Goal: Task Accomplishment & Management: Manage account settings

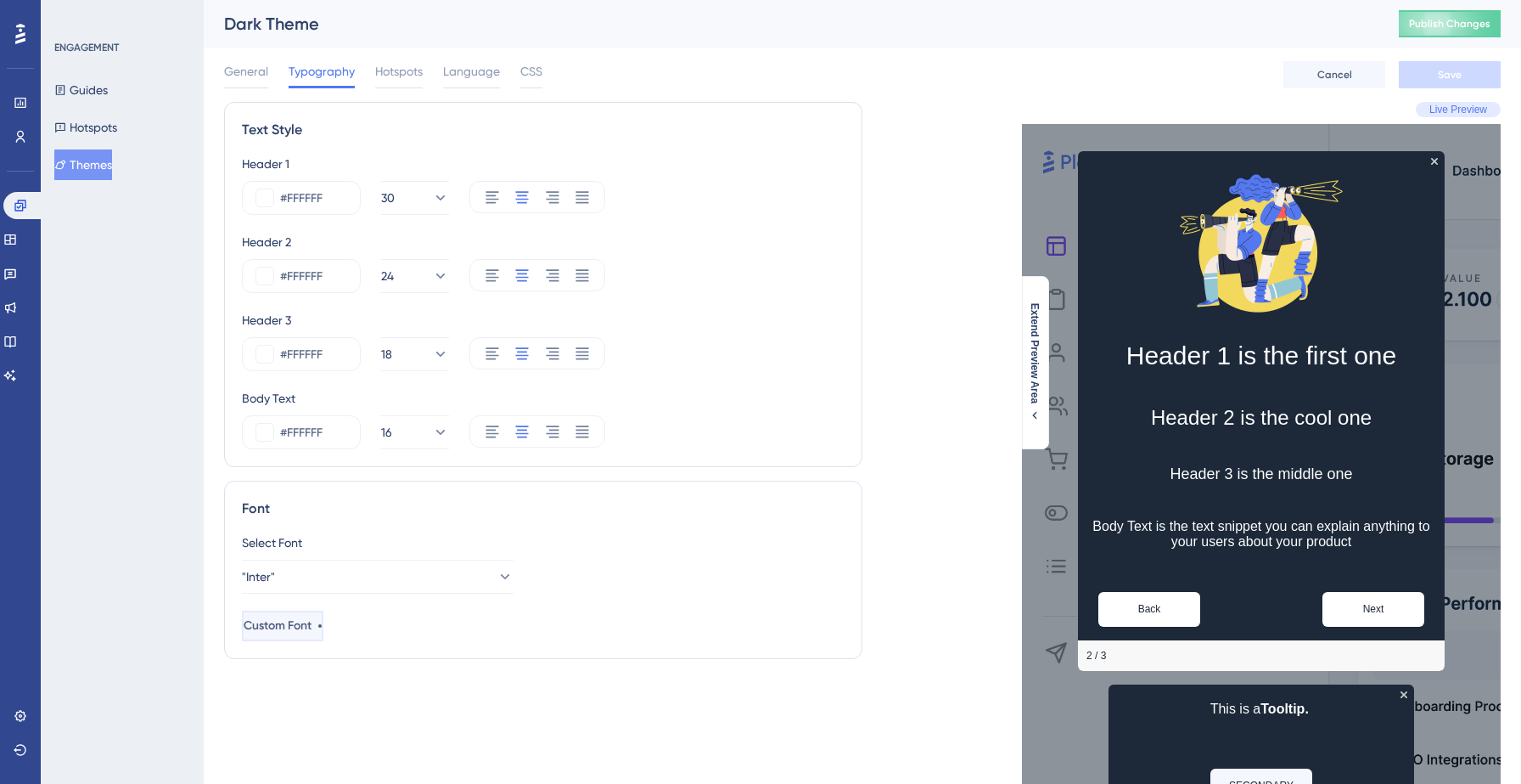
click at [322, 629] on div "Custom Font" at bounding box center [282, 626] width 78 height 21
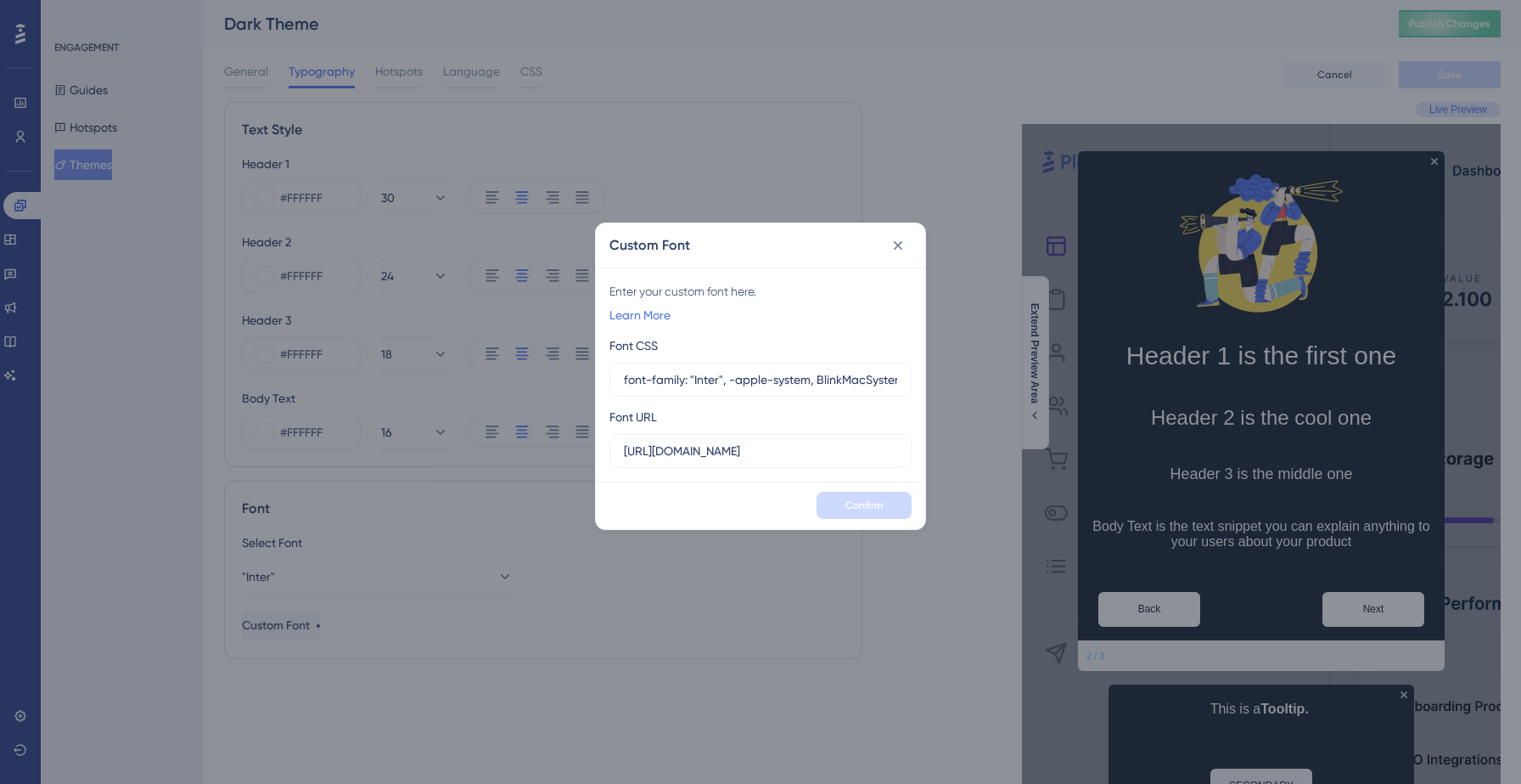
scroll to position [0, 639]
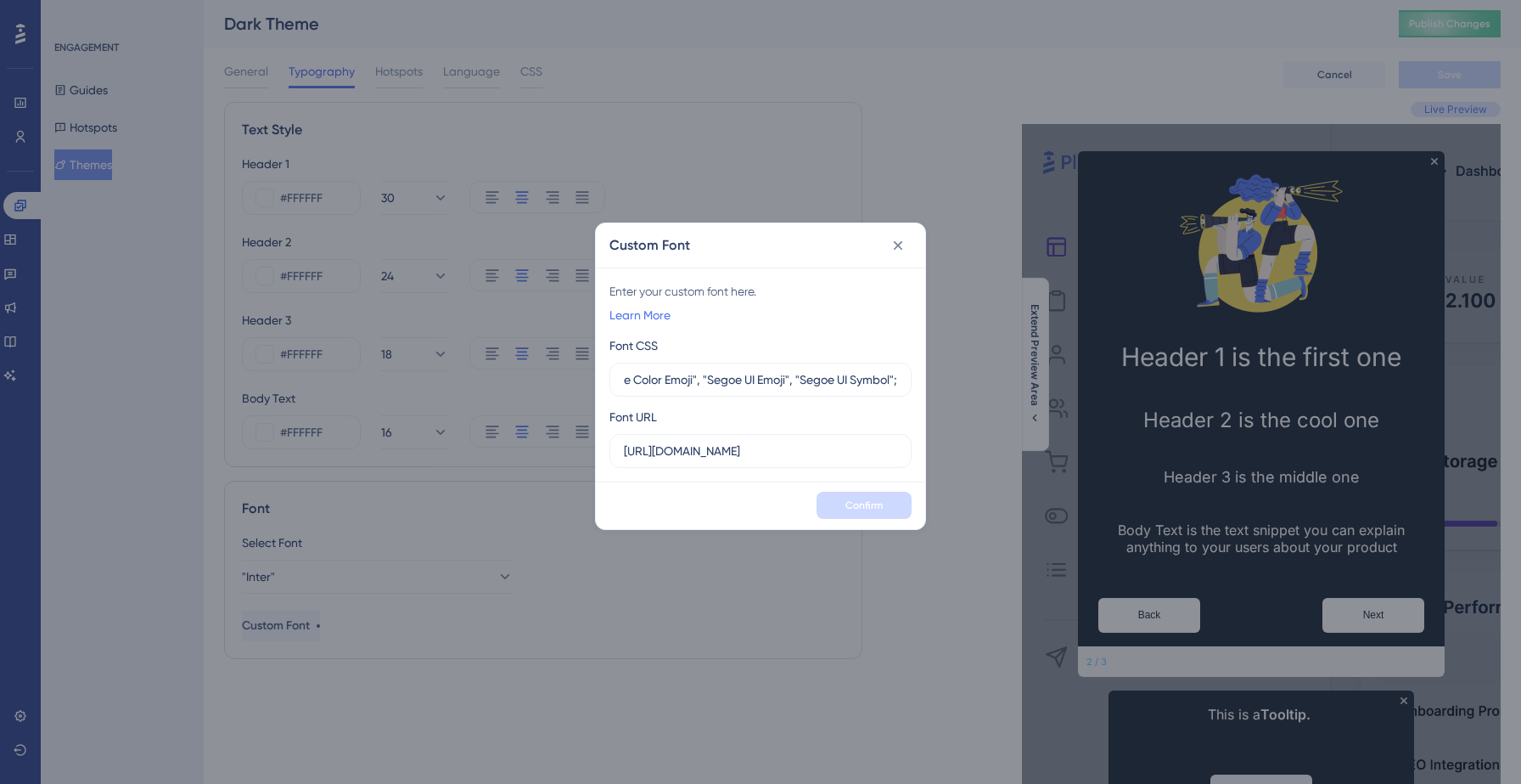
click at [898, 244] on icon at bounding box center [899, 245] width 9 height 9
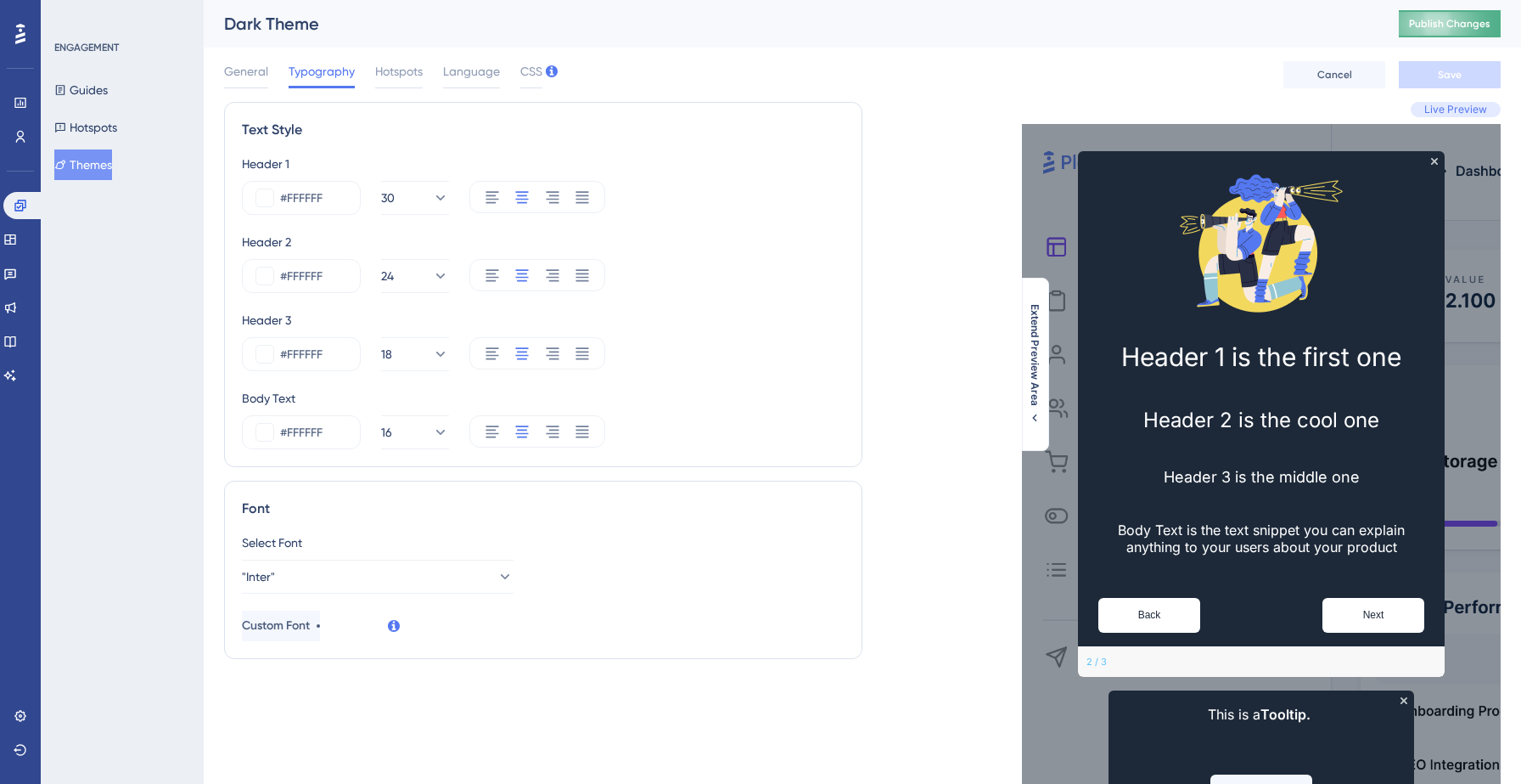
click at [1469, 18] on span "Publish Changes" at bounding box center [1450, 24] width 81 height 14
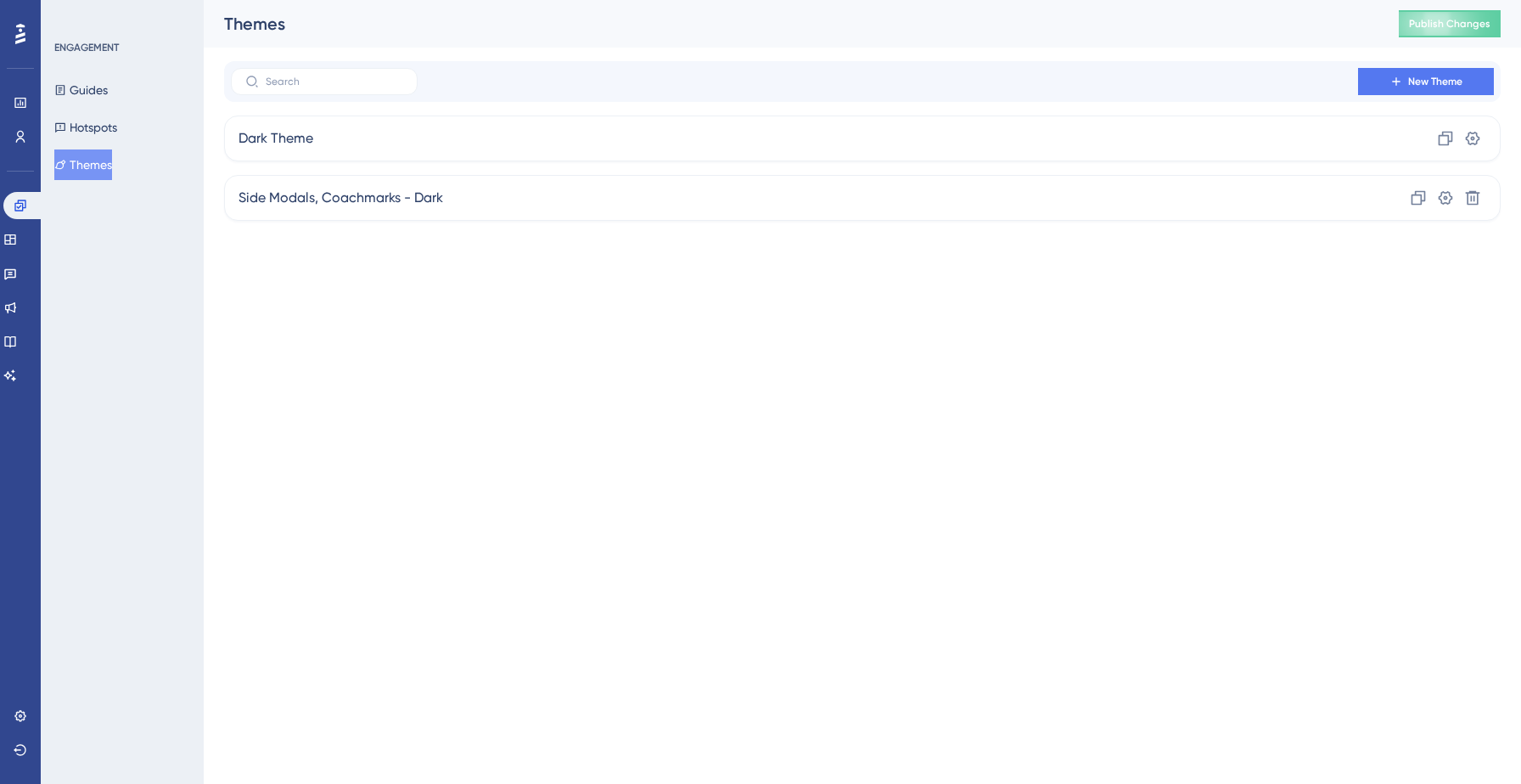
click at [95, 163] on button "Themes" at bounding box center [83, 165] width 58 height 31
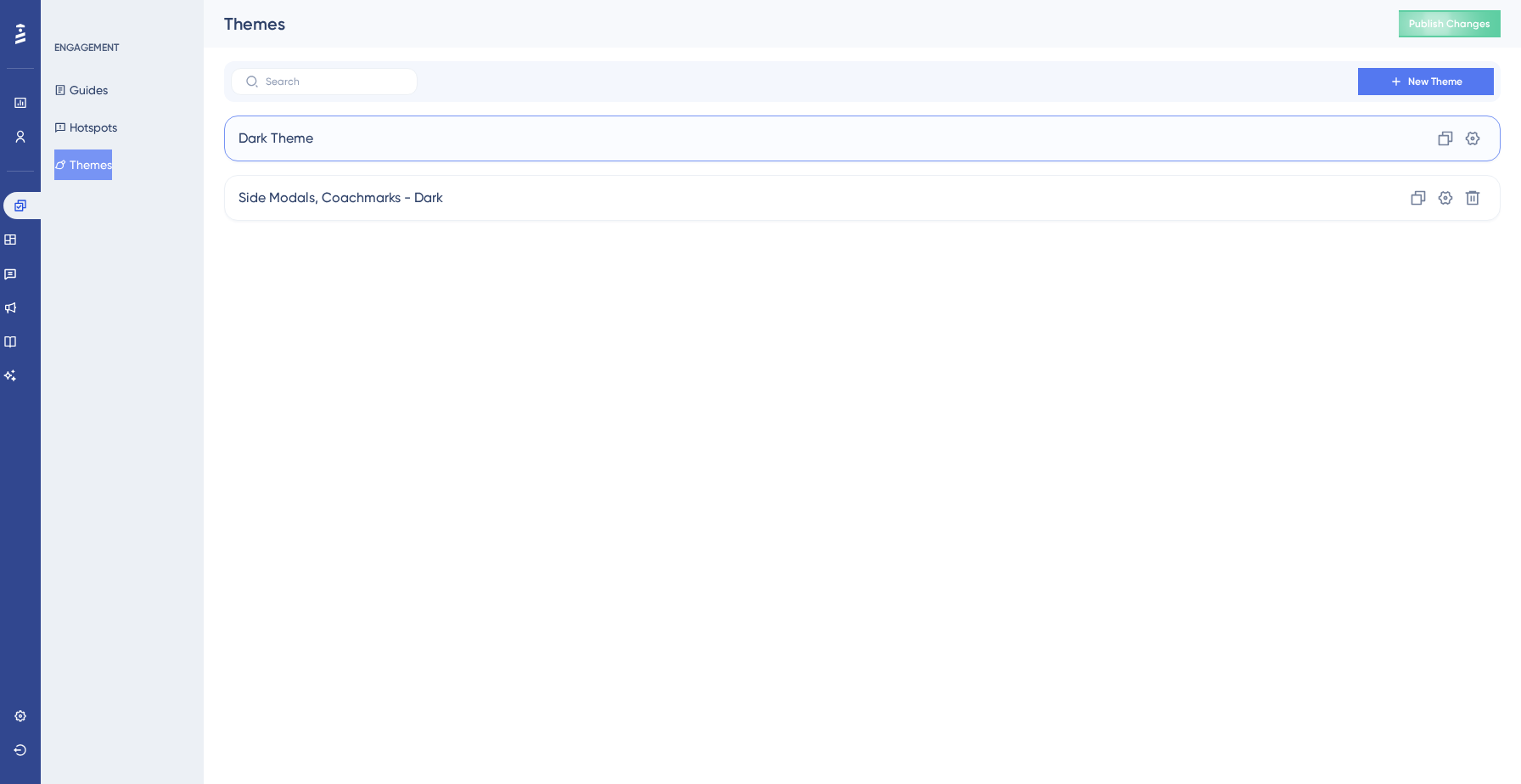
click at [333, 137] on div "Dark Theme Clone Settings" at bounding box center [863, 138] width 1277 height 46
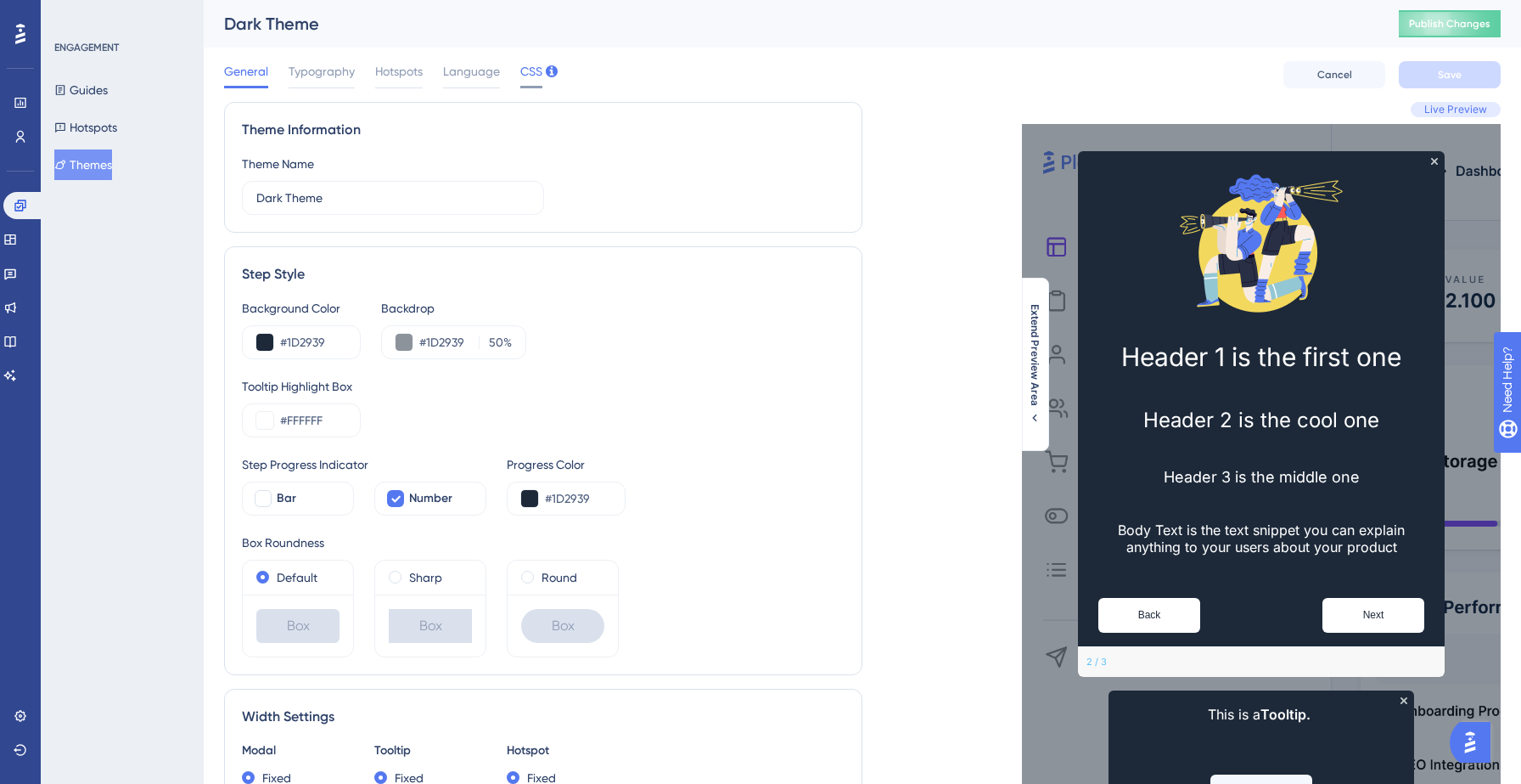
click at [530, 72] on span "CSS" at bounding box center [532, 71] width 22 height 21
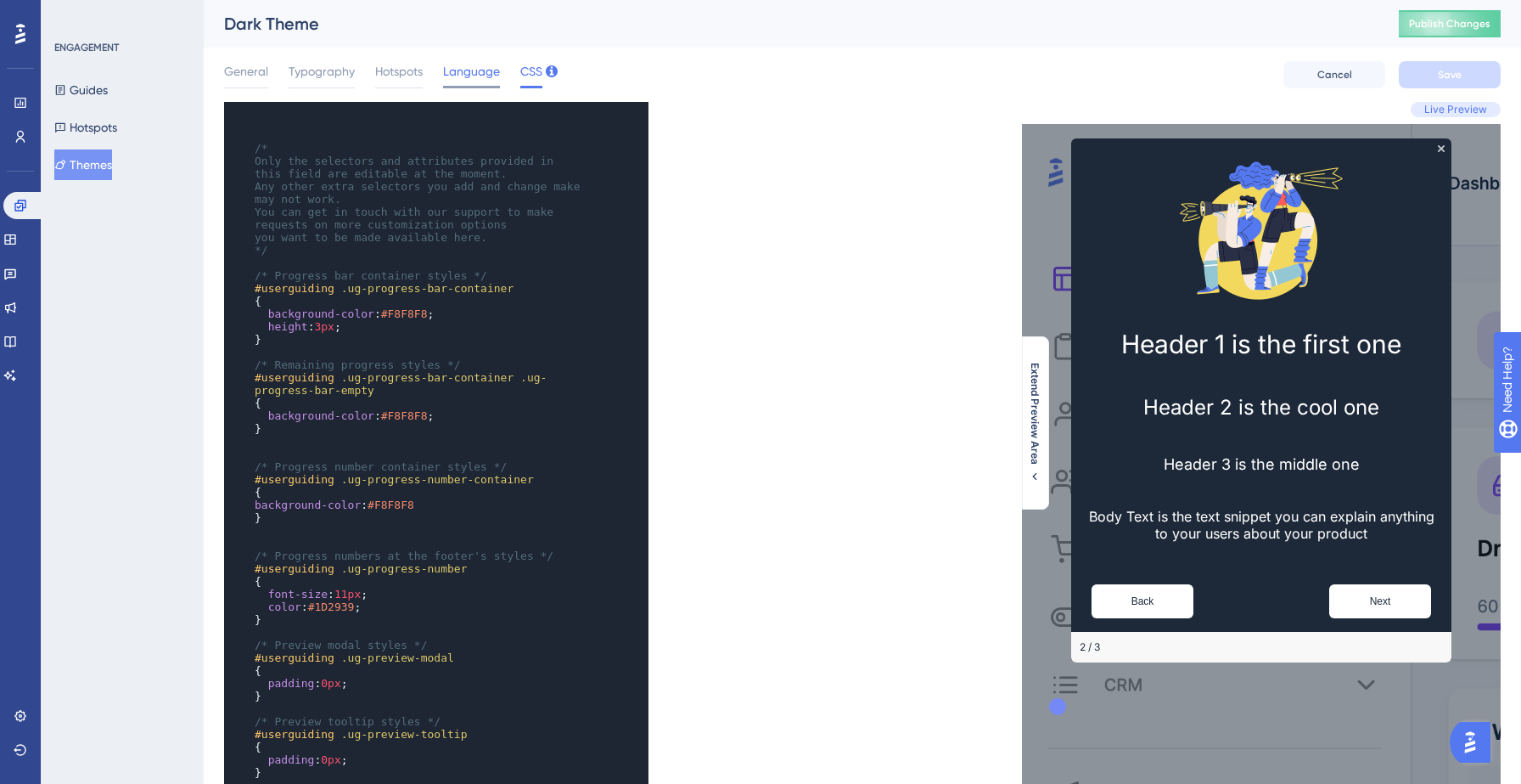
click at [470, 64] on span "Language" at bounding box center [471, 71] width 57 height 21
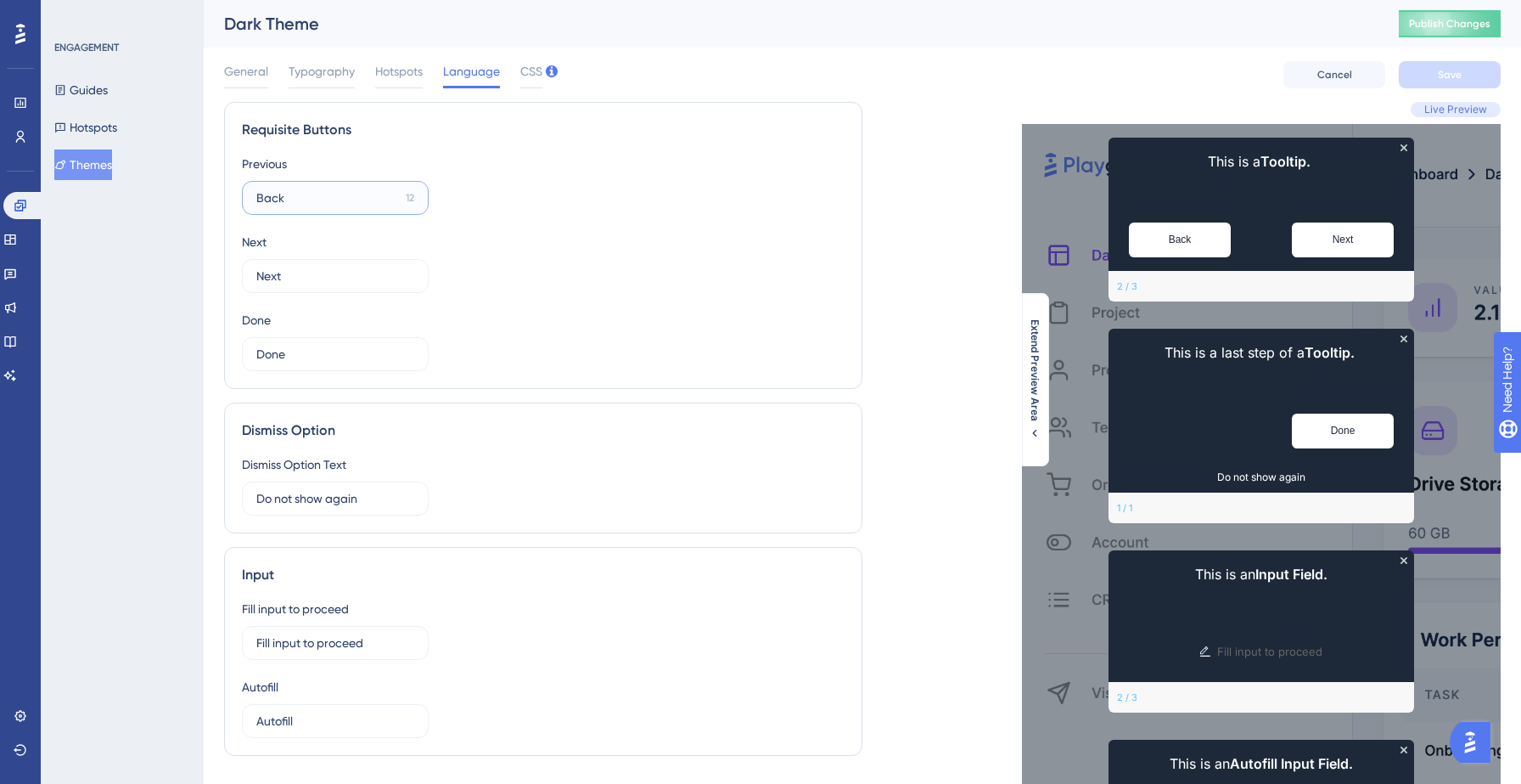
click at [291, 197] on input "Back" at bounding box center [328, 197] width 143 height 19
type input "Previous"
click at [590, 290] on div "Previous Previous 8 Next Next 12 Done Done 12" at bounding box center [543, 262] width 603 height 217
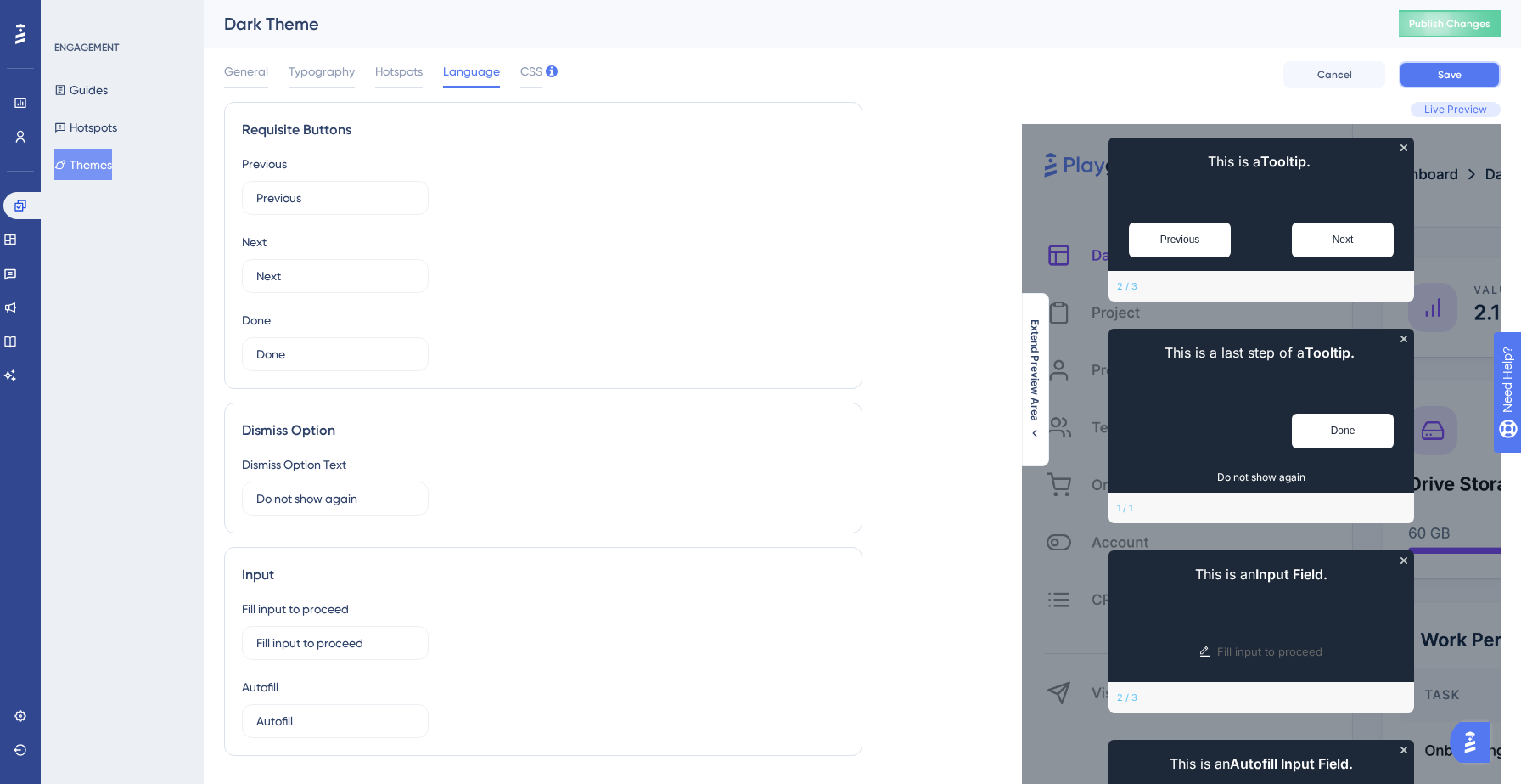
click at [1447, 71] on span "Save" at bounding box center [1450, 74] width 24 height 14
click at [383, 77] on span "Hotspots" at bounding box center [399, 71] width 48 height 21
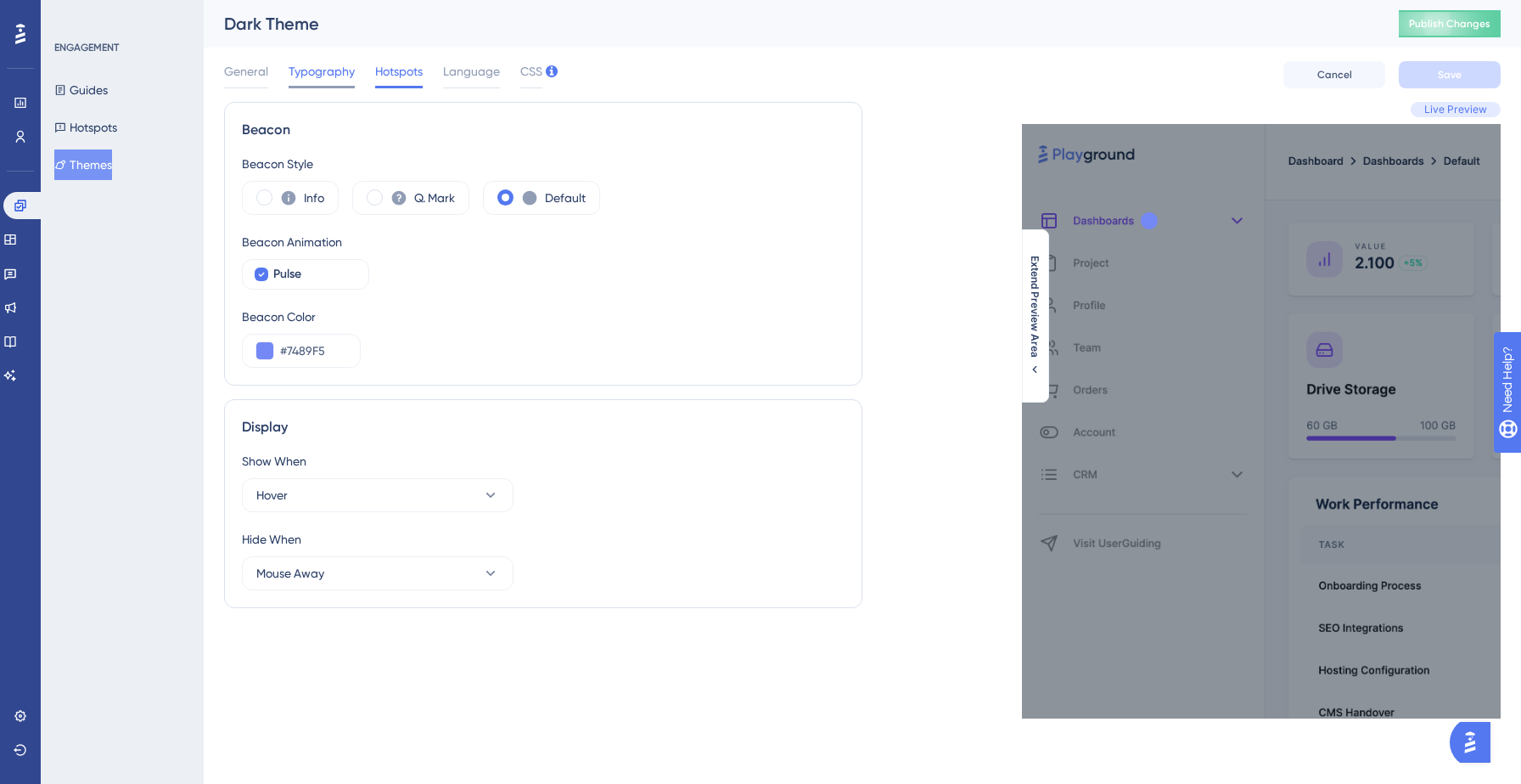
click at [340, 74] on span "Typography" at bounding box center [321, 71] width 66 height 21
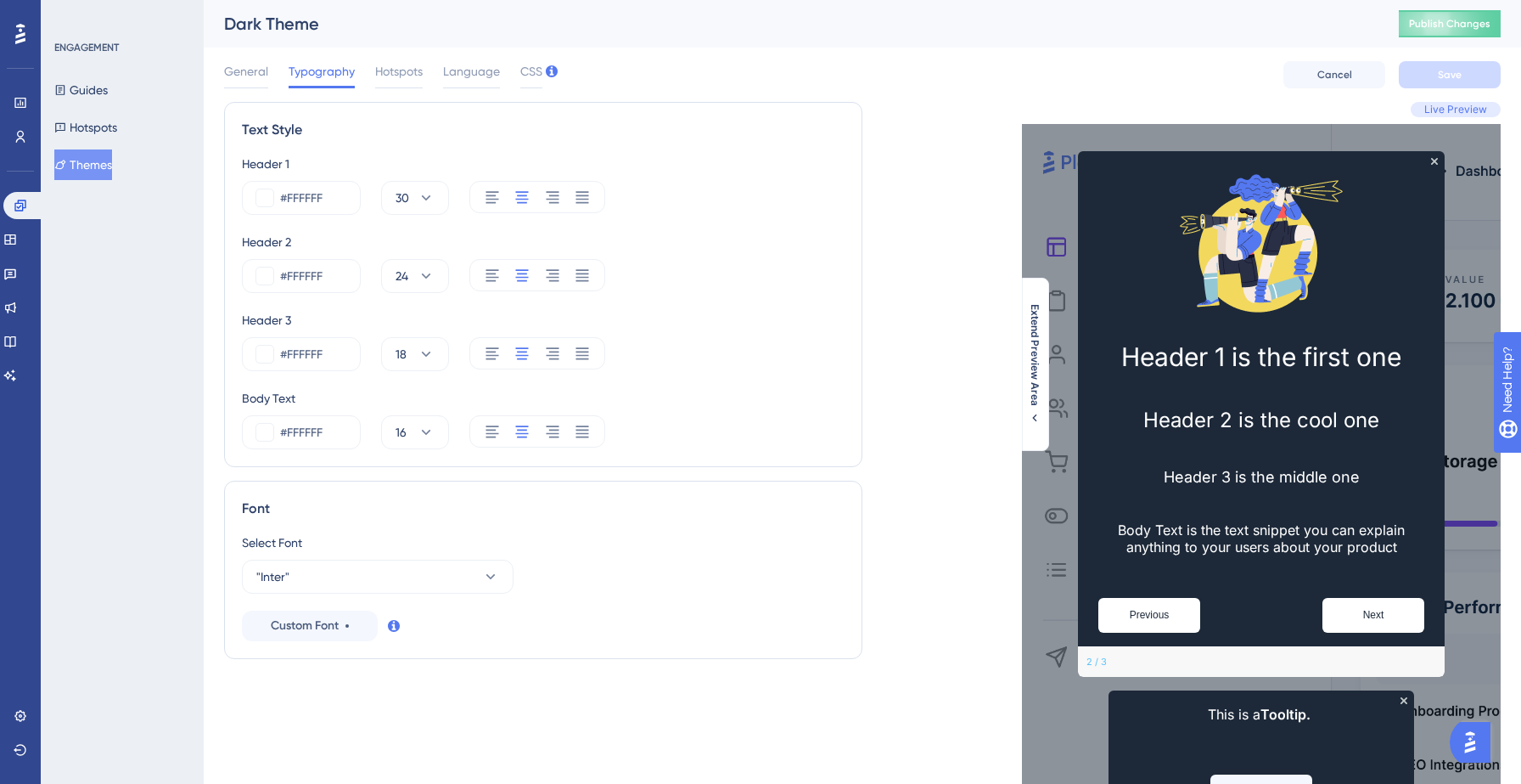
click at [219, 69] on div "Performance Users Engagement Widgets Feedback Product Updates Knowledge Base AI…" at bounding box center [862, 453] width 1318 height 907
click at [247, 77] on span "General" at bounding box center [246, 71] width 44 height 21
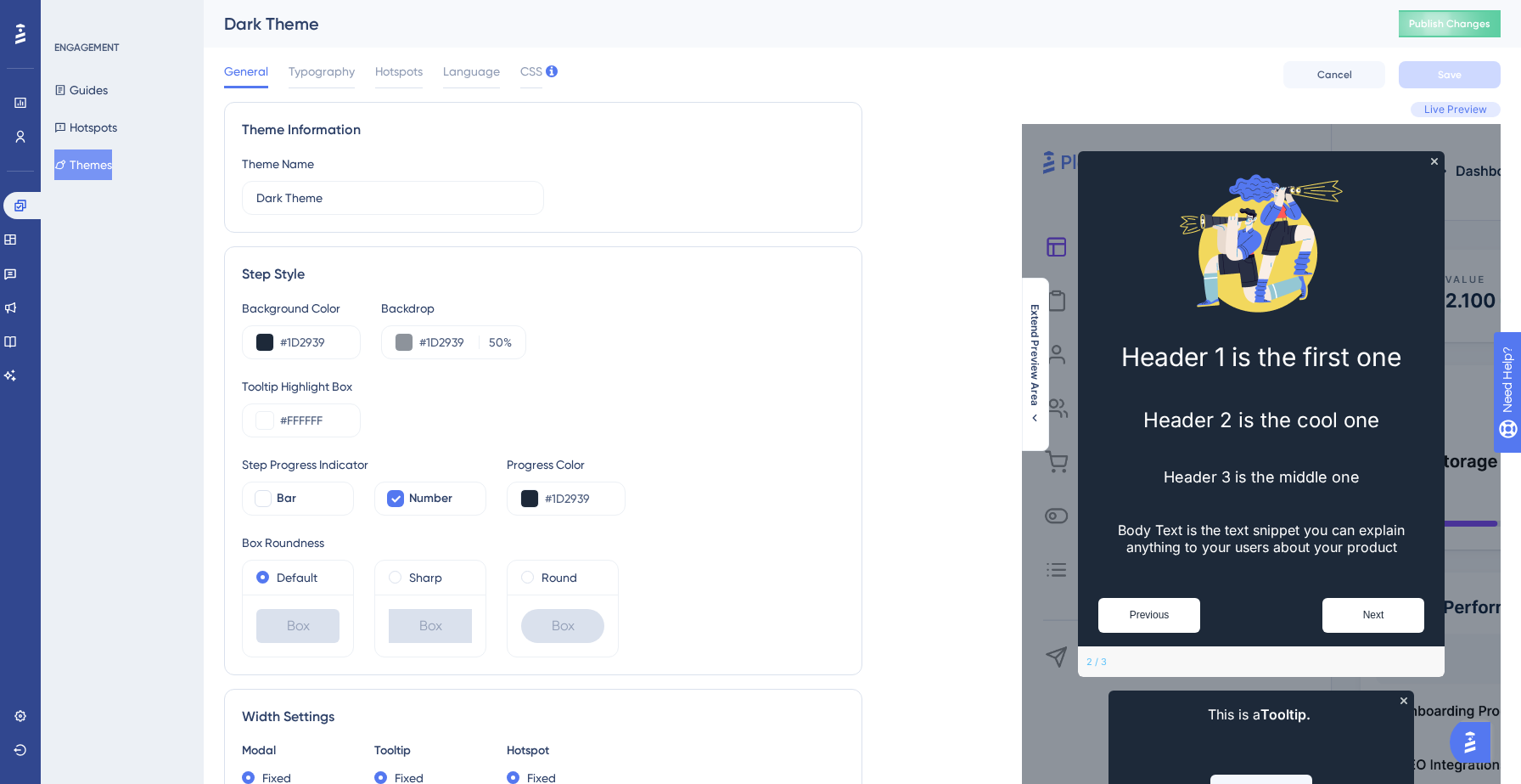
click at [687, 192] on div "Theme Name Dark Theme" at bounding box center [543, 184] width 603 height 61
click at [1101, 40] on div "Dark Theme Publish Changes" at bounding box center [862, 24] width 1318 height 48
click at [17, 241] on icon at bounding box center [10, 239] width 14 height 14
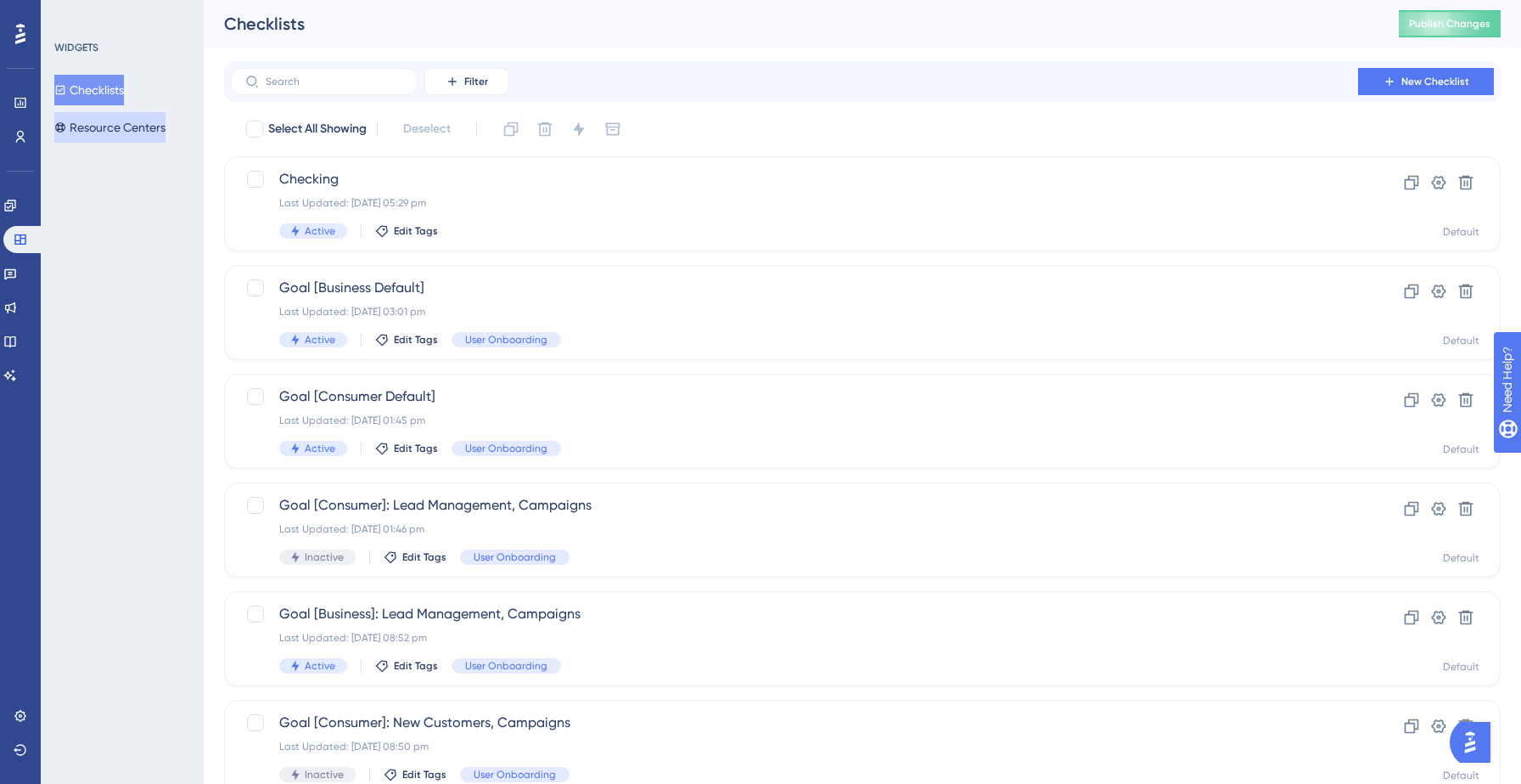
click at [97, 128] on button "Resource Centers" at bounding box center [109, 128] width 111 height 31
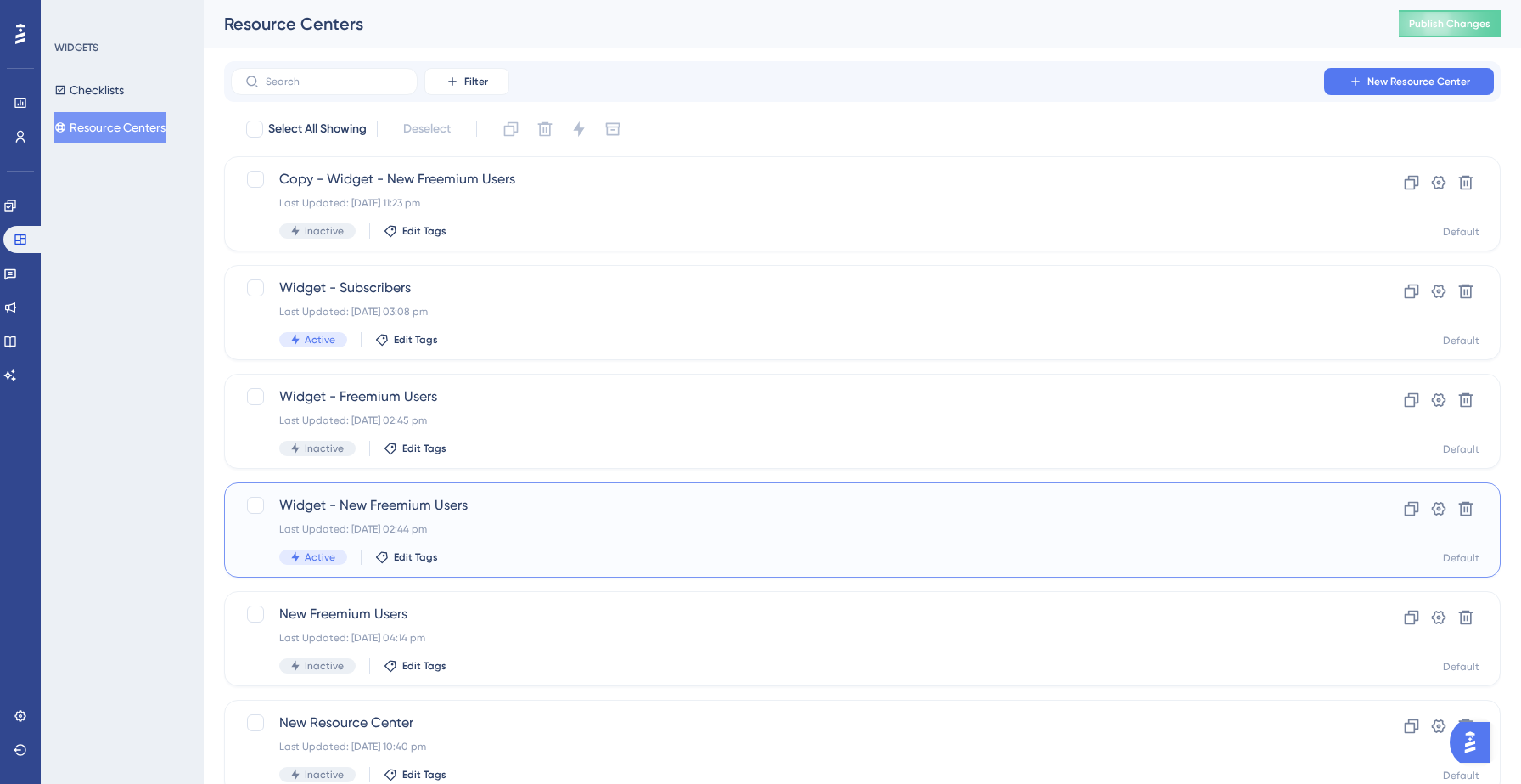
click at [547, 523] on div "Last Updated: [DATE] 02:44 pm" at bounding box center [795, 528] width 1031 height 14
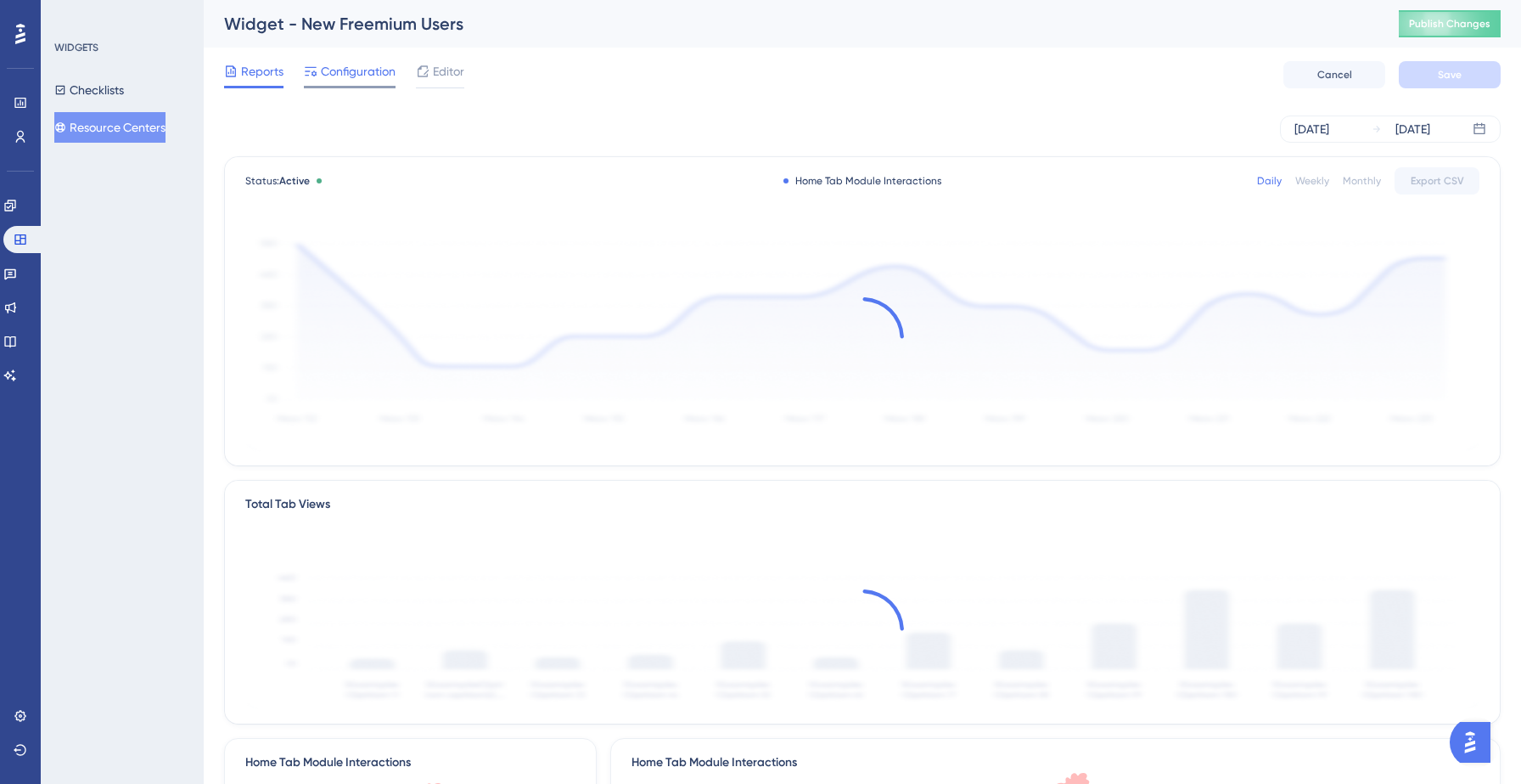
click at [354, 88] on div "Reports Configuration Editor Cancel Save" at bounding box center [863, 75] width 1277 height 54
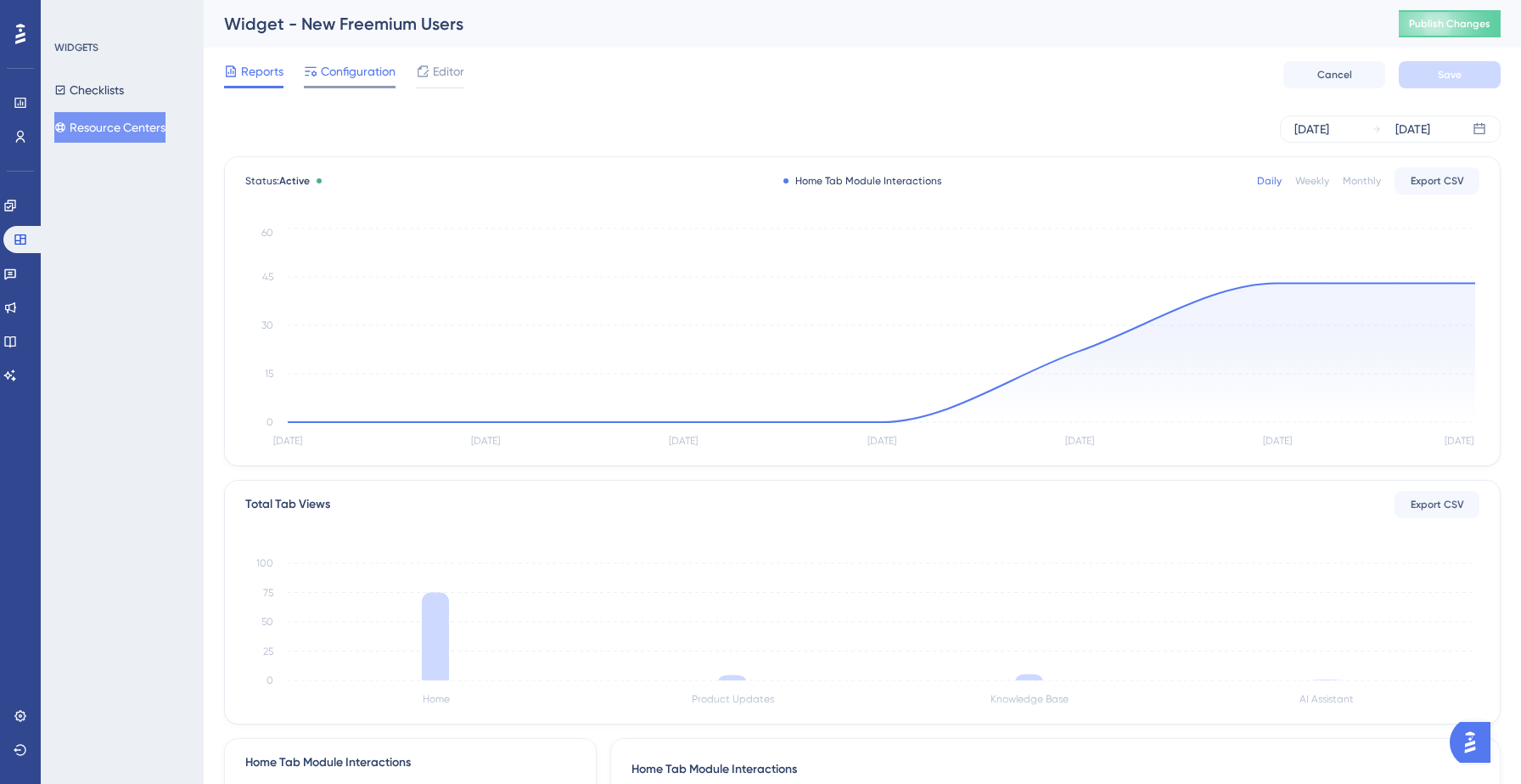
click at [350, 78] on span "Configuration" at bounding box center [358, 71] width 75 height 21
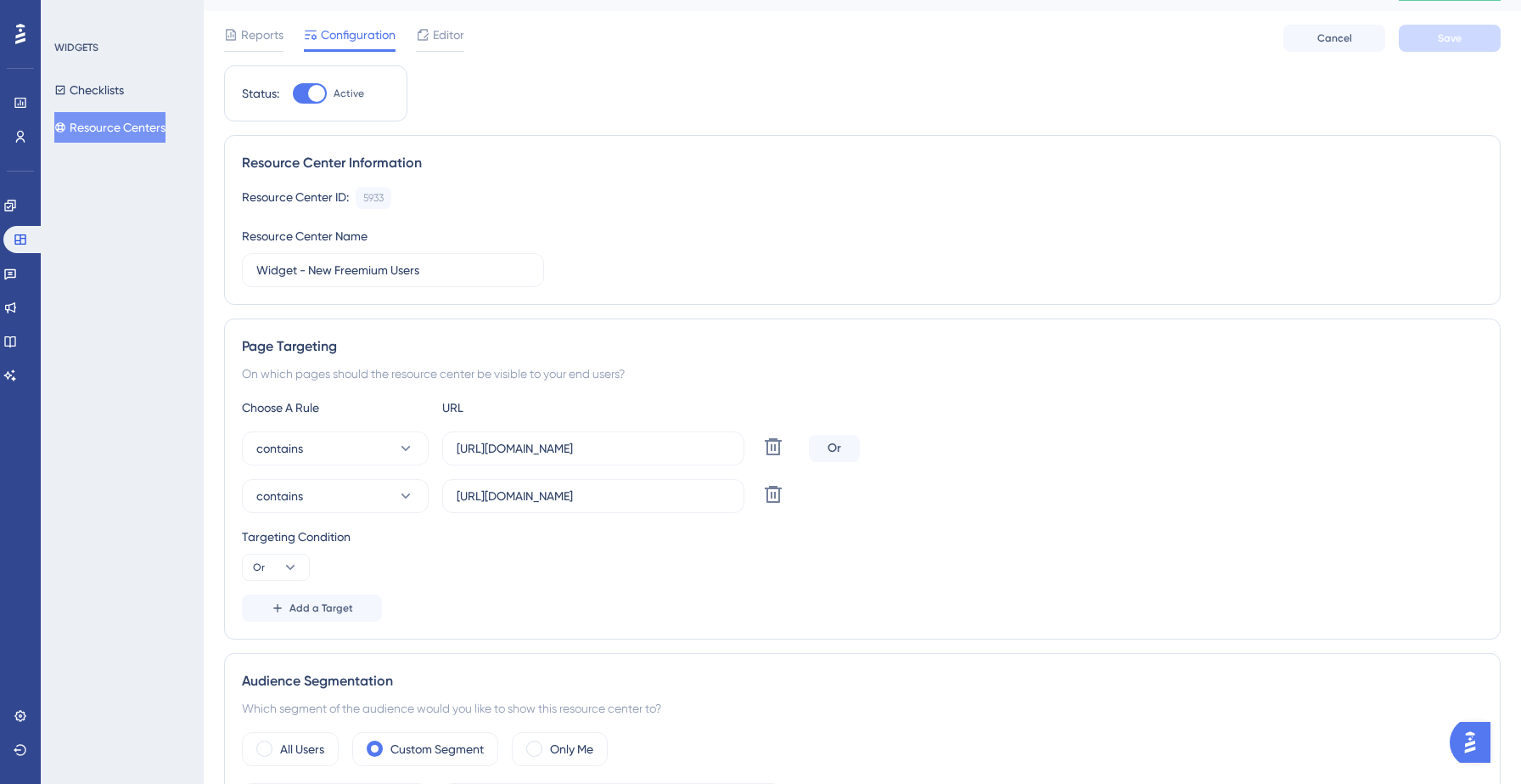
scroll to position [39, 0]
click at [280, 562] on button "Or" at bounding box center [276, 564] width 68 height 27
click at [264, 609] on span "And" at bounding box center [270, 613] width 22 height 21
click at [273, 562] on button "And" at bounding box center [276, 564] width 68 height 27
click at [579, 551] on div "Targeting Condition And And And Or Or" at bounding box center [863, 551] width 1242 height 54
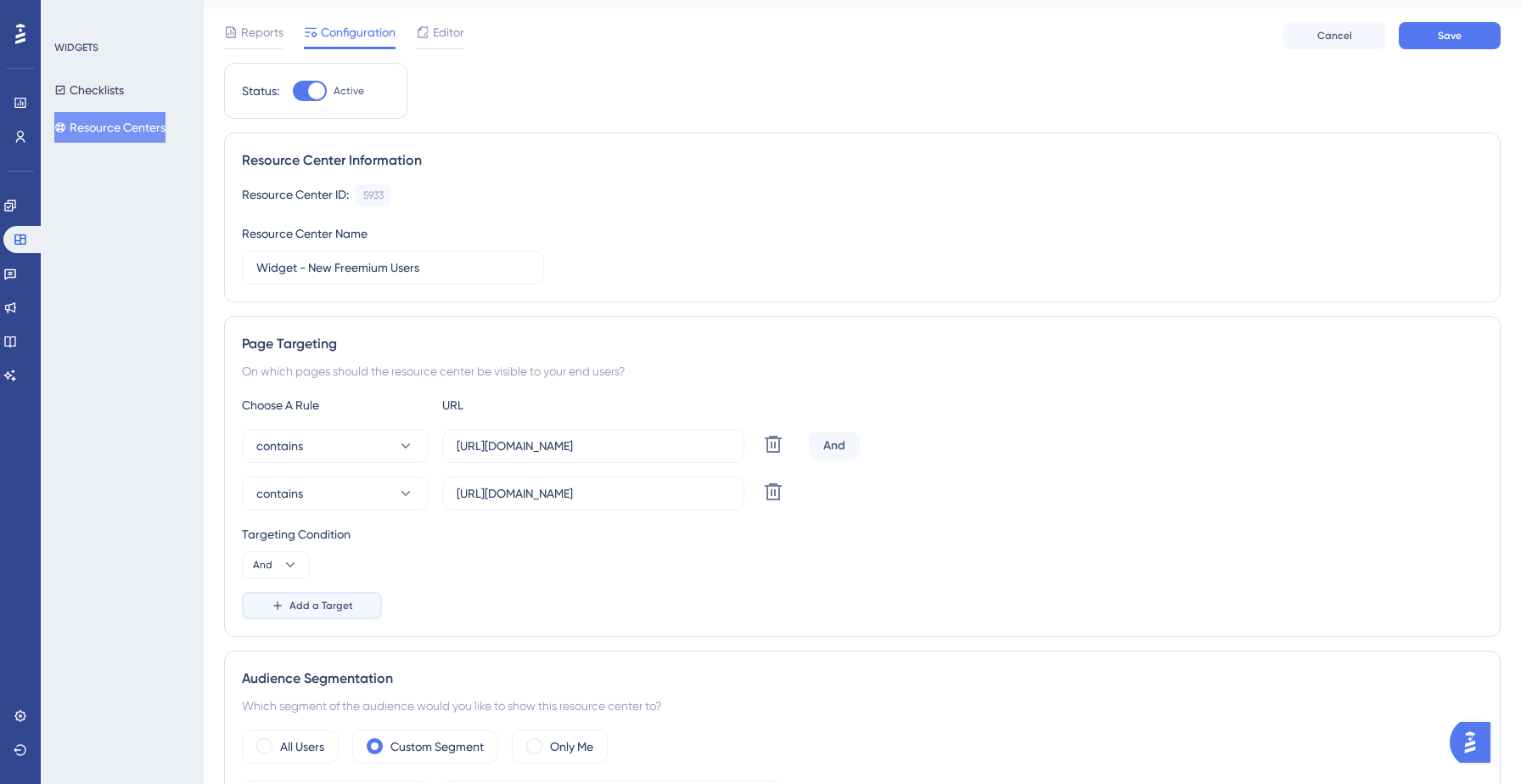
click at [304, 604] on span "Add a Target" at bounding box center [321, 605] width 63 height 14
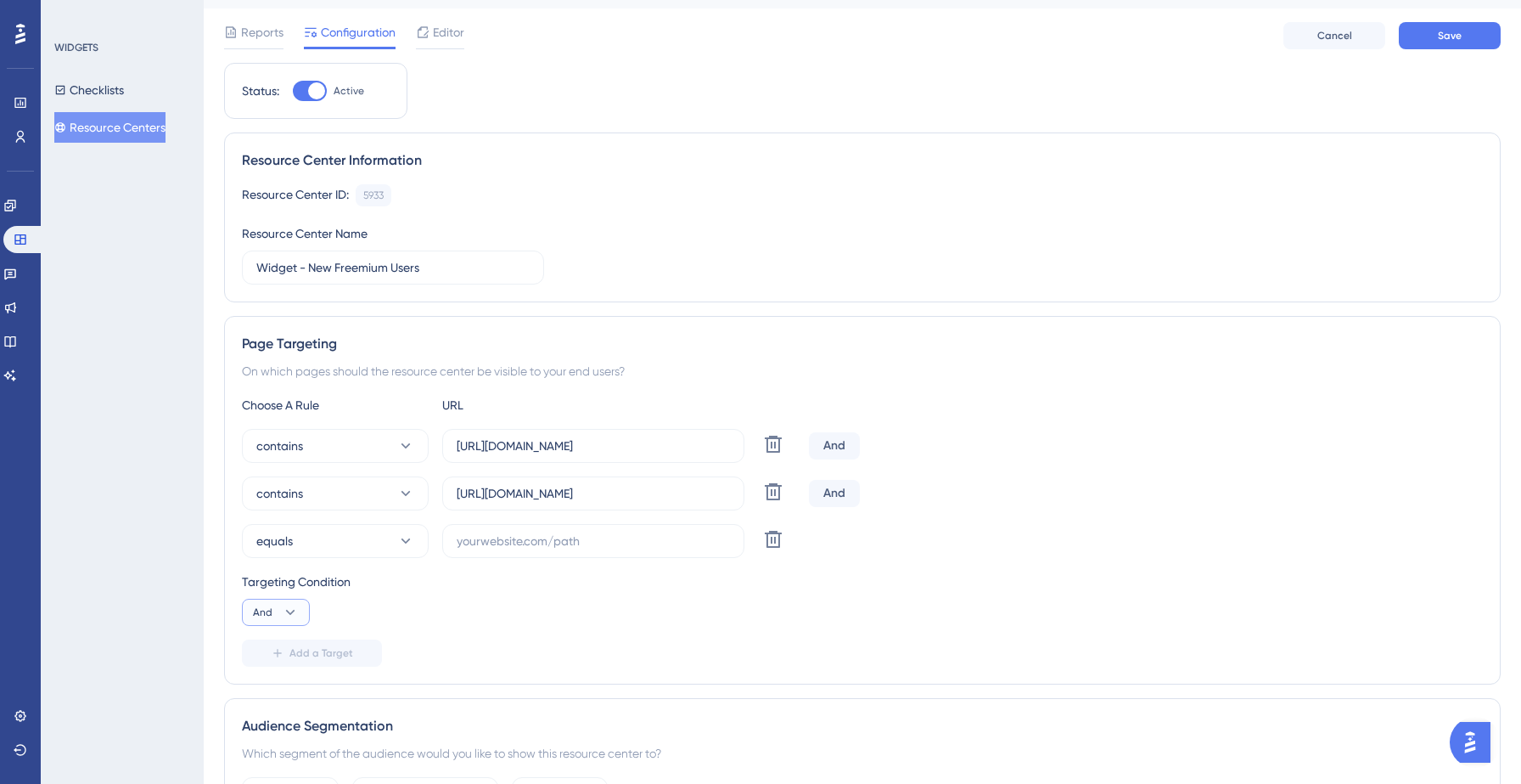
click at [290, 611] on icon at bounding box center [290, 612] width 17 height 17
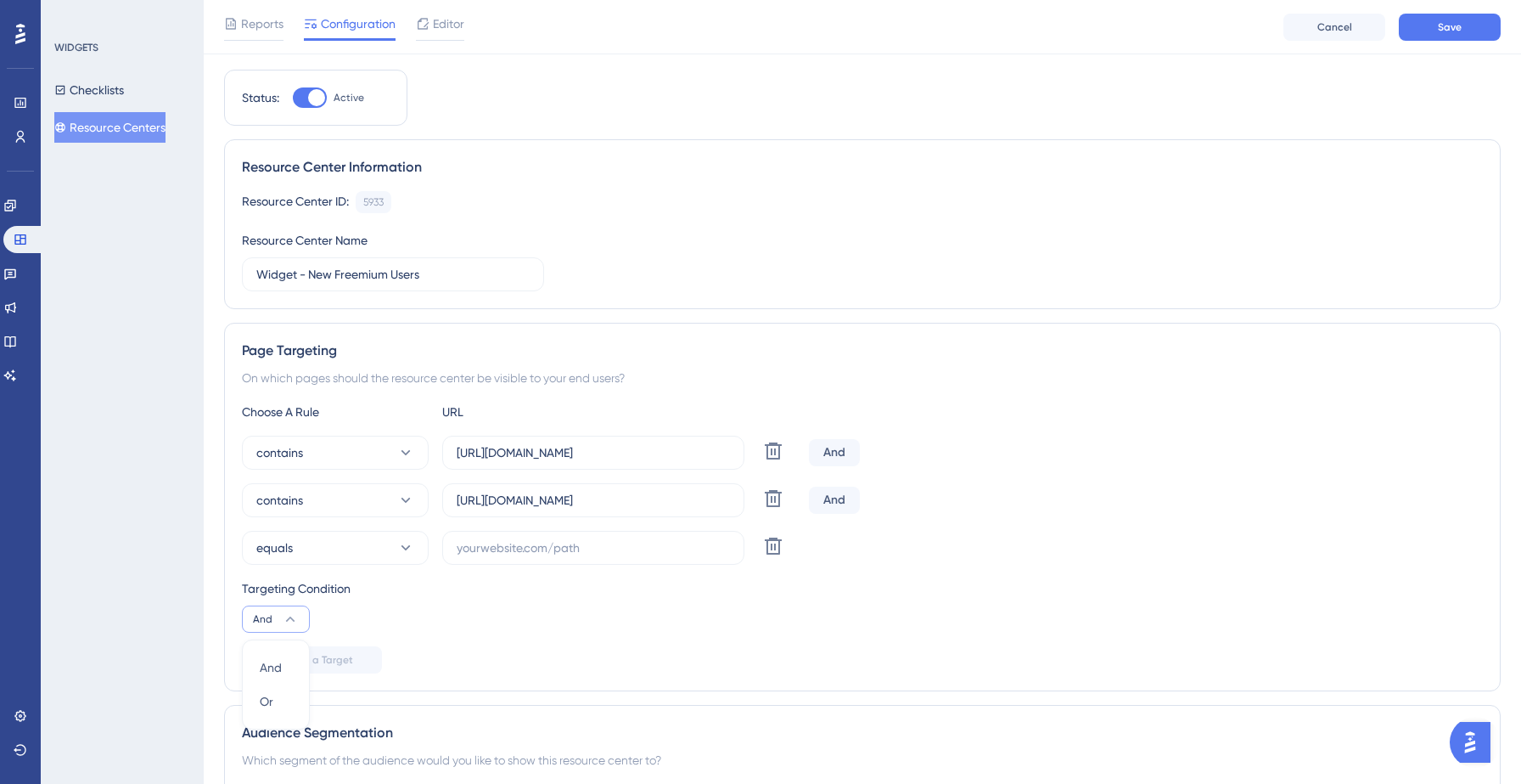
scroll to position [325, 0]
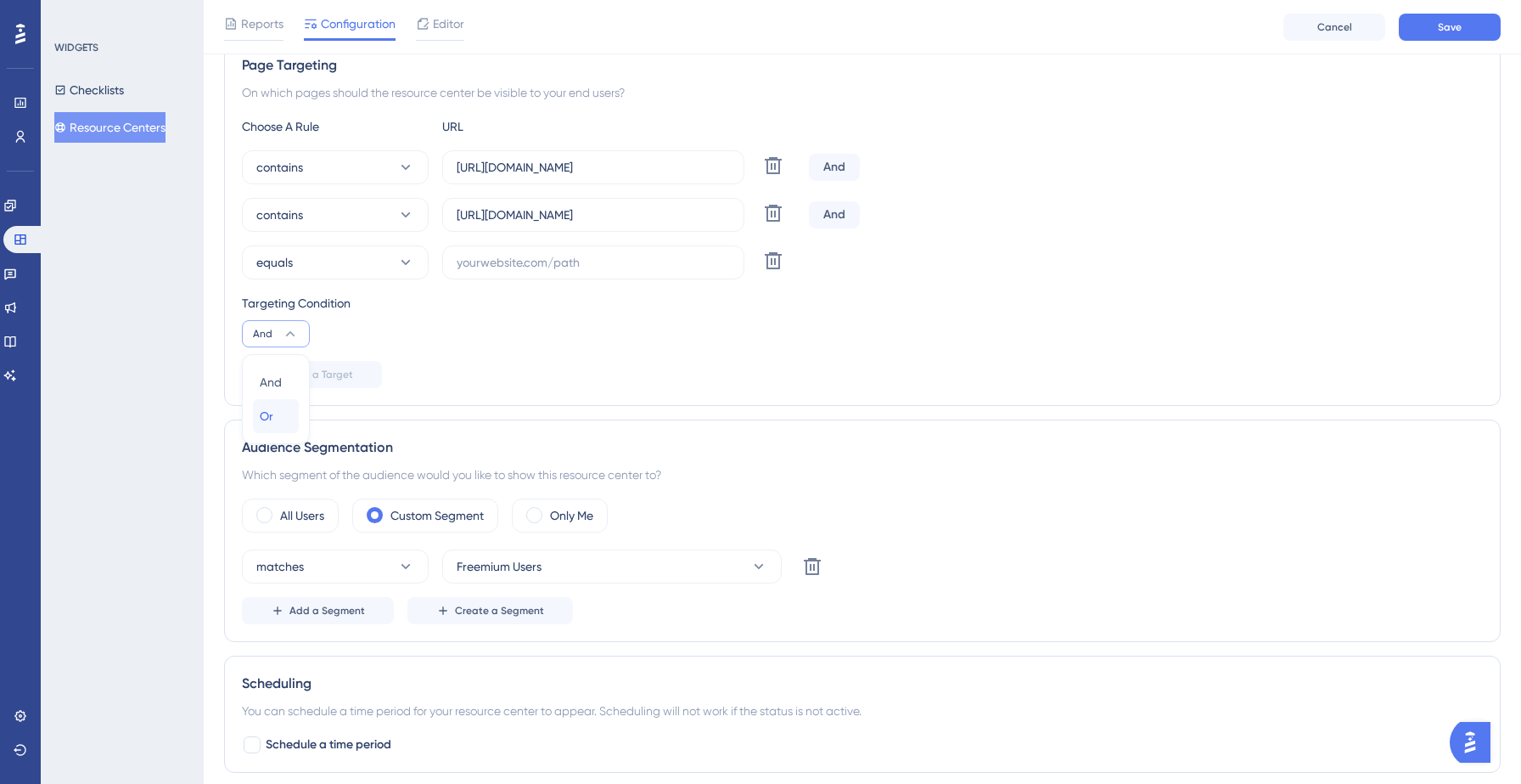
click at [270, 420] on span "Or" at bounding box center [266, 416] width 14 height 21
click at [280, 333] on button "Or" at bounding box center [276, 334] width 68 height 27
click at [272, 383] on span "And" at bounding box center [270, 382] width 22 height 21
click at [294, 334] on icon at bounding box center [290, 334] width 17 height 17
click at [451, 369] on div "Add a Target" at bounding box center [863, 374] width 1242 height 27
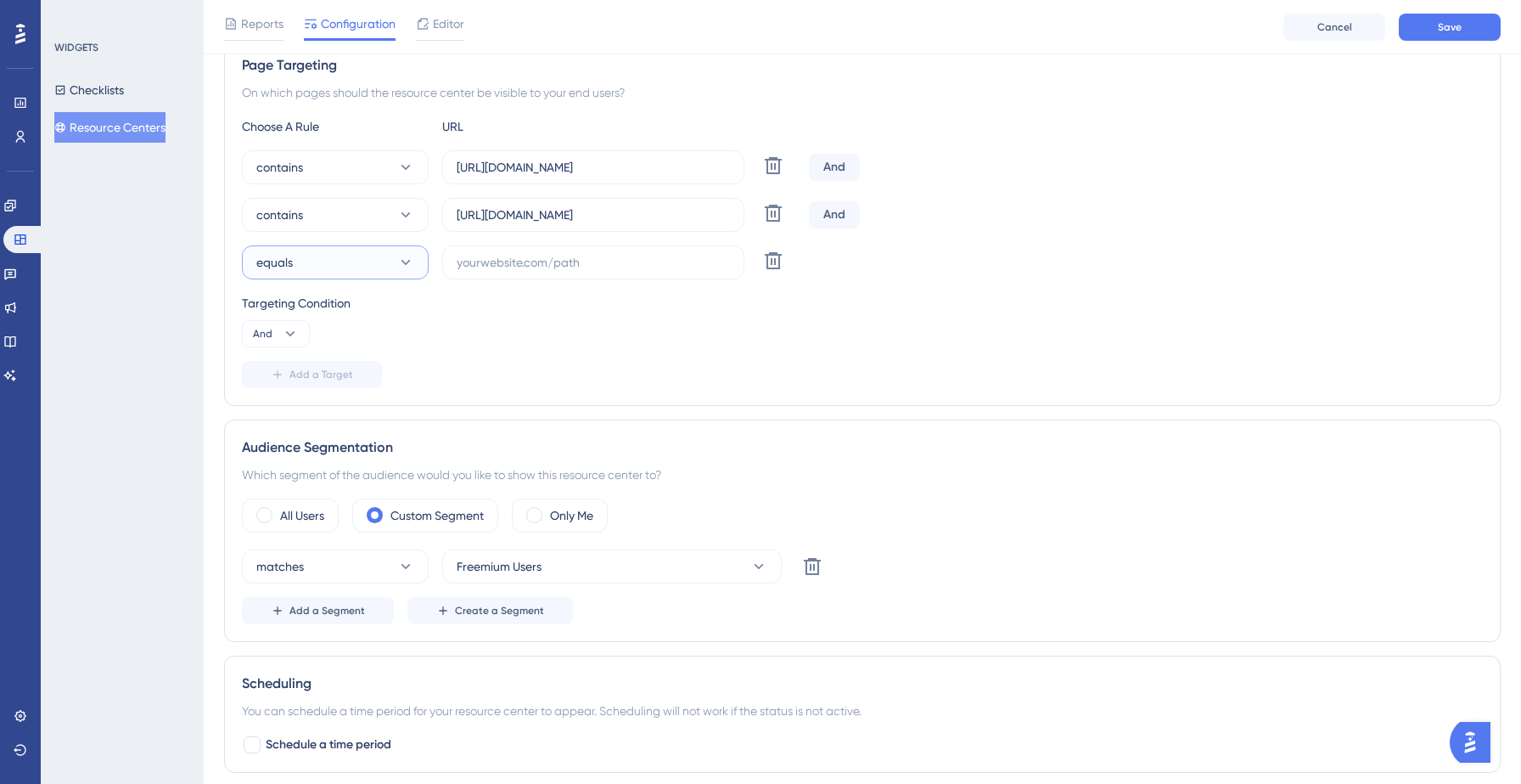
click at [352, 255] on button "equals" at bounding box center [335, 262] width 187 height 34
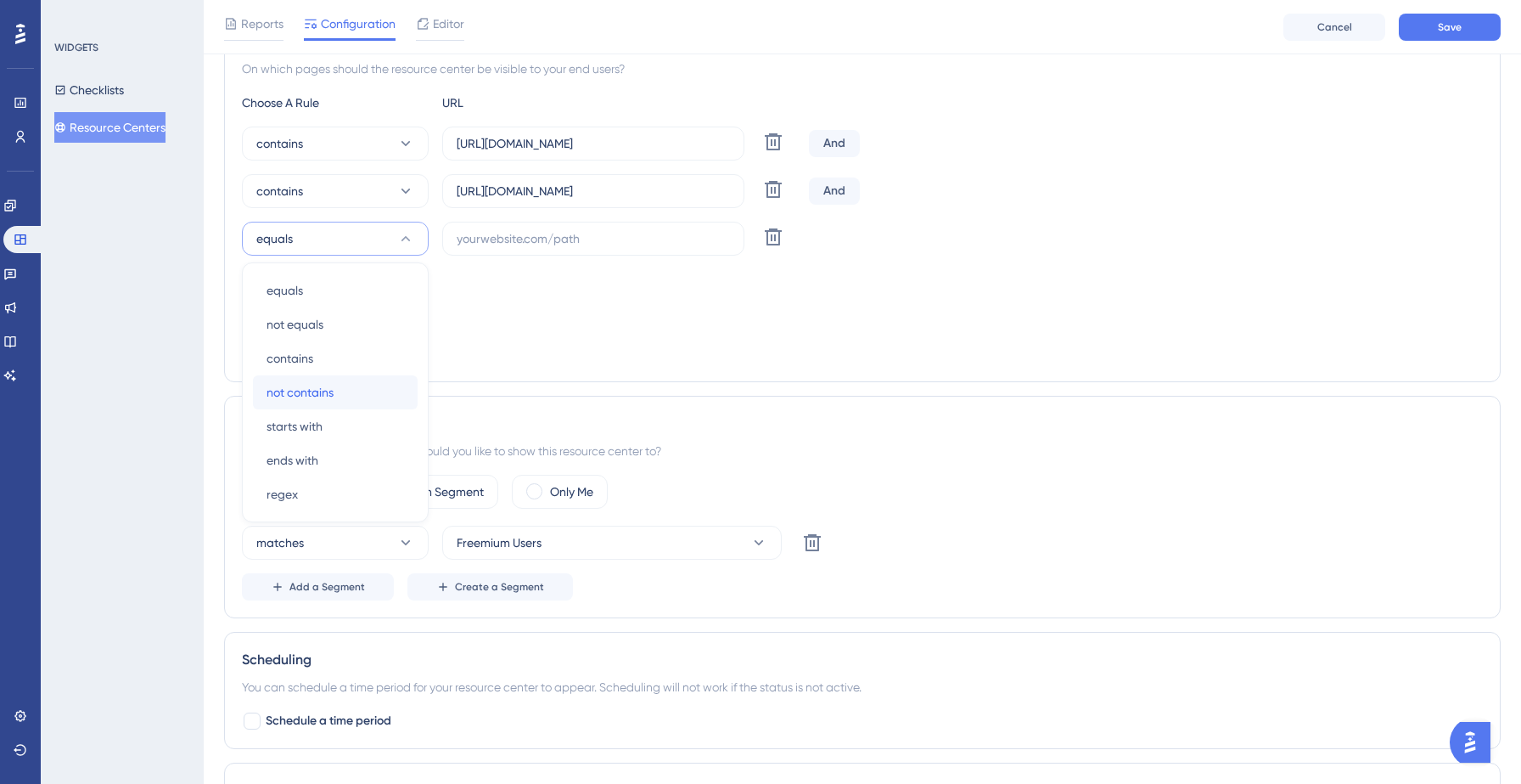
click at [309, 402] on div "not contains not contains" at bounding box center [335, 392] width 137 height 34
click at [551, 247] on label at bounding box center [593, 239] width 302 height 34
click at [551, 247] on input "text" at bounding box center [593, 239] width 273 height 19
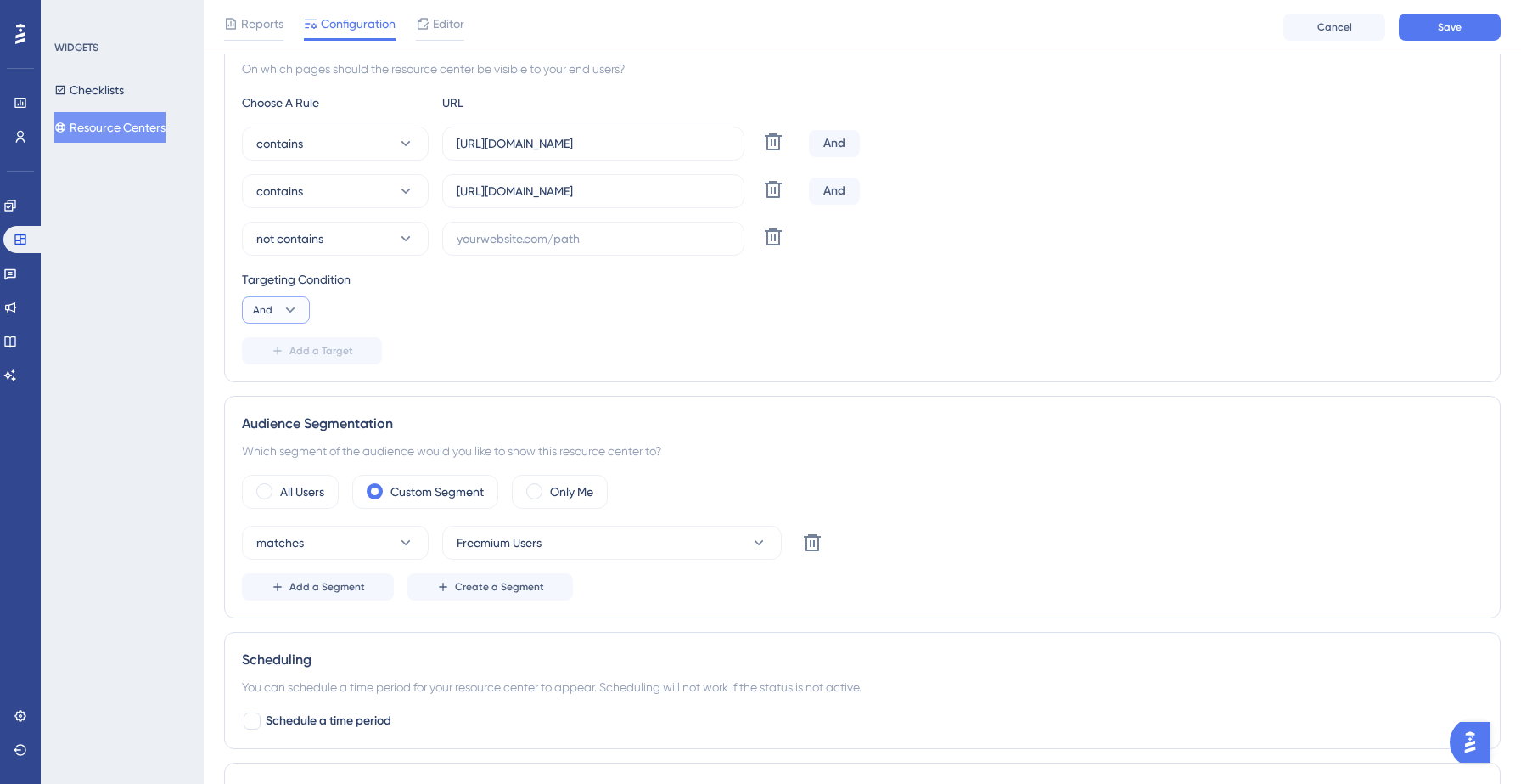
click at [280, 307] on button "And" at bounding box center [276, 310] width 68 height 27
click at [277, 393] on div "Or Or" at bounding box center [276, 392] width 33 height 34
click at [580, 320] on div "Targeting Condition Or" at bounding box center [863, 297] width 1242 height 54
click at [777, 231] on icon at bounding box center [773, 237] width 21 height 21
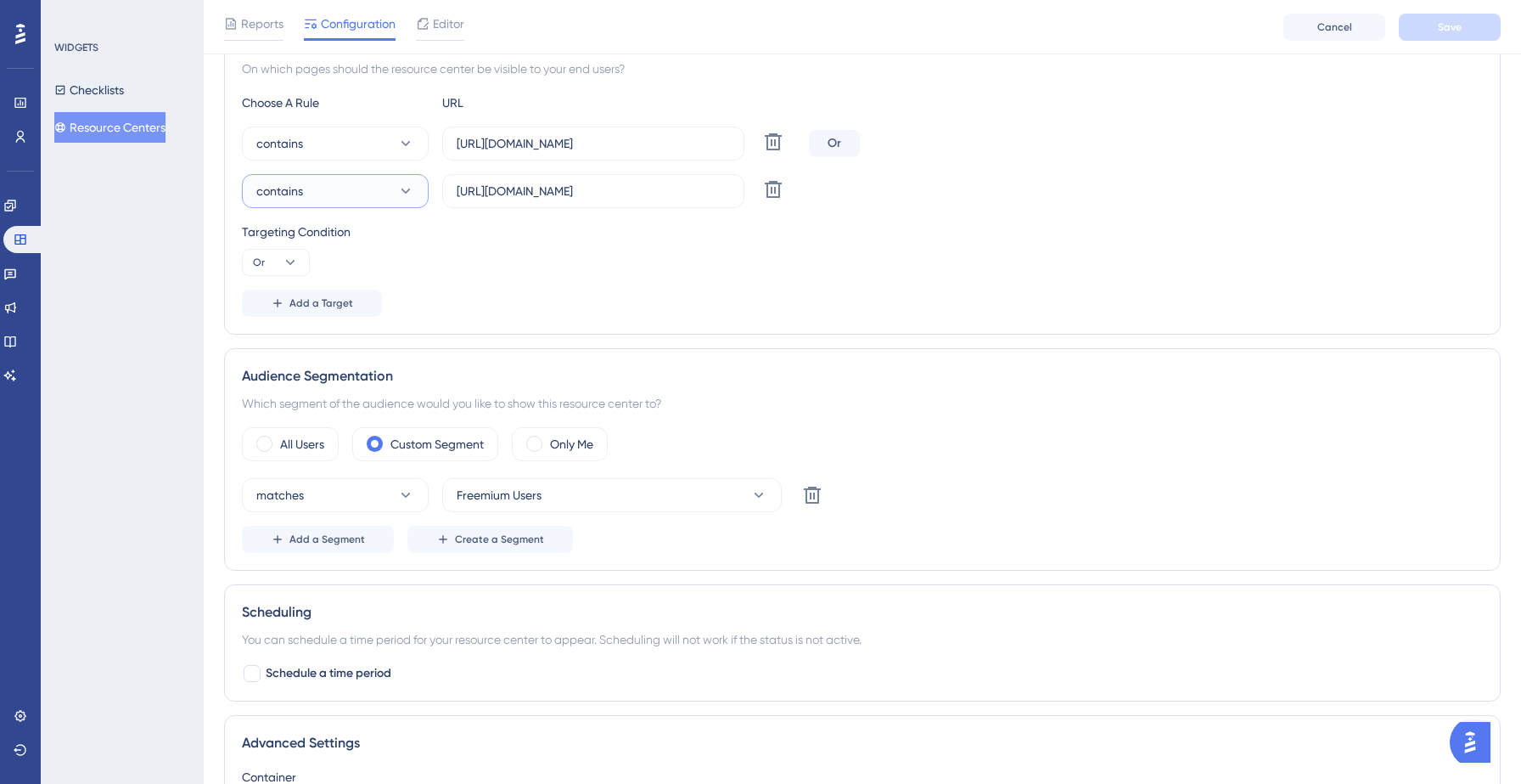
click at [348, 190] on button "contains" at bounding box center [335, 191] width 187 height 34
click at [326, 337] on span "not contains" at bounding box center [300, 345] width 67 height 21
click at [558, 191] on input "[URL][DOMAIN_NAME]" at bounding box center [593, 191] width 273 height 19
click at [691, 187] on input "[URL][DOMAIN_NAME]" at bounding box center [593, 191] width 273 height 19
click at [604, 185] on input "[URL][DOMAIN_NAME]" at bounding box center [593, 191] width 273 height 19
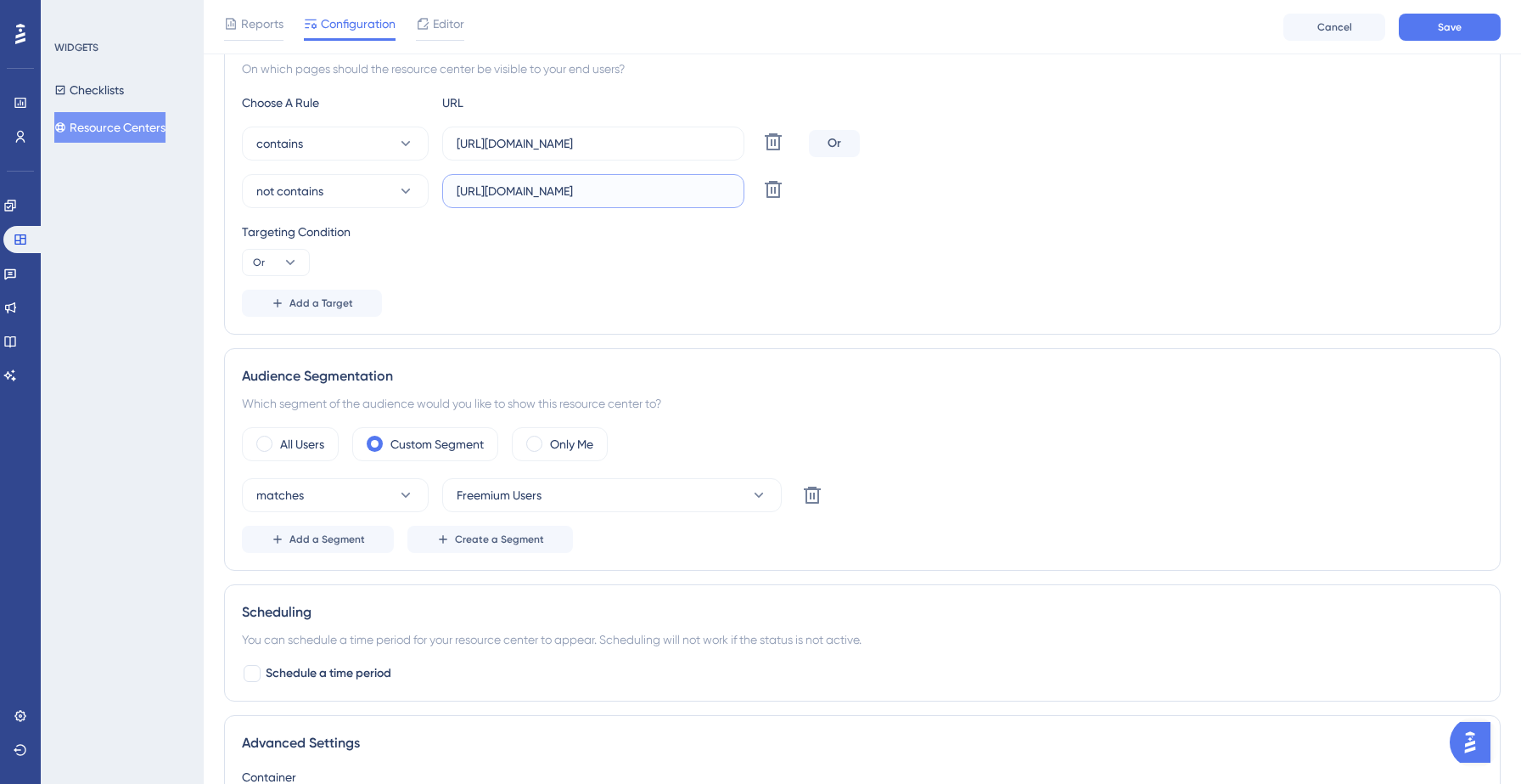
click at [604, 185] on input "[URL][DOMAIN_NAME]" at bounding box center [593, 191] width 273 height 19
click at [671, 261] on div "Targeting Condition Or" at bounding box center [863, 249] width 1242 height 54
click at [602, 189] on input "text" at bounding box center [593, 191] width 273 height 19
paste input "[URL][DOMAIN_NAME]"
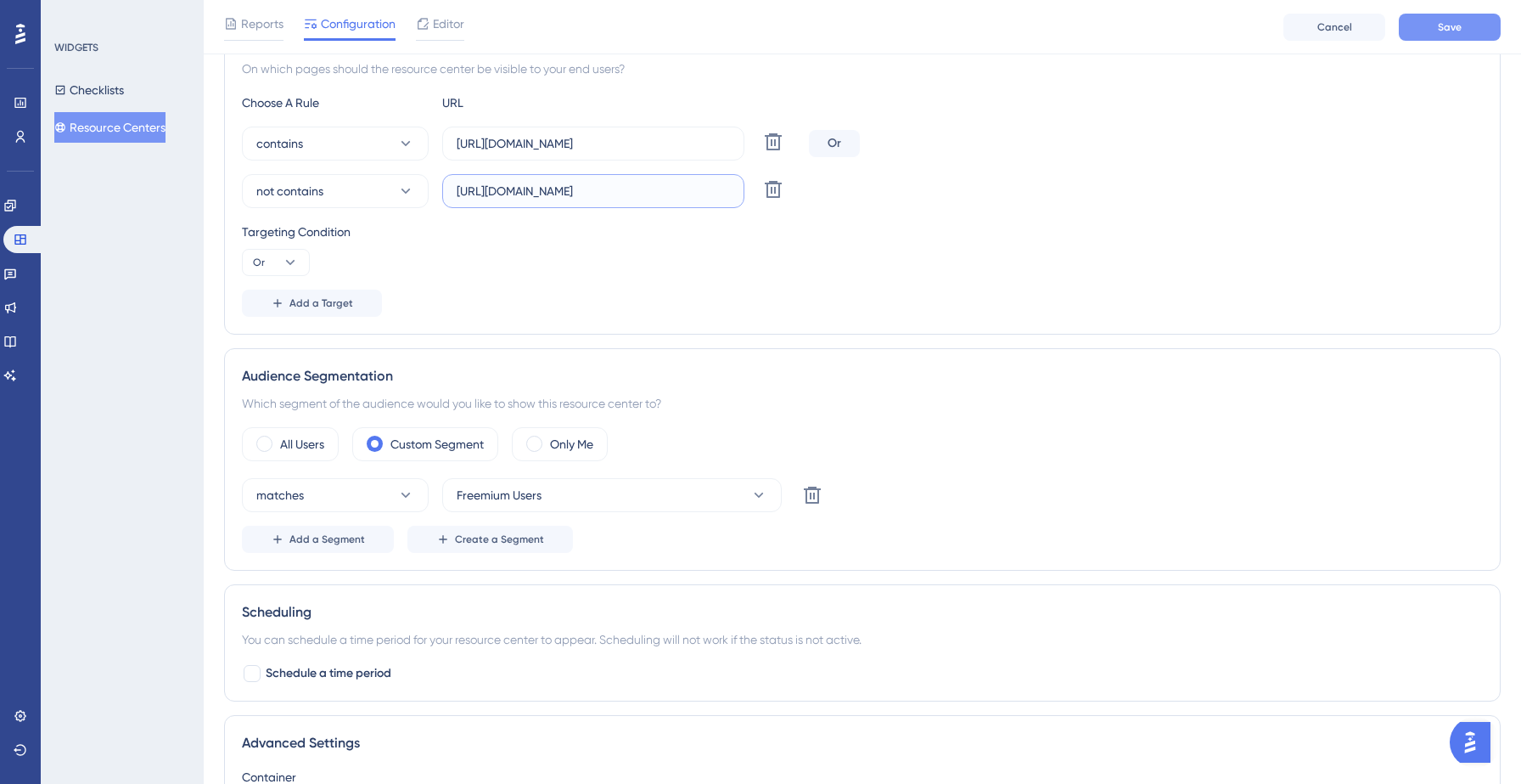
type input "[URL][DOMAIN_NAME]"
click at [1464, 21] on button "Save" at bounding box center [1450, 27] width 102 height 27
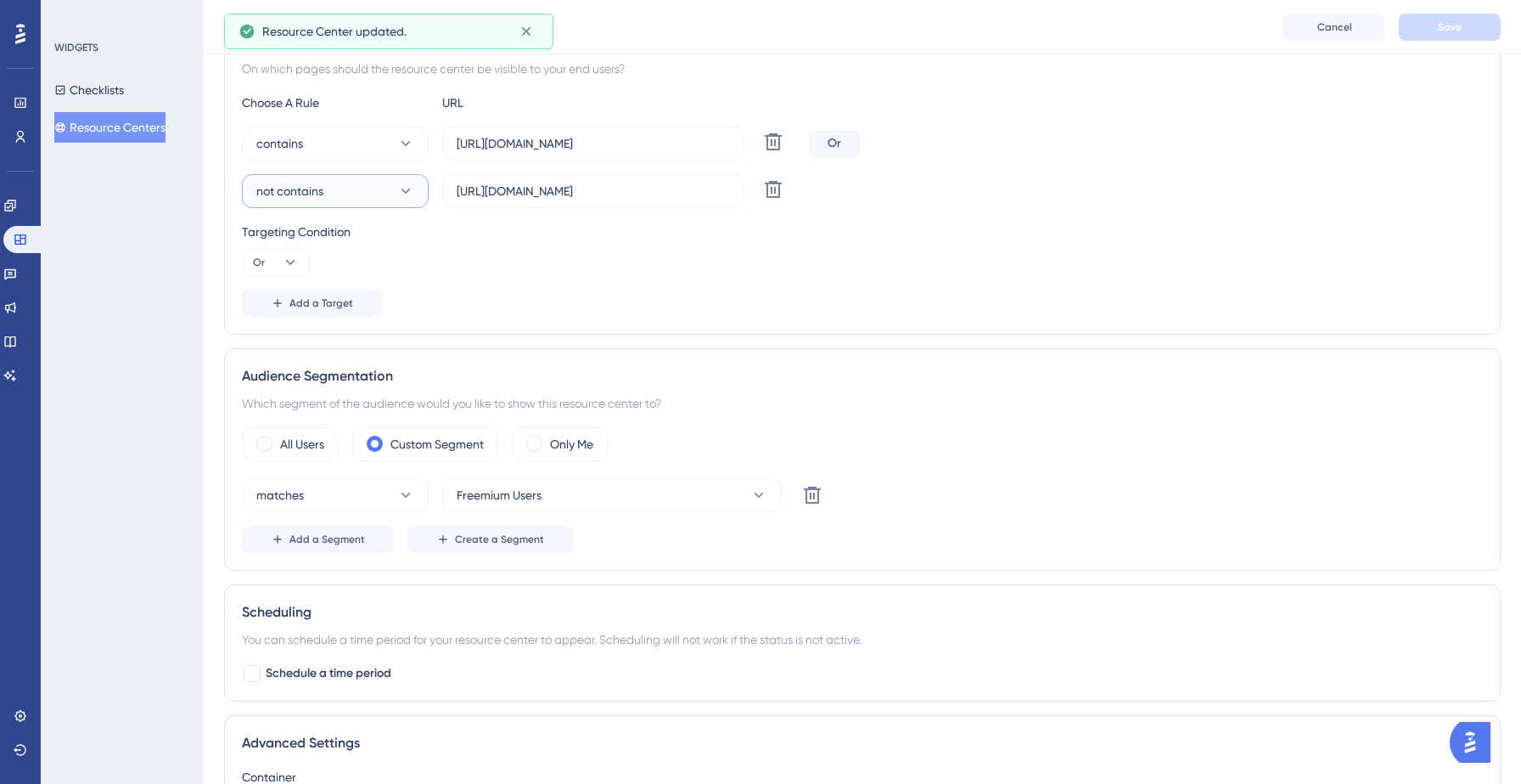
click at [380, 196] on button "not contains" at bounding box center [335, 191] width 187 height 34
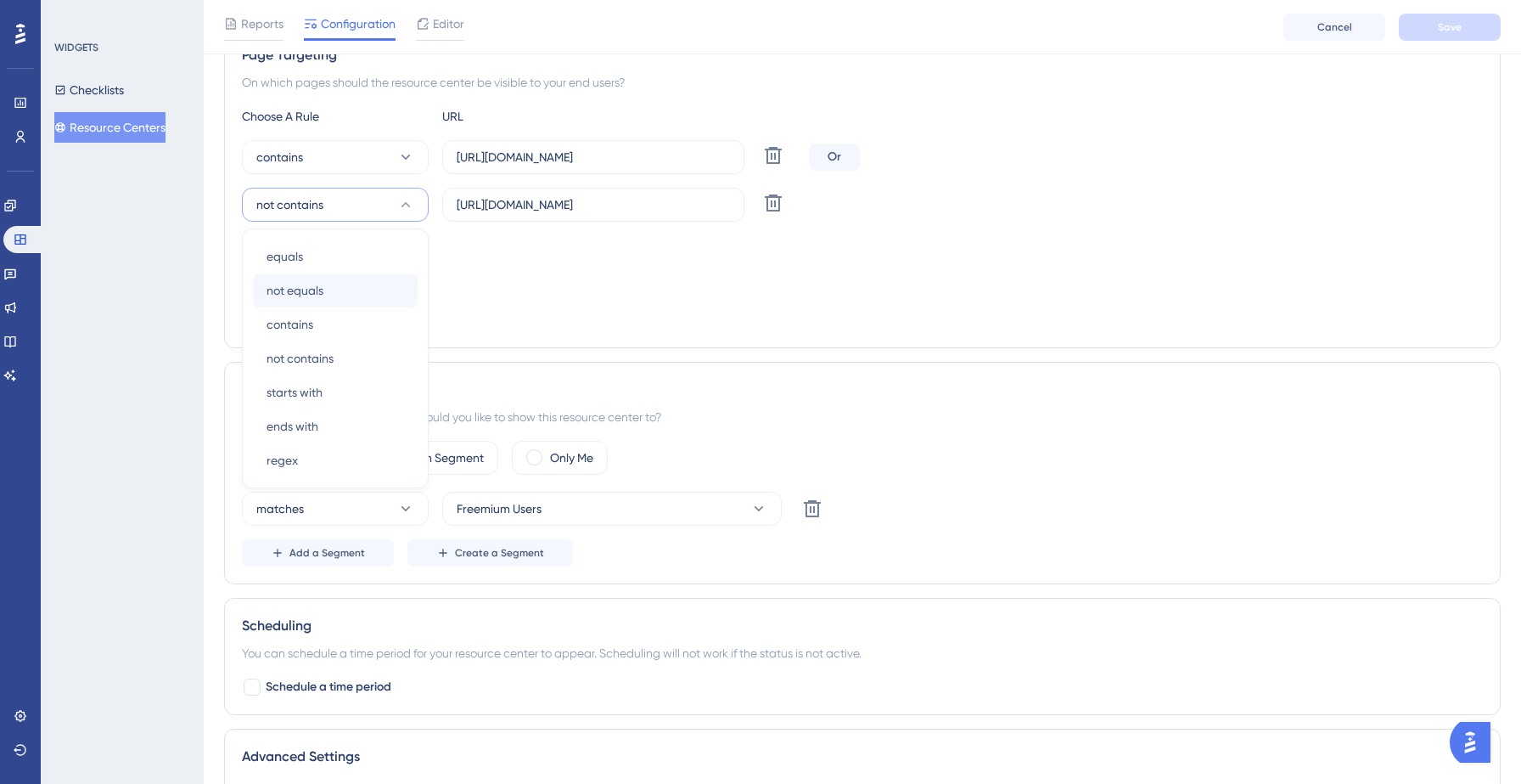
scroll to position [326, 0]
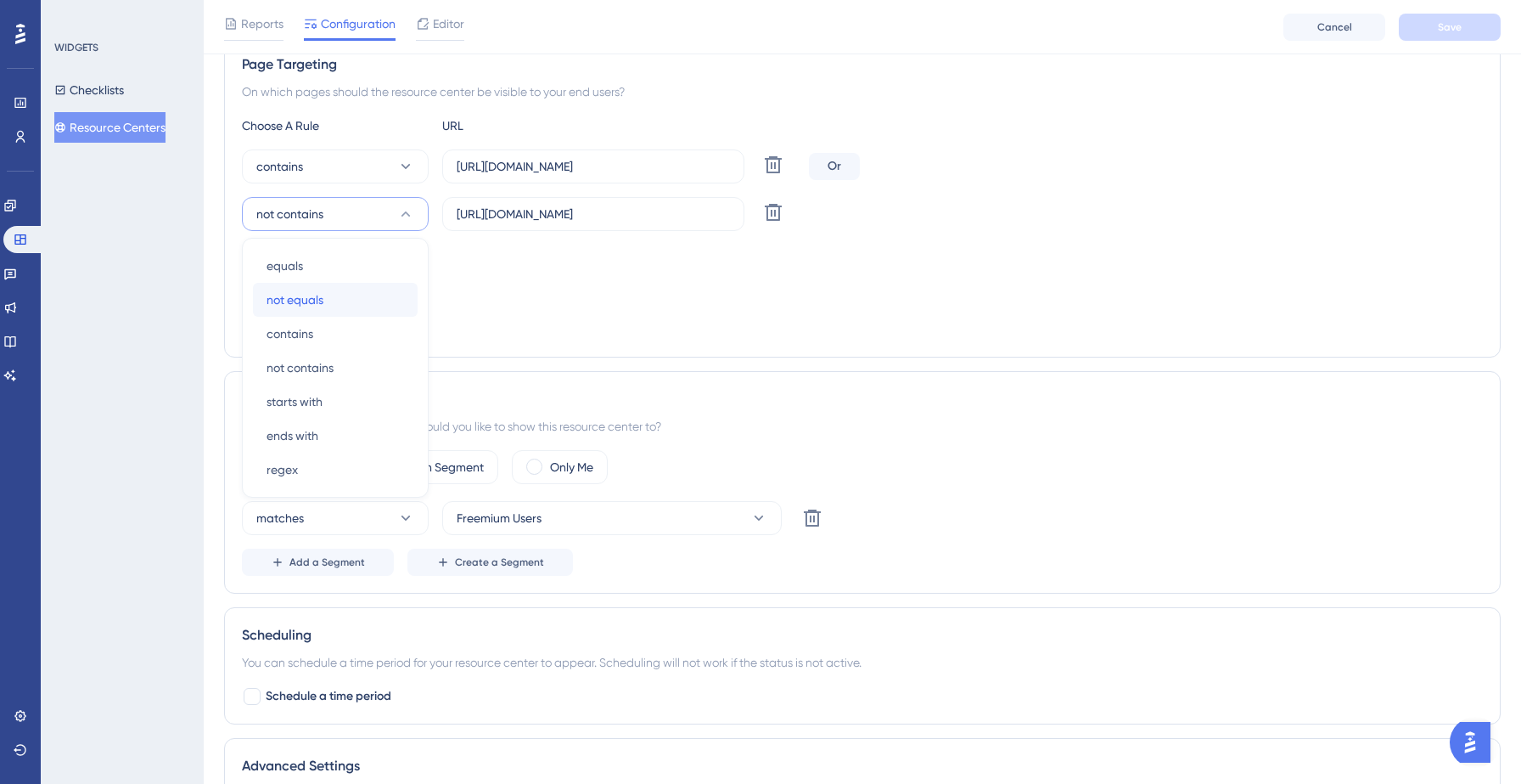
click at [301, 296] on span "not equals" at bounding box center [295, 299] width 57 height 21
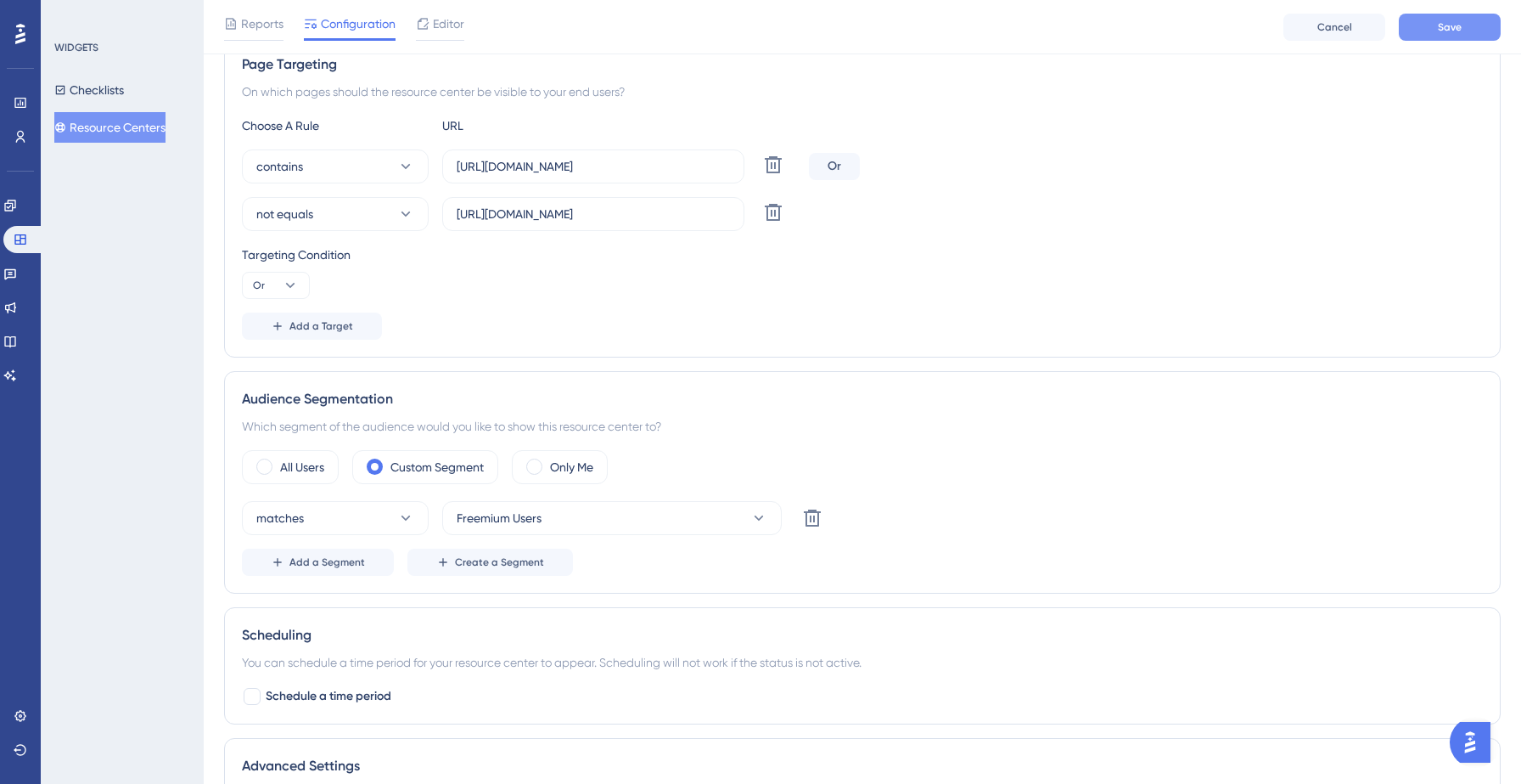
click at [1462, 16] on button "Save" at bounding box center [1450, 27] width 102 height 27
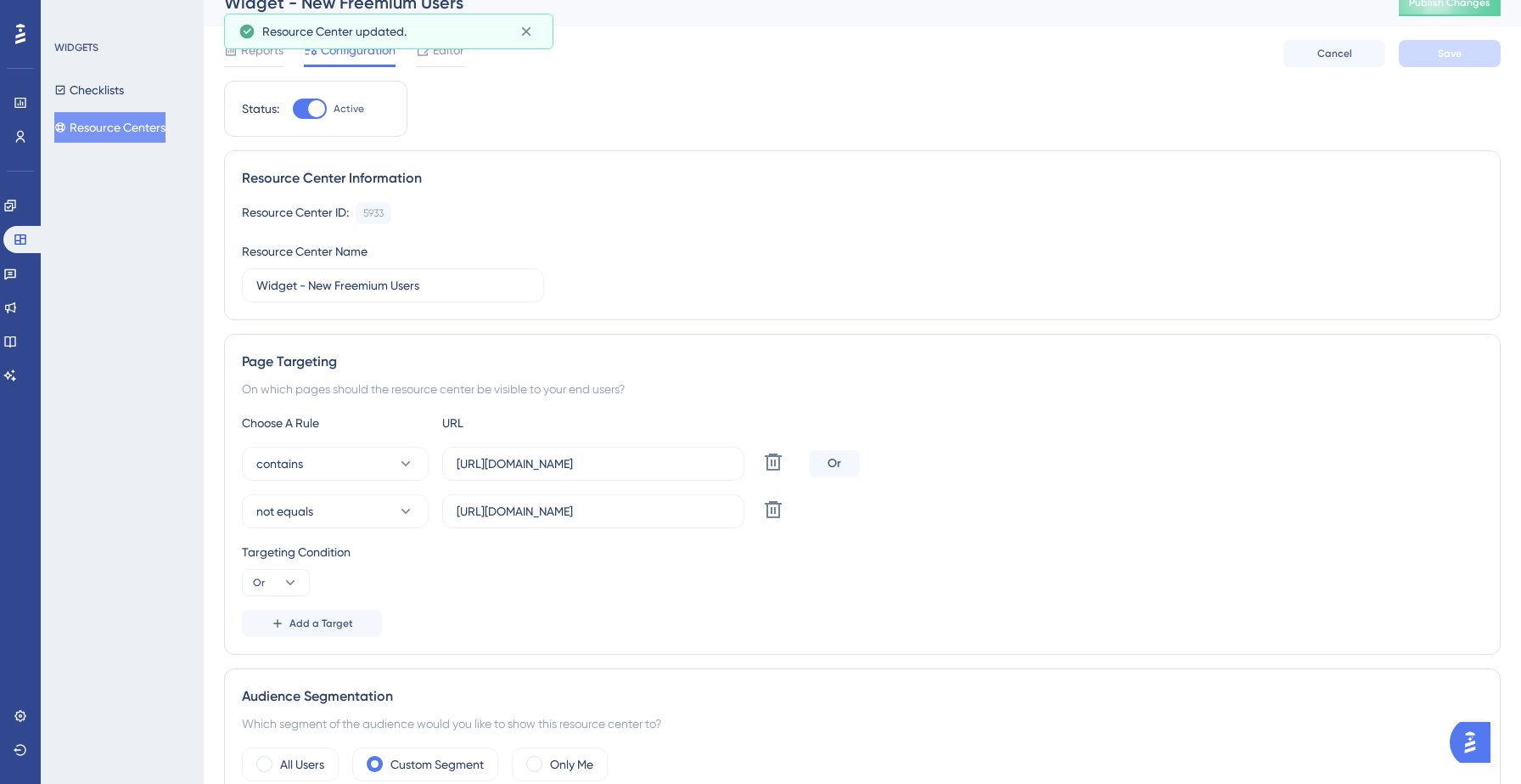
scroll to position [0, 0]
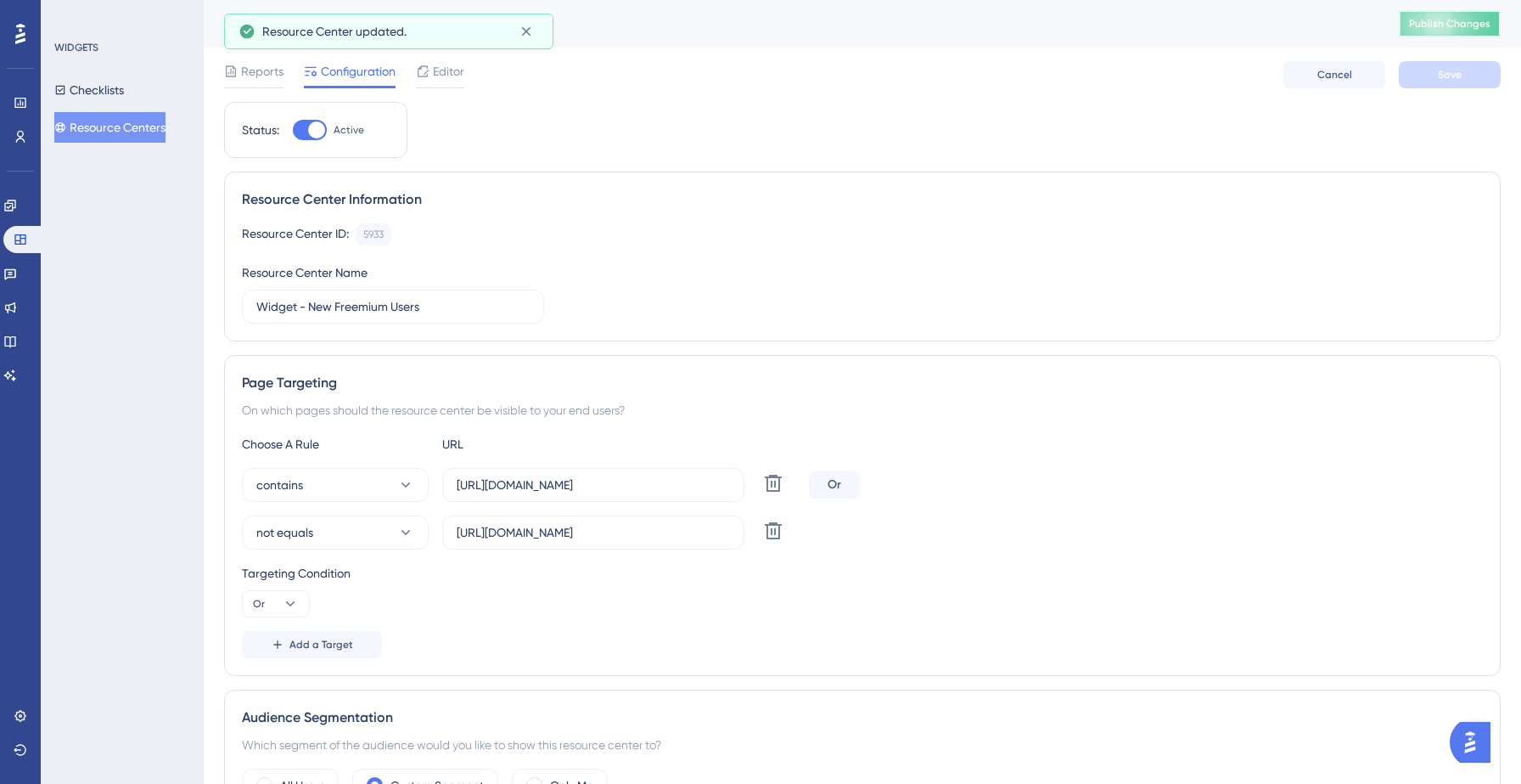
click at [1428, 31] on button "Publish Changes" at bounding box center [1450, 24] width 102 height 27
click at [1022, 214] on div "Resource Center Information Resource Center ID: 5933 Copy Resource Center Name …" at bounding box center [863, 257] width 1277 height 170
click at [768, 200] on div "Resource Center Information" at bounding box center [863, 199] width 1242 height 21
click at [383, 542] on button "not equals" at bounding box center [335, 533] width 187 height 34
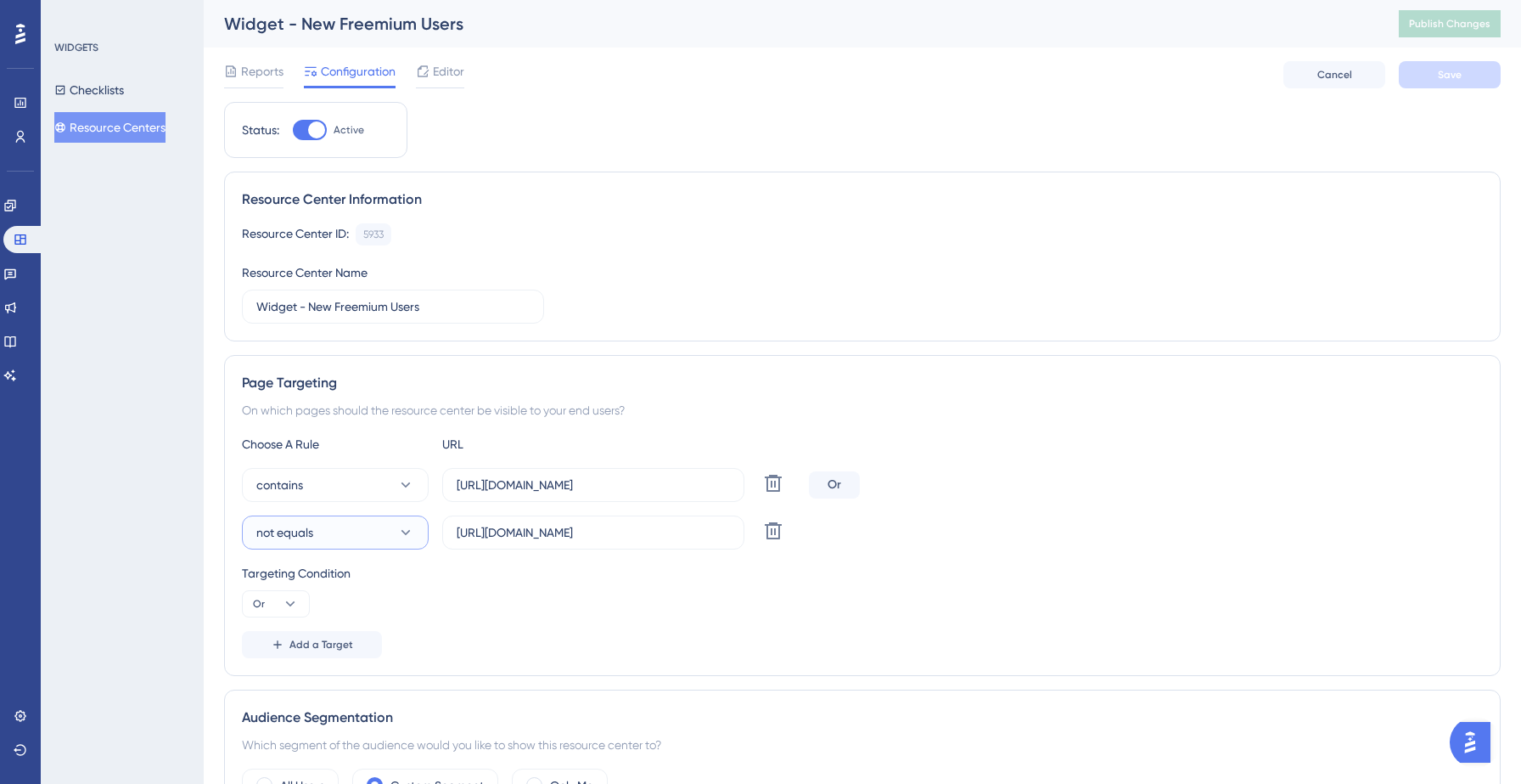
scroll to position [294, 0]
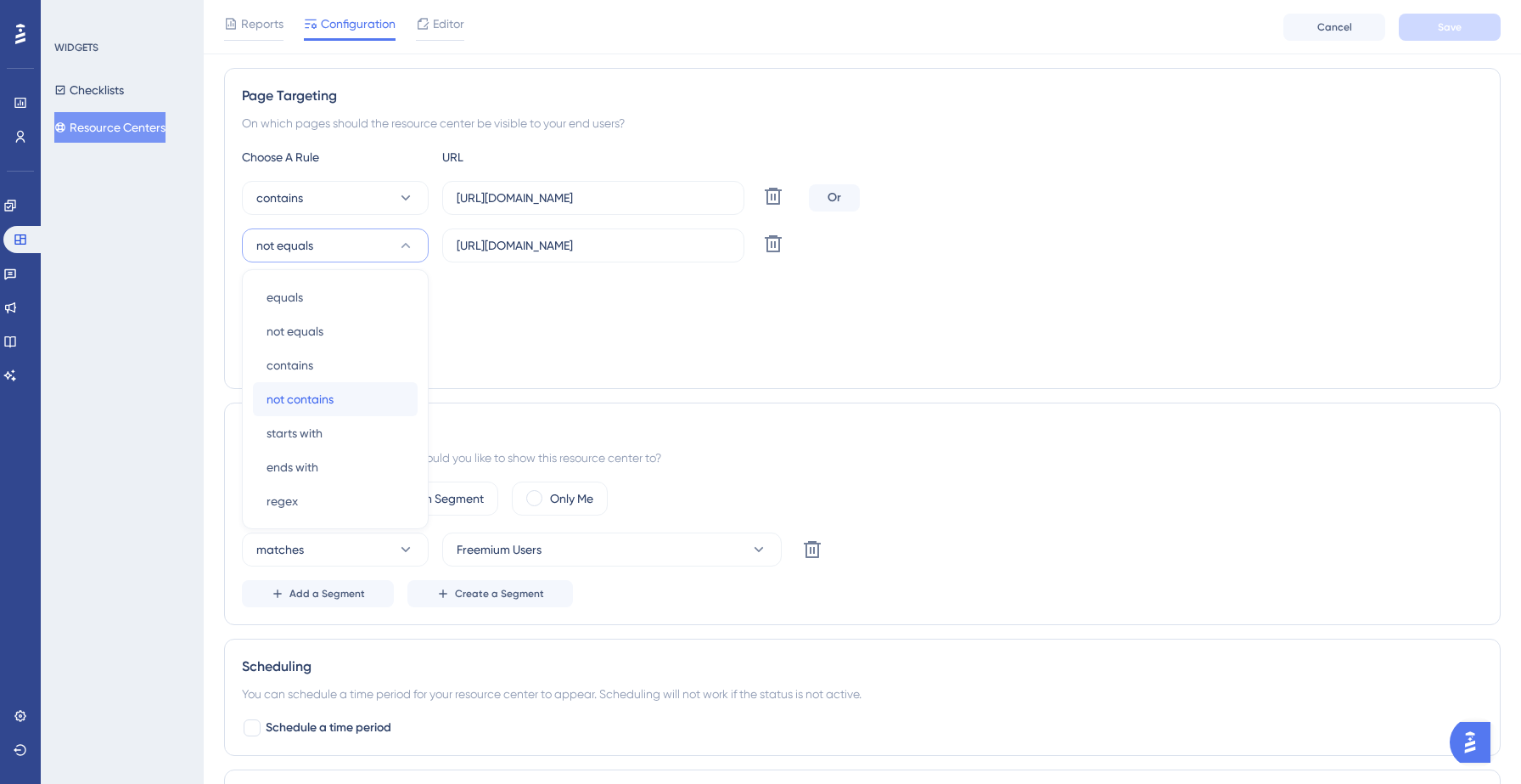
click at [328, 391] on span "not contains" at bounding box center [300, 399] width 67 height 21
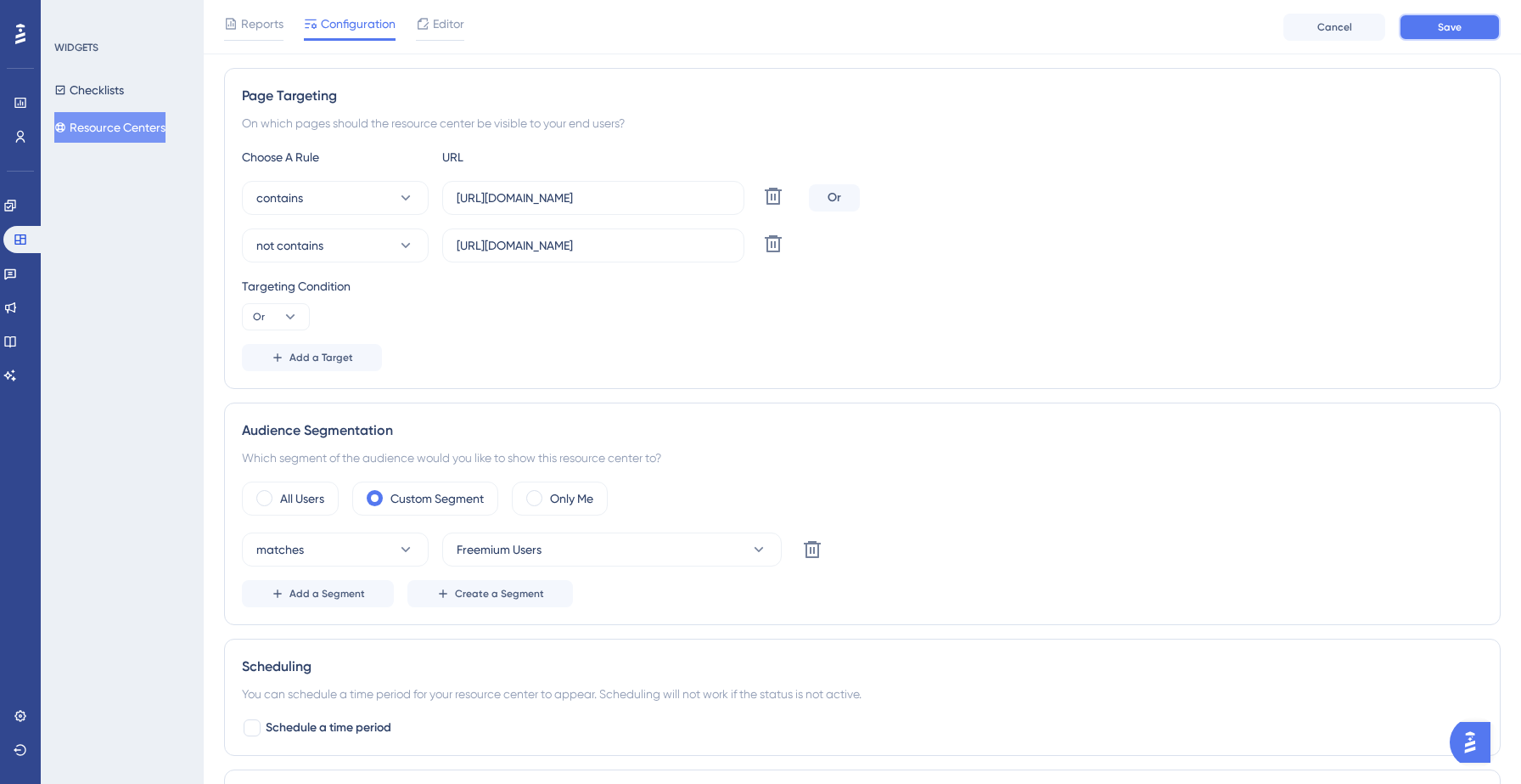
click at [1465, 32] on button "Save" at bounding box center [1450, 27] width 102 height 27
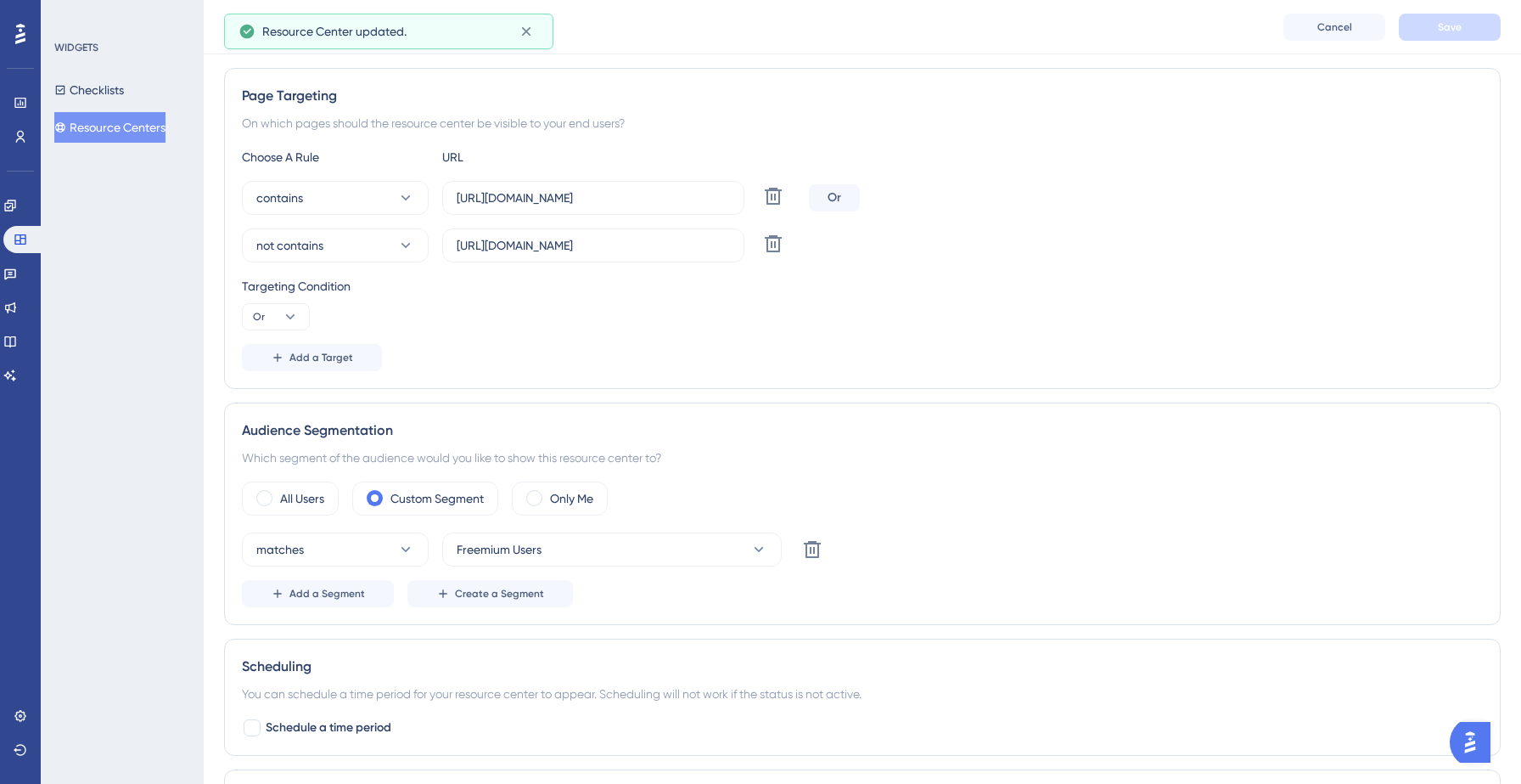
scroll to position [0, 0]
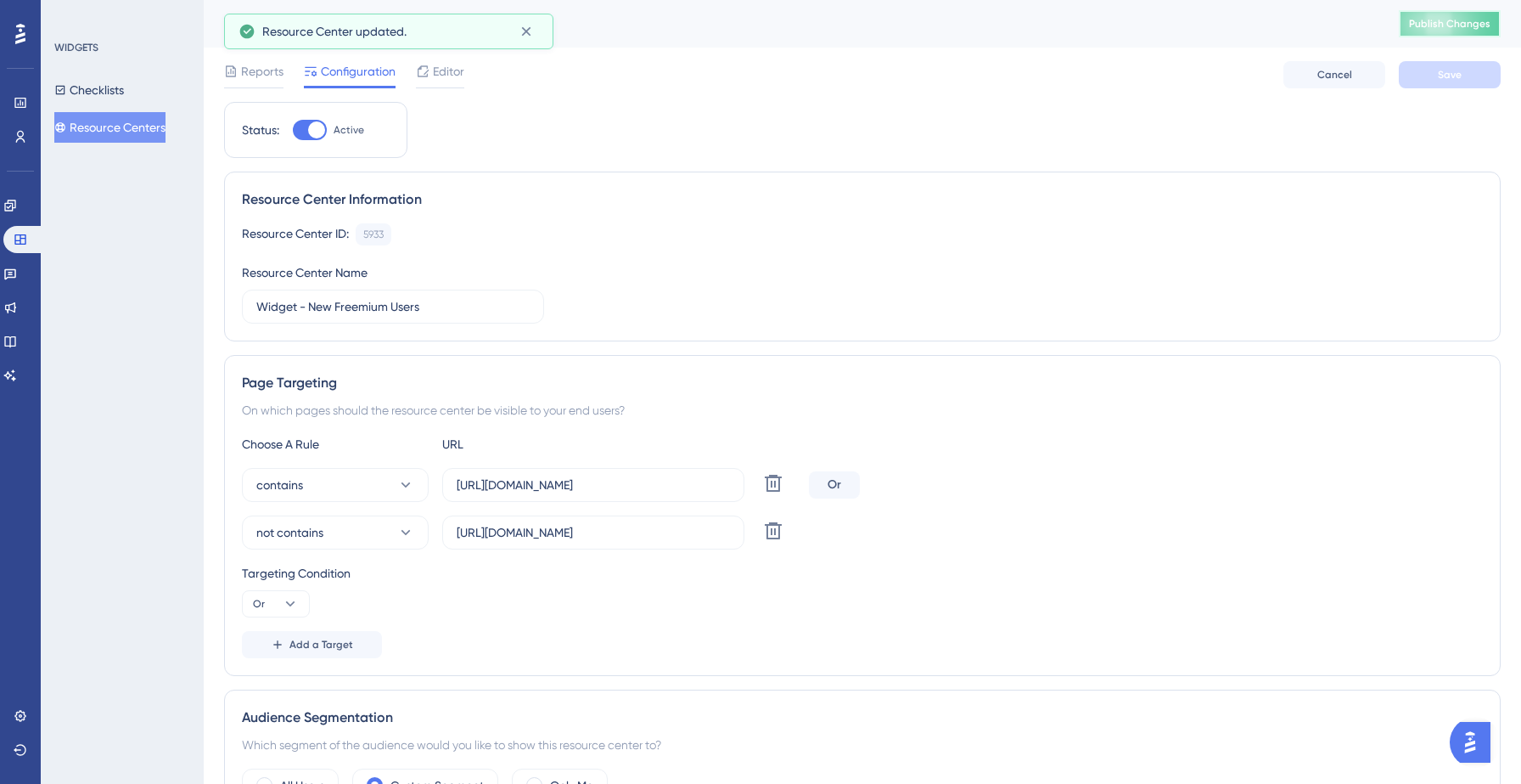
click at [1460, 24] on span "Publish Changes" at bounding box center [1450, 24] width 81 height 14
click at [733, 215] on div "Resource Center Information Resource Center ID: 5933 Copy Resource Center Name …" at bounding box center [863, 257] width 1277 height 170
click at [114, 124] on button "Resource Centers" at bounding box center [109, 128] width 111 height 31
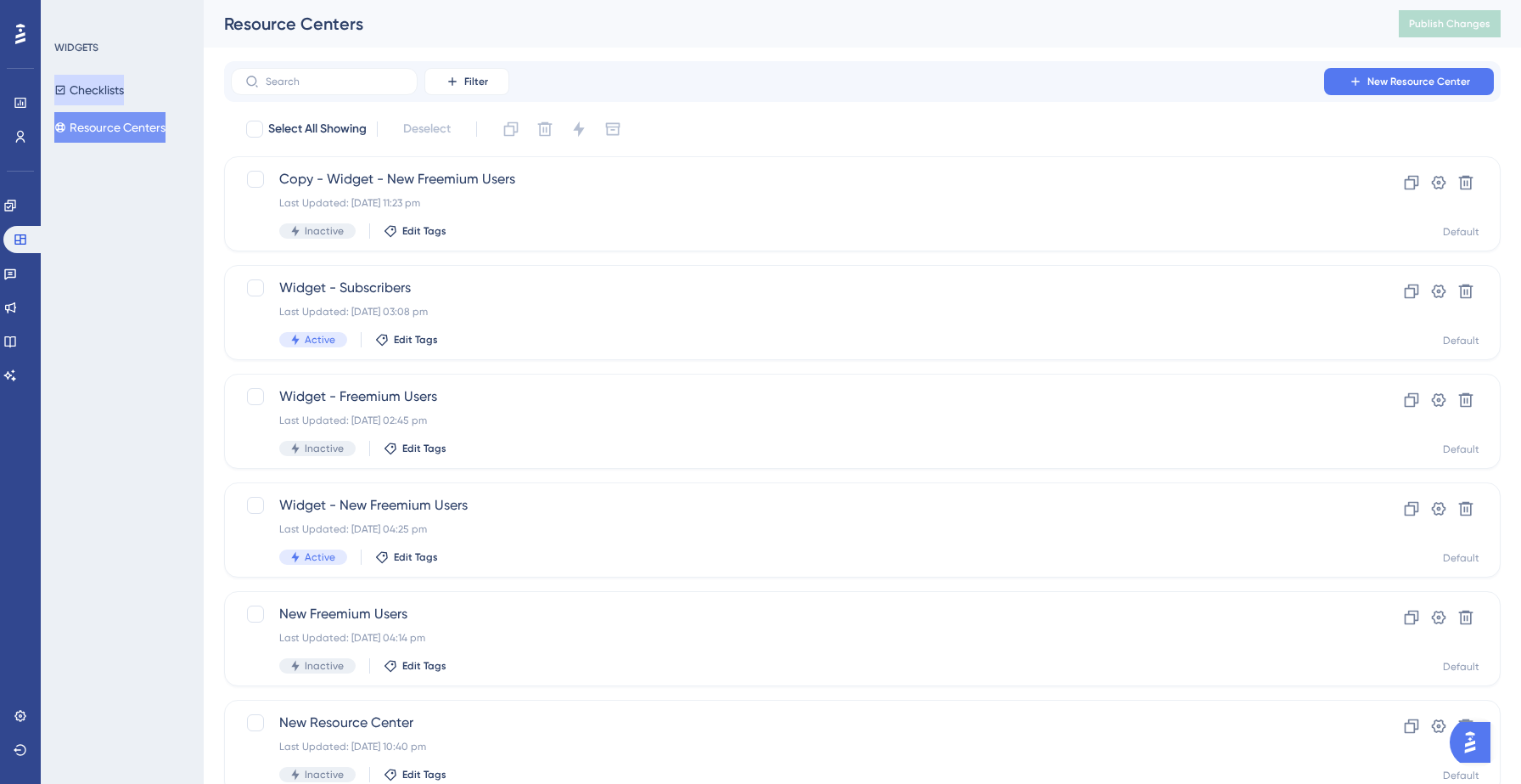
click at [117, 95] on button "Checklists" at bounding box center [89, 90] width 70 height 31
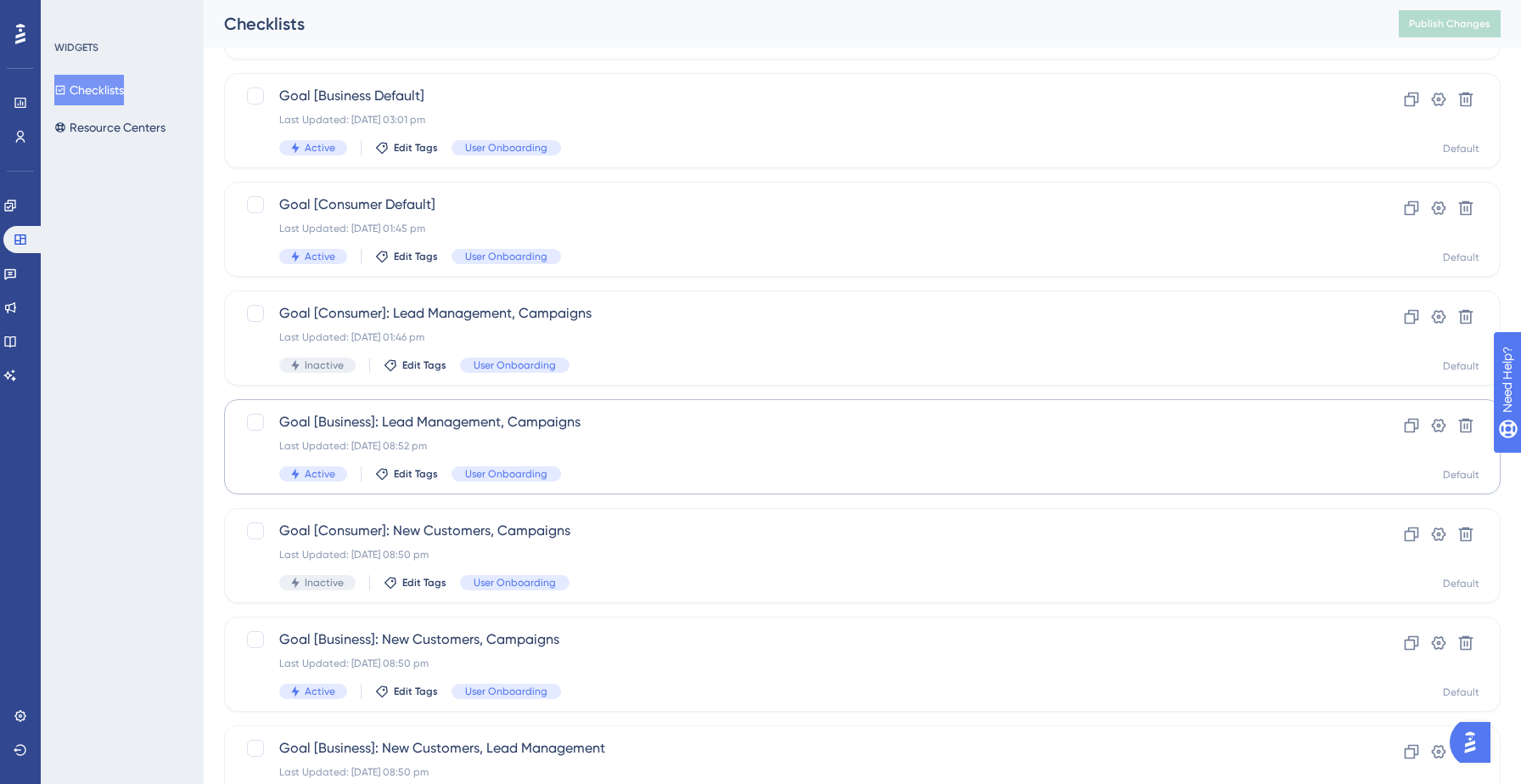
scroll to position [199, 0]
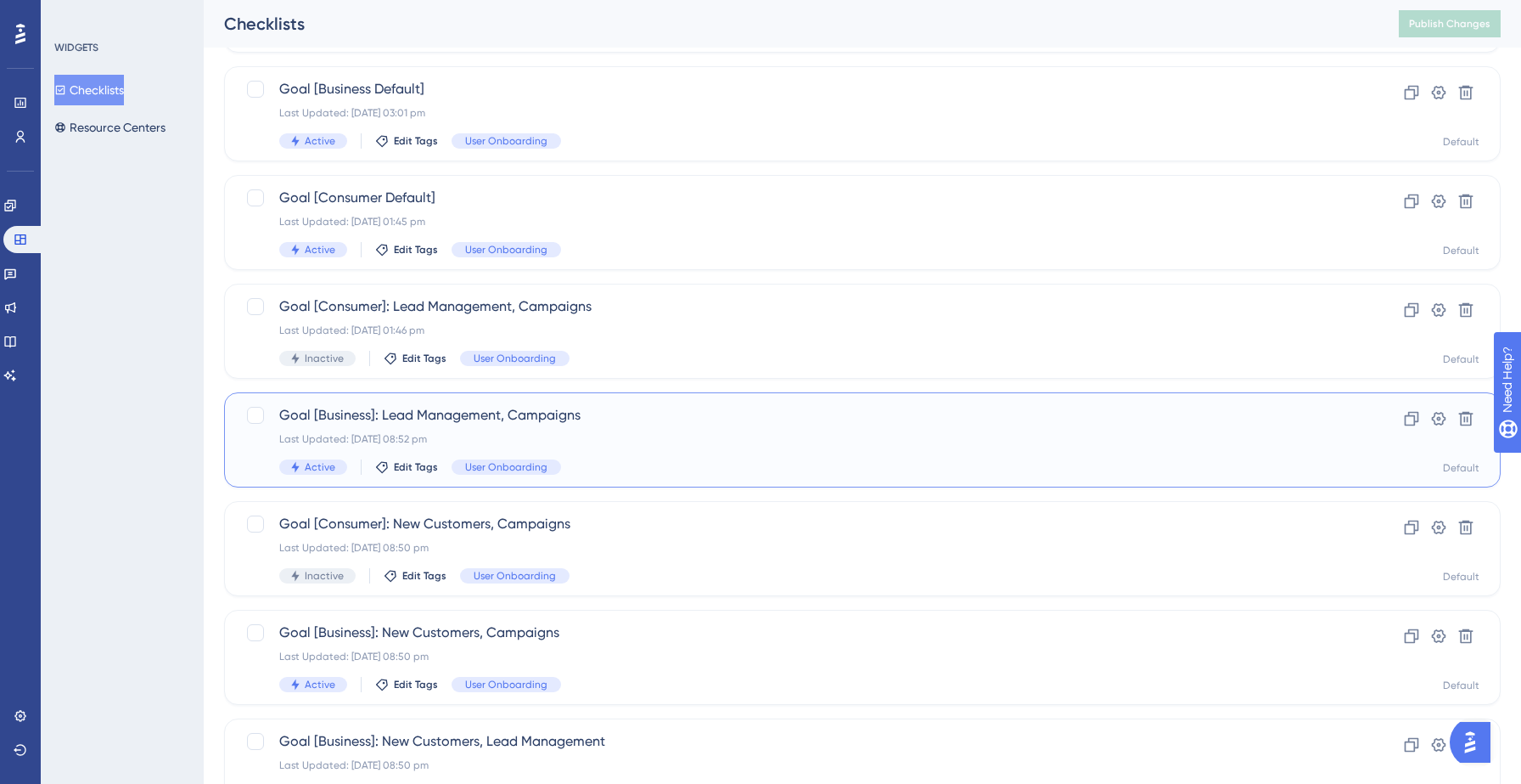
click at [649, 437] on div "Last Updated: [DATE] 08:52 pm" at bounding box center [795, 439] width 1031 height 14
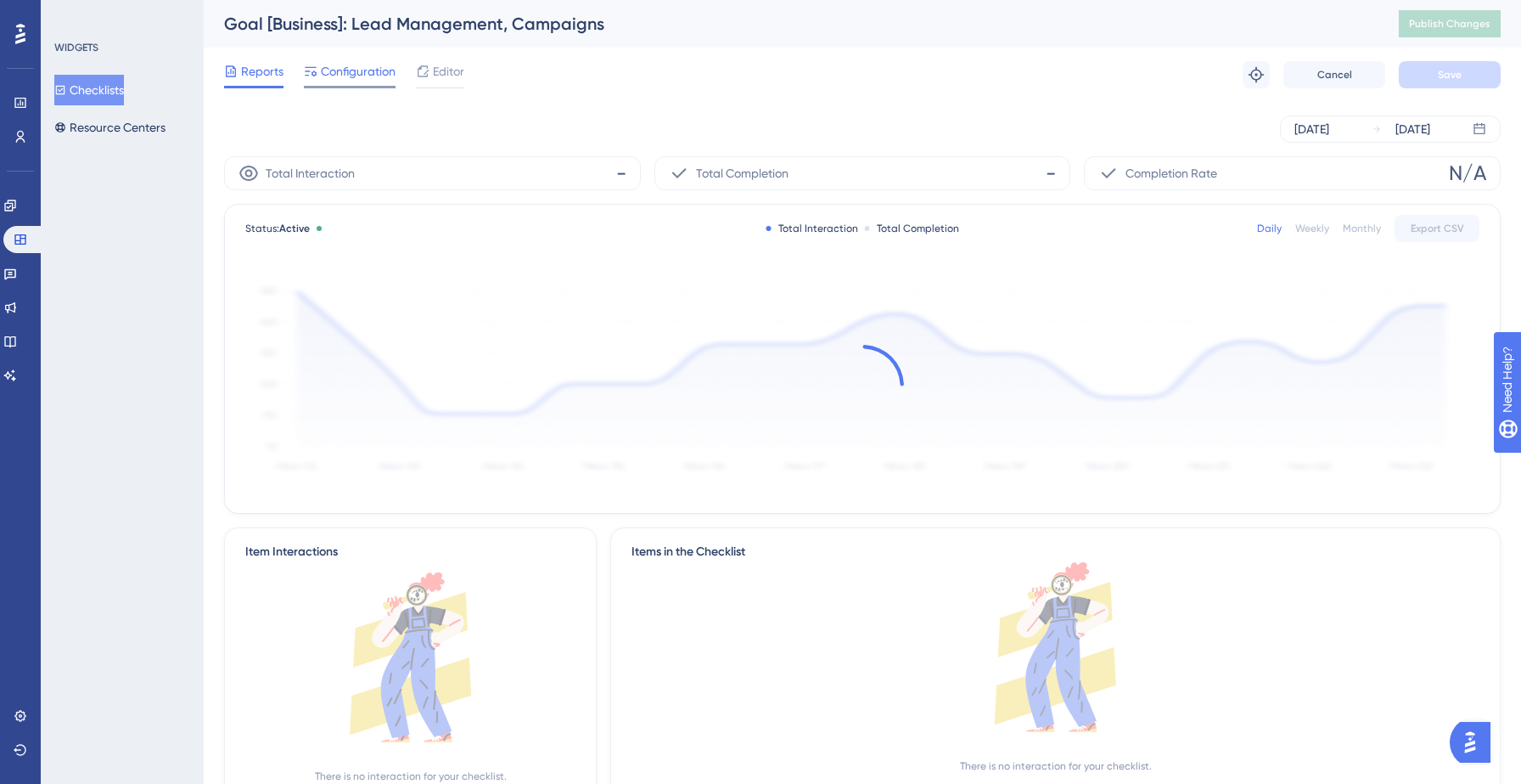
click at [358, 71] on span "Configuration" at bounding box center [358, 71] width 75 height 21
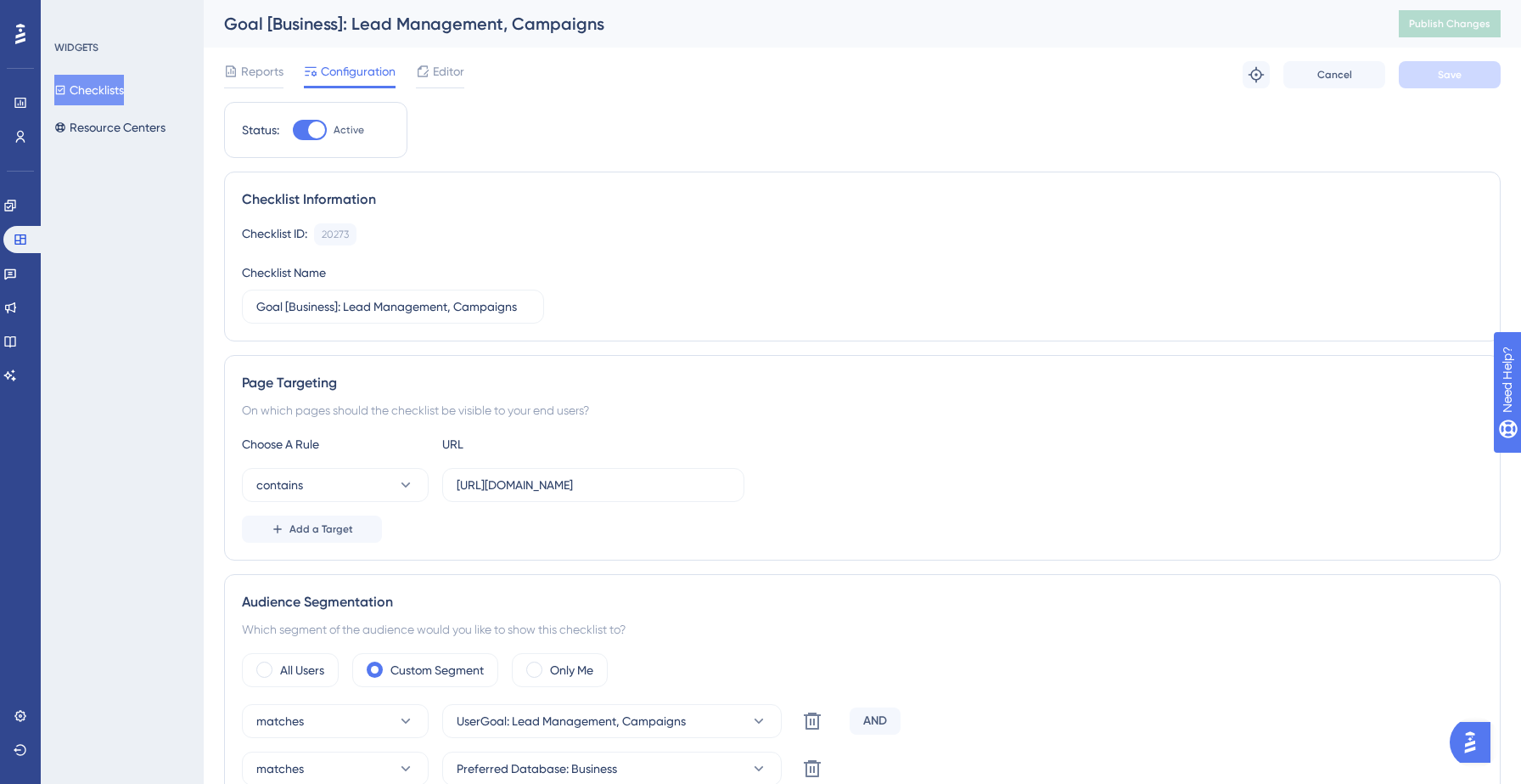
click at [119, 87] on button "Checklists" at bounding box center [89, 90] width 70 height 31
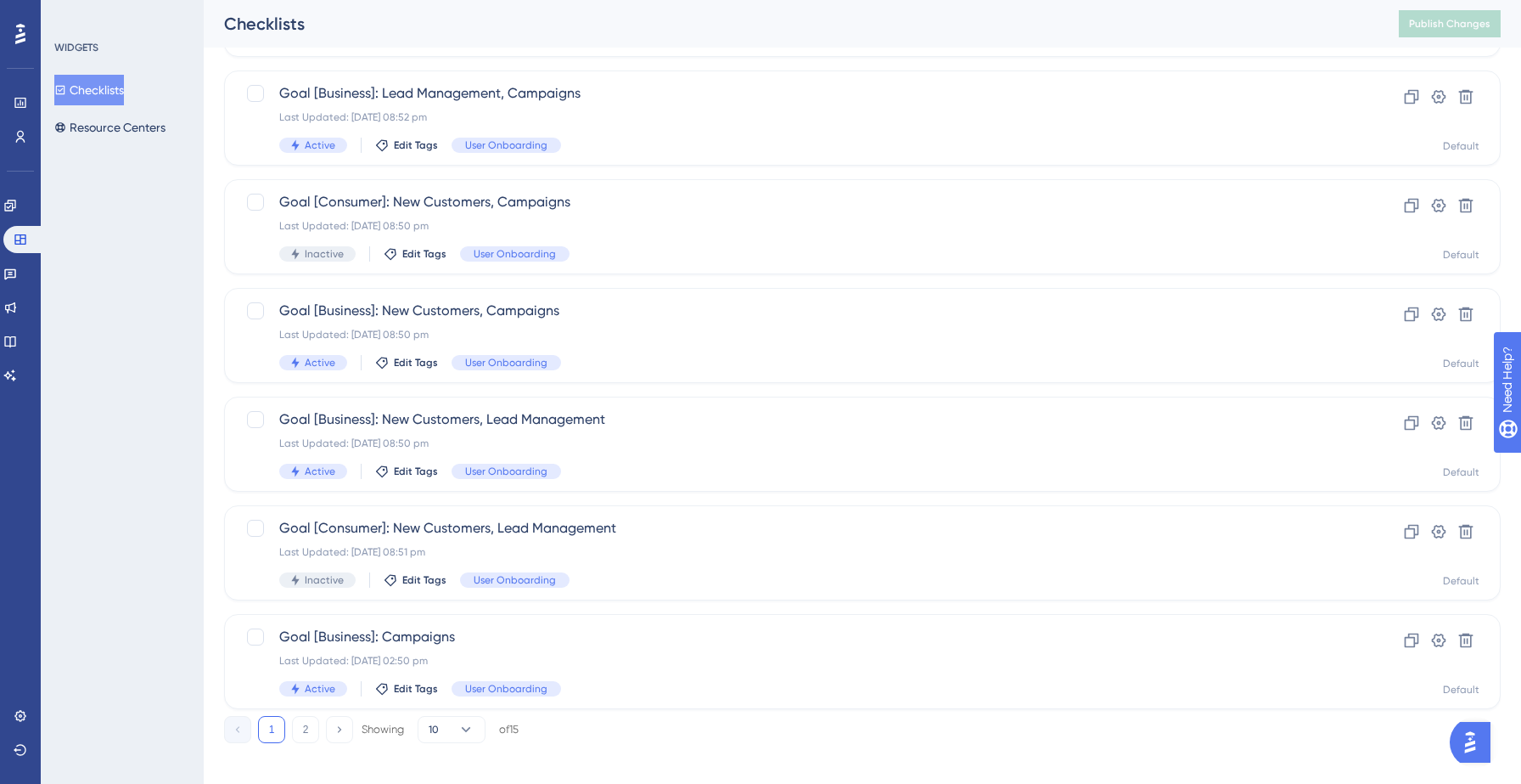
scroll to position [534, 0]
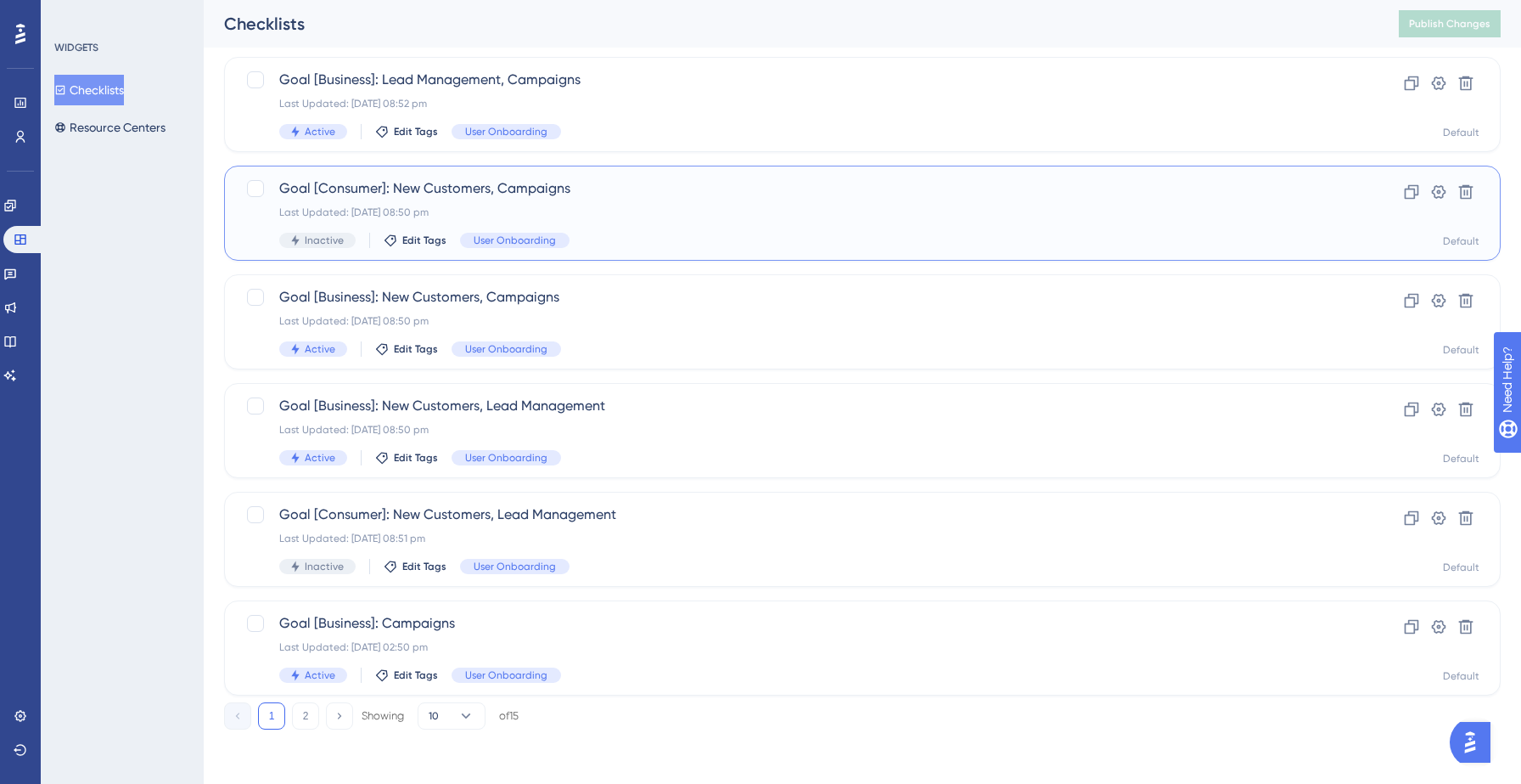
click at [643, 224] on div "Goal [Consumer]: New Customers, Campaigns Last Updated: [DATE] 08:50 pm Inactiv…" at bounding box center [795, 213] width 1031 height 70
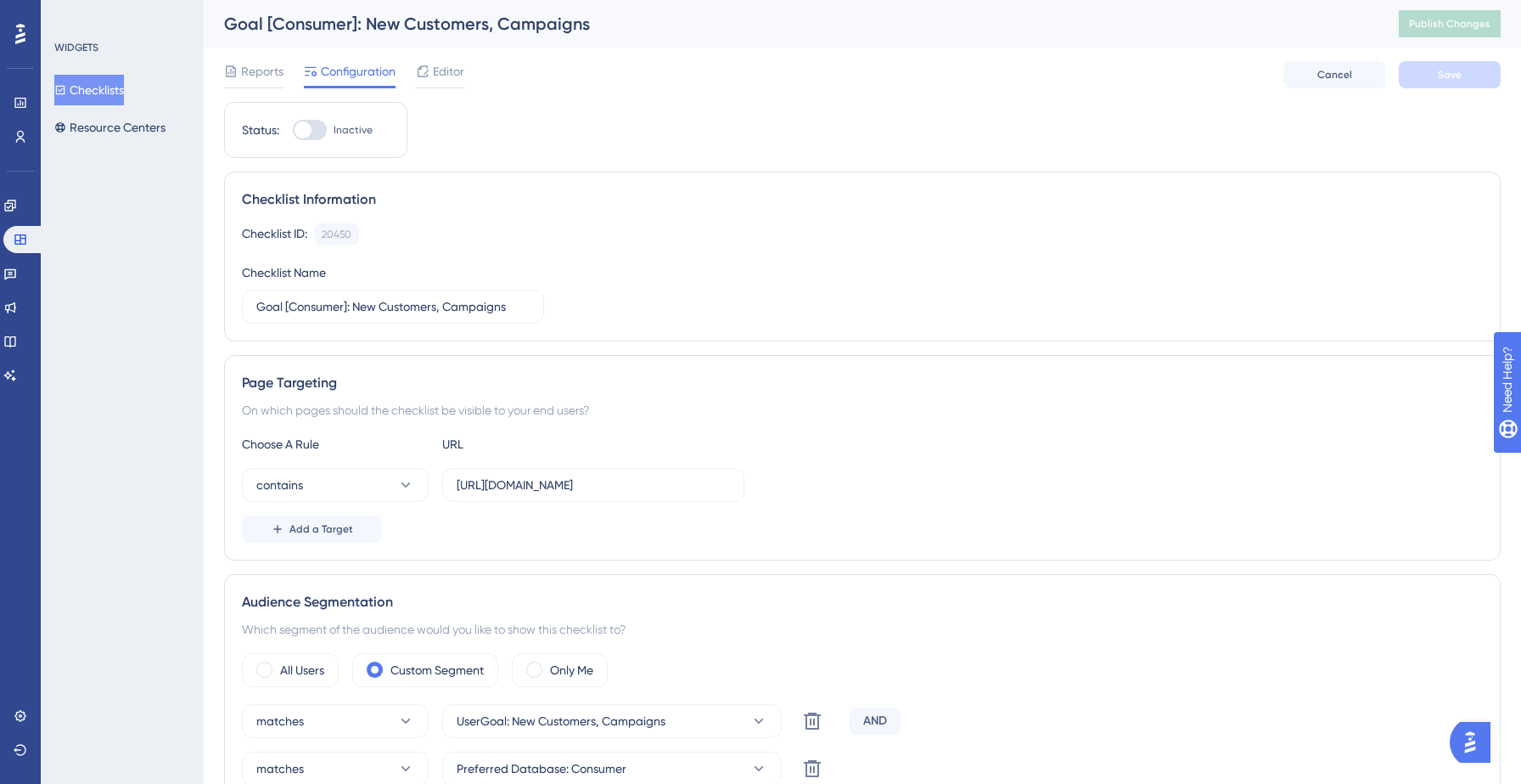
click at [124, 88] on button "Checklists" at bounding box center [89, 90] width 70 height 31
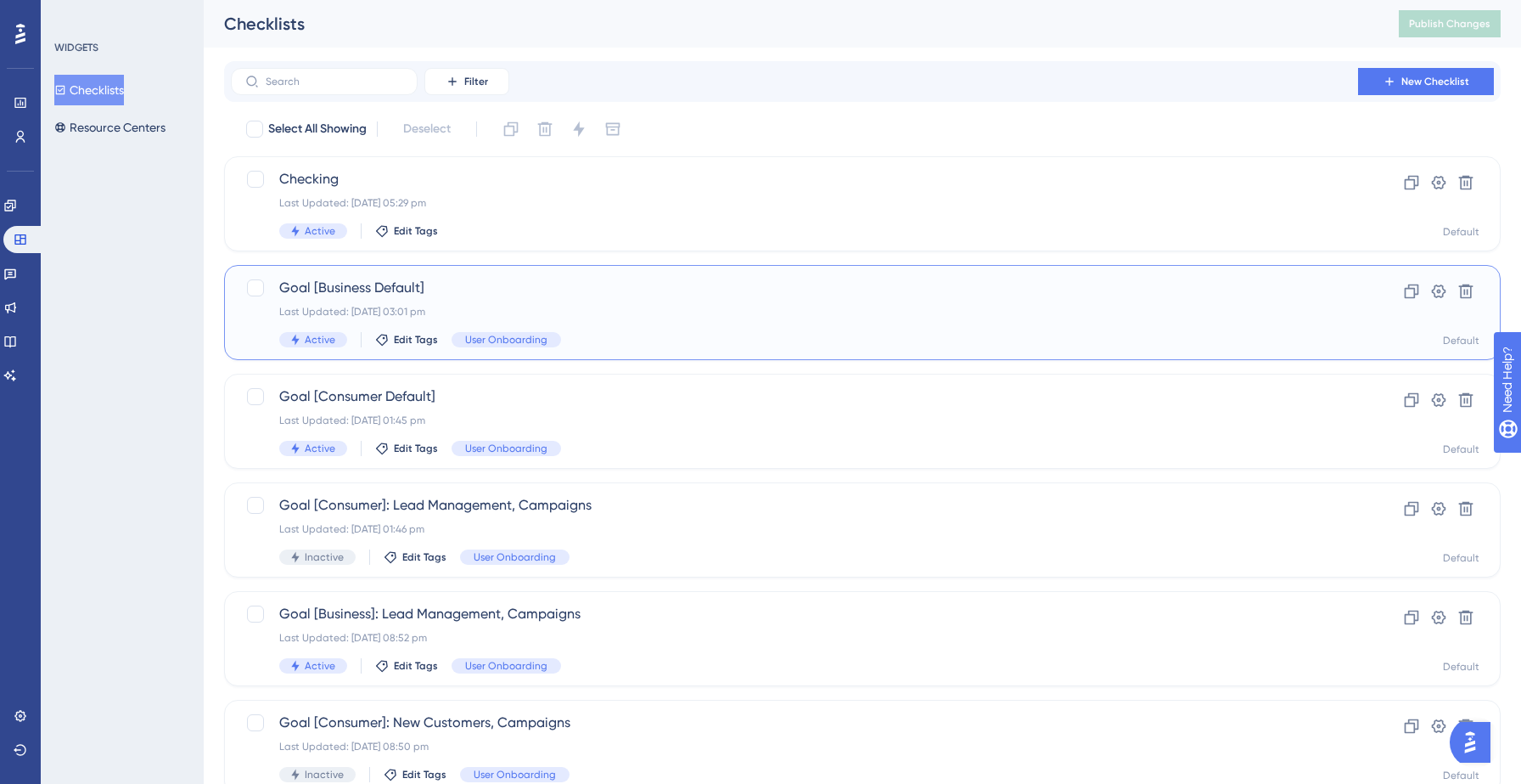
click at [598, 330] on div "Goal [Business Default] Last Updated: [DATE] 03:01 pm Active Edit Tags User Onb…" at bounding box center [795, 312] width 1031 height 70
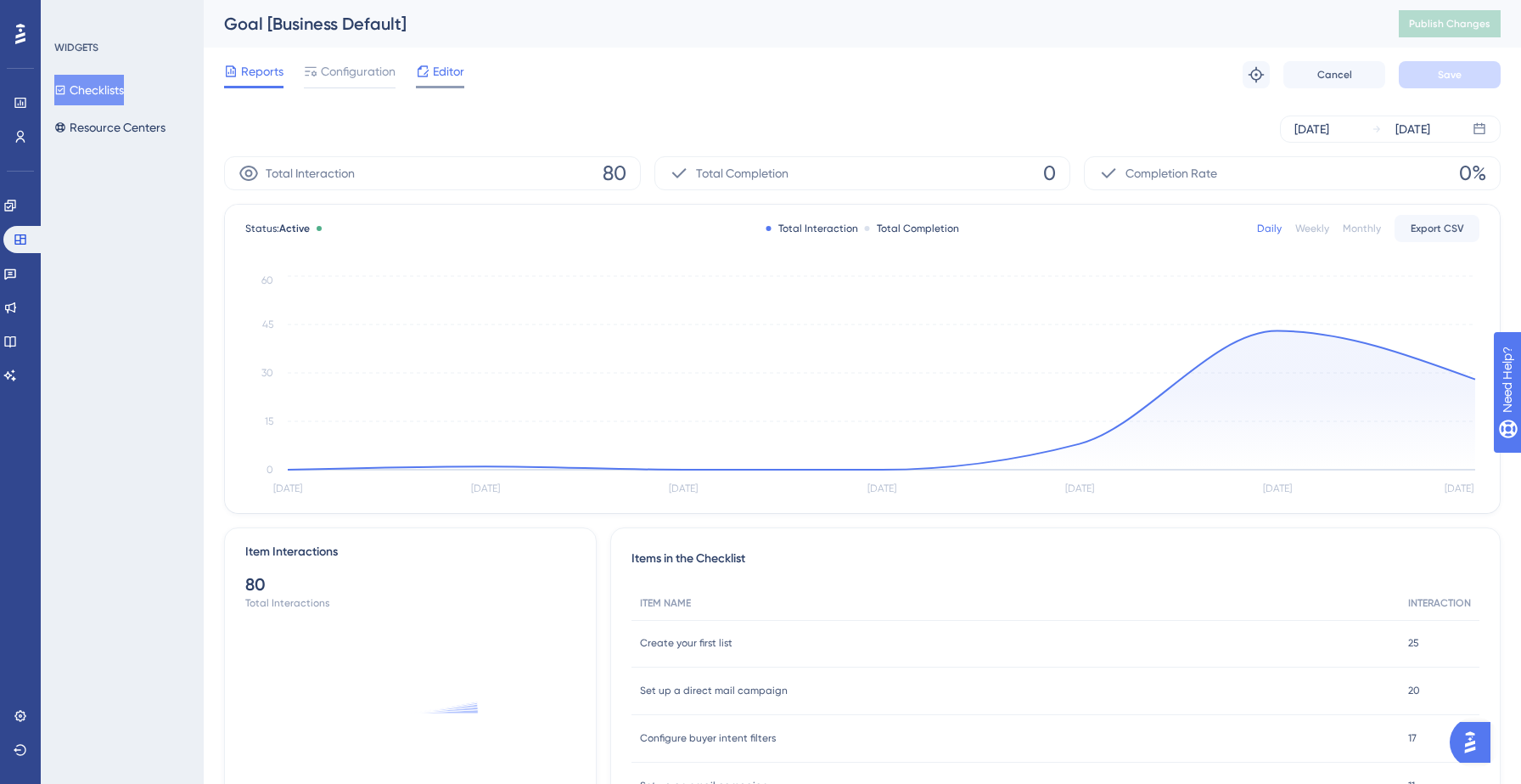
click at [425, 71] on icon at bounding box center [422, 71] width 14 height 14
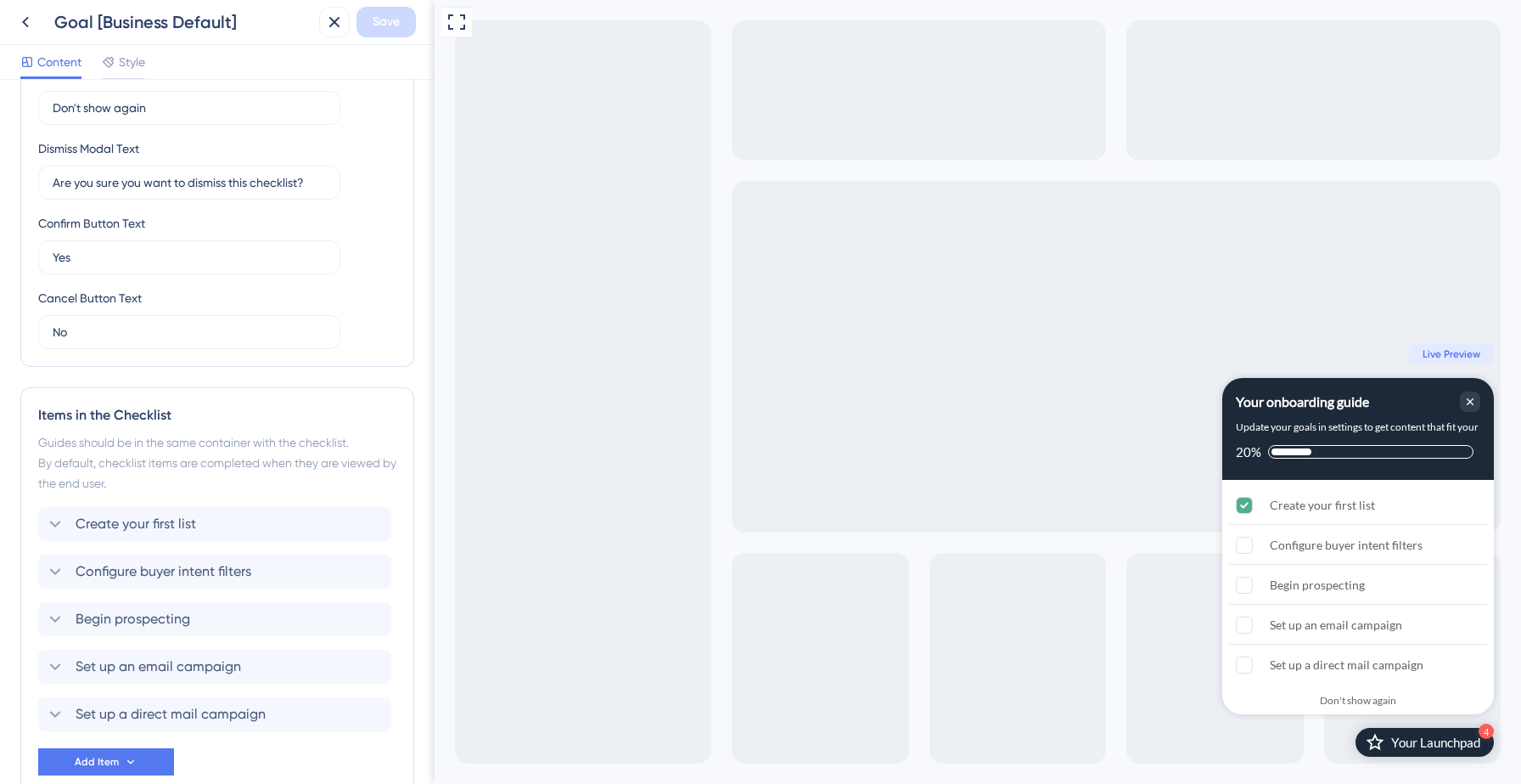
scroll to position [521, 0]
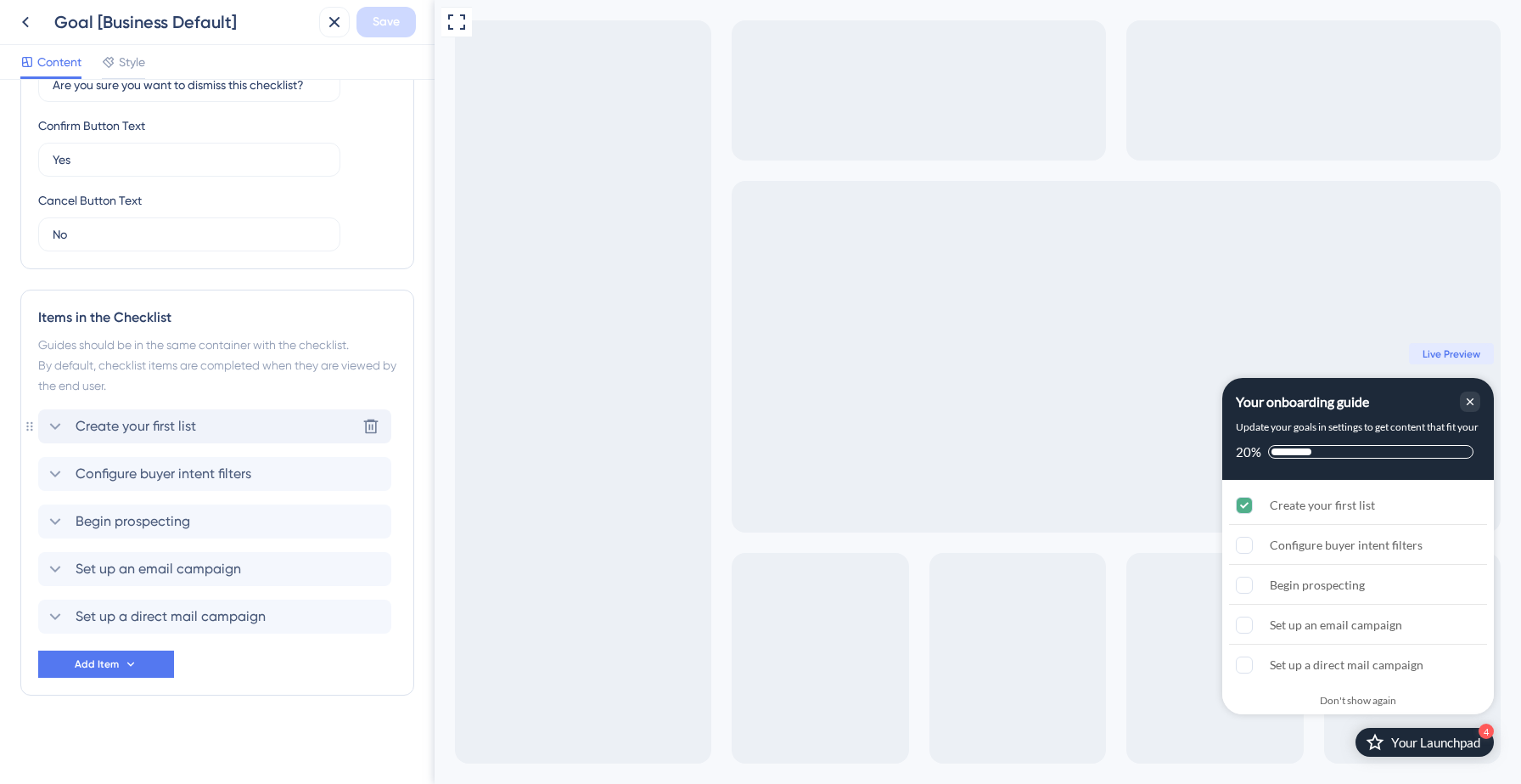
click at [161, 428] on span "Create your first list" at bounding box center [136, 426] width 120 height 21
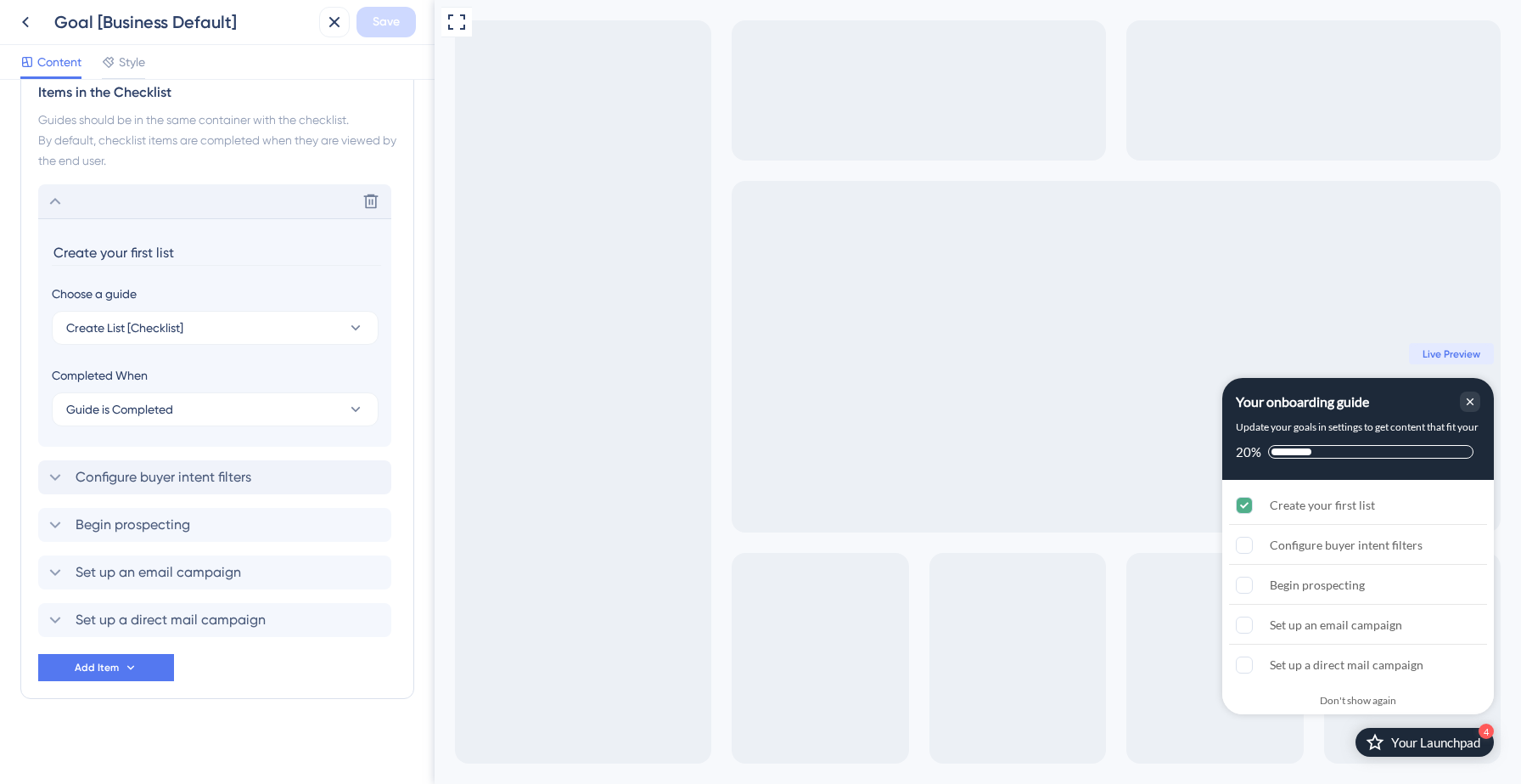
scroll to position [749, 0]
click at [130, 404] on span "Guide is Completed" at bounding box center [119, 406] width 107 height 21
click at [152, 486] on span "Goal is Reached" at bounding box center [121, 491] width 90 height 21
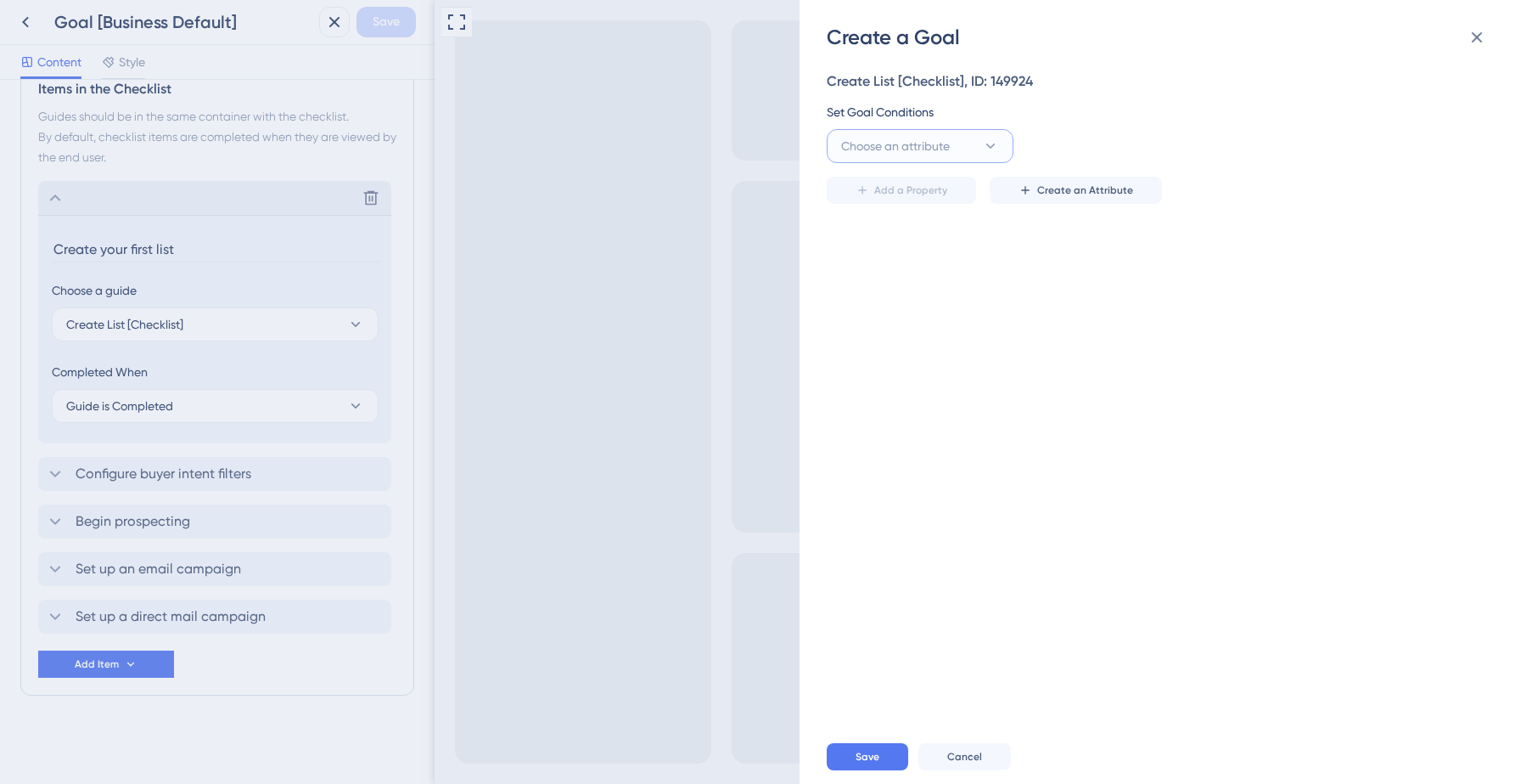
click at [931, 145] on span "Choose an attribute" at bounding box center [895, 146] width 109 height 21
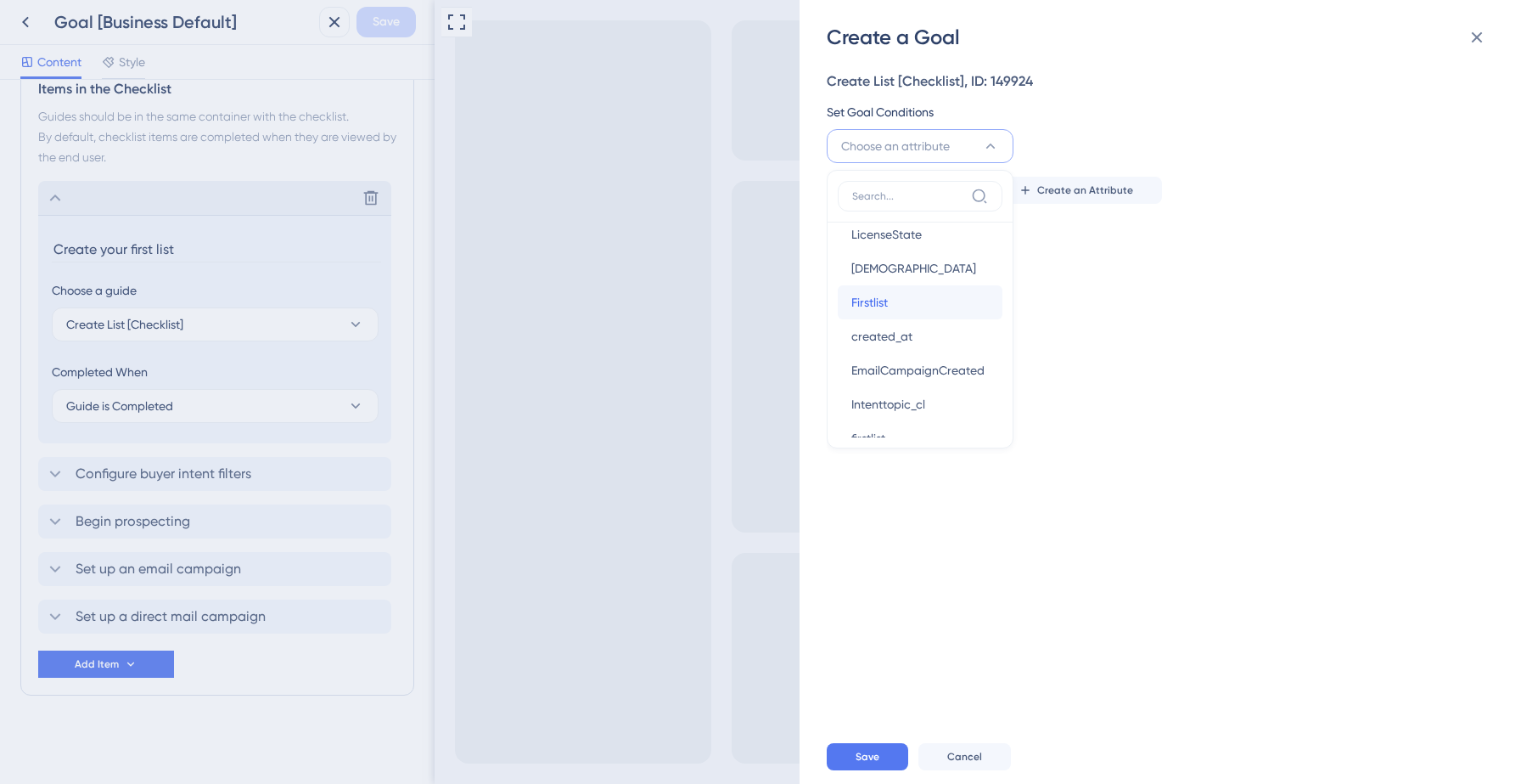
click at [870, 311] on span "Firstlist" at bounding box center [870, 302] width 36 height 21
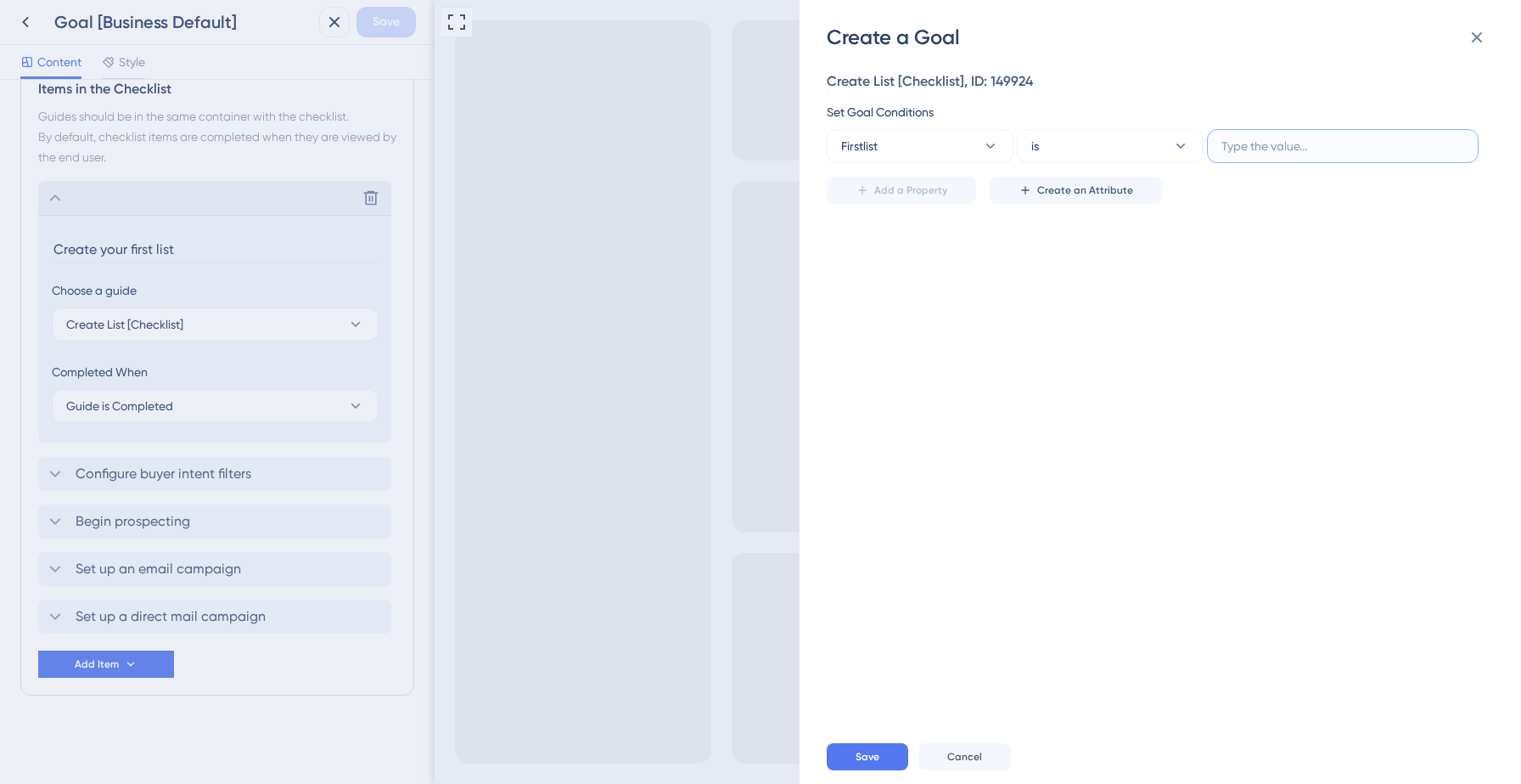
click at [1279, 153] on input "text" at bounding box center [1343, 146] width 243 height 19
click at [944, 752] on button "Cancel" at bounding box center [965, 757] width 92 height 27
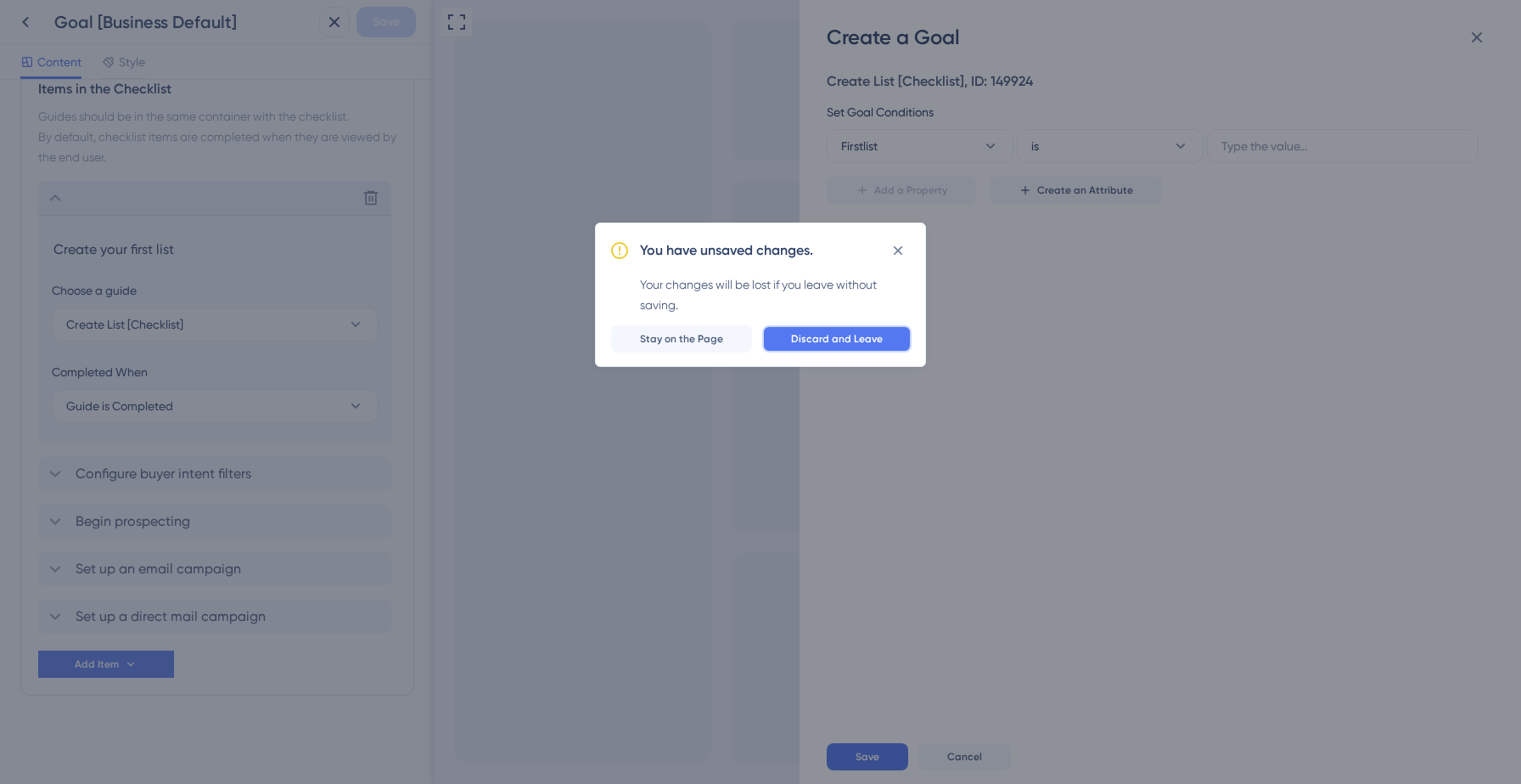
click at [874, 345] on span "Discard and Leave" at bounding box center [836, 338] width 91 height 14
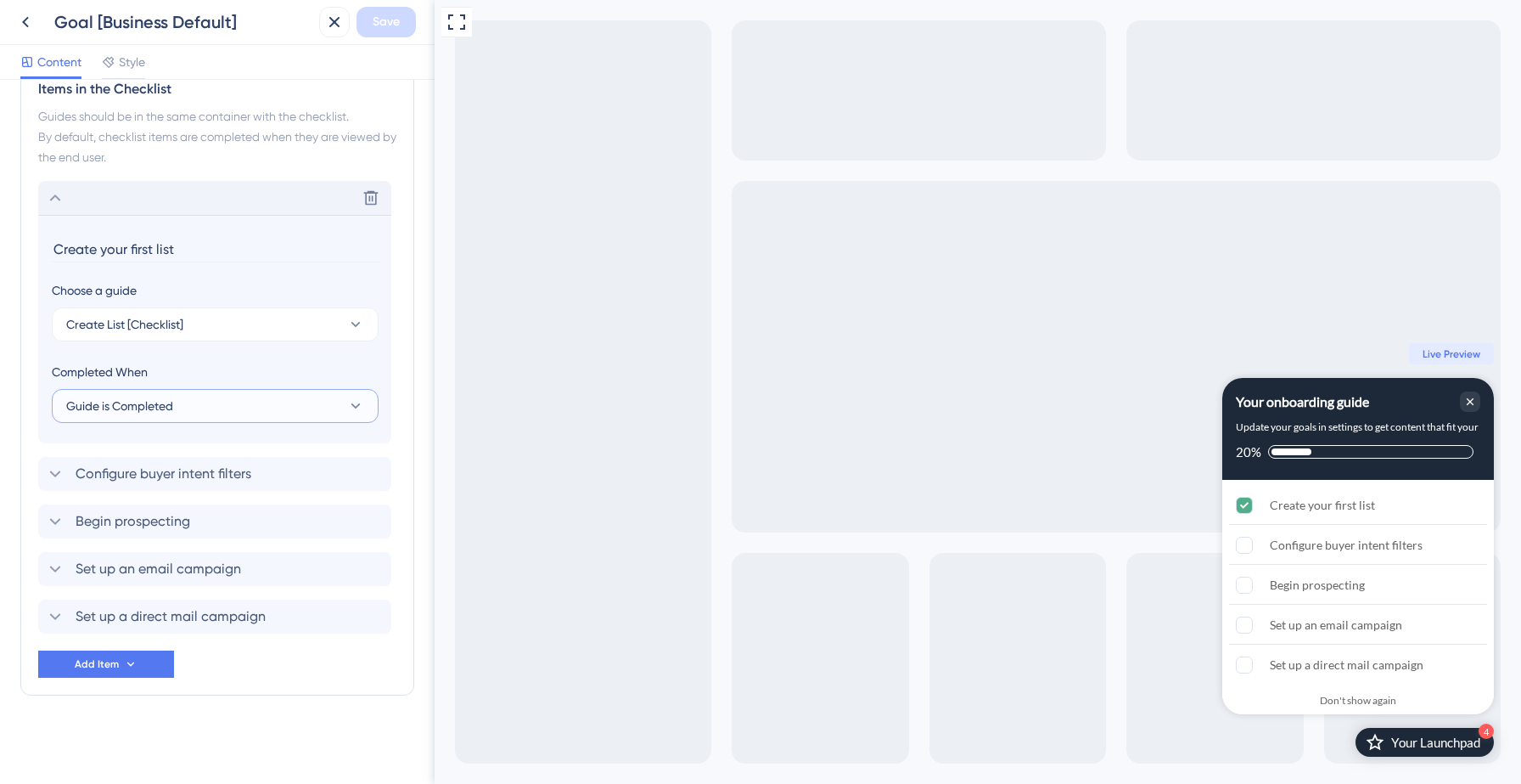
click at [184, 404] on button "Guide is Completed" at bounding box center [214, 406] width 326 height 34
click at [159, 449] on span "Guide is Completed" at bounding box center [130, 458] width 107 height 21
click at [230, 397] on button "Guide is Completed" at bounding box center [214, 406] width 326 height 34
click at [171, 490] on div "Goal is Reached Goal is Reached" at bounding box center [215, 492] width 278 height 34
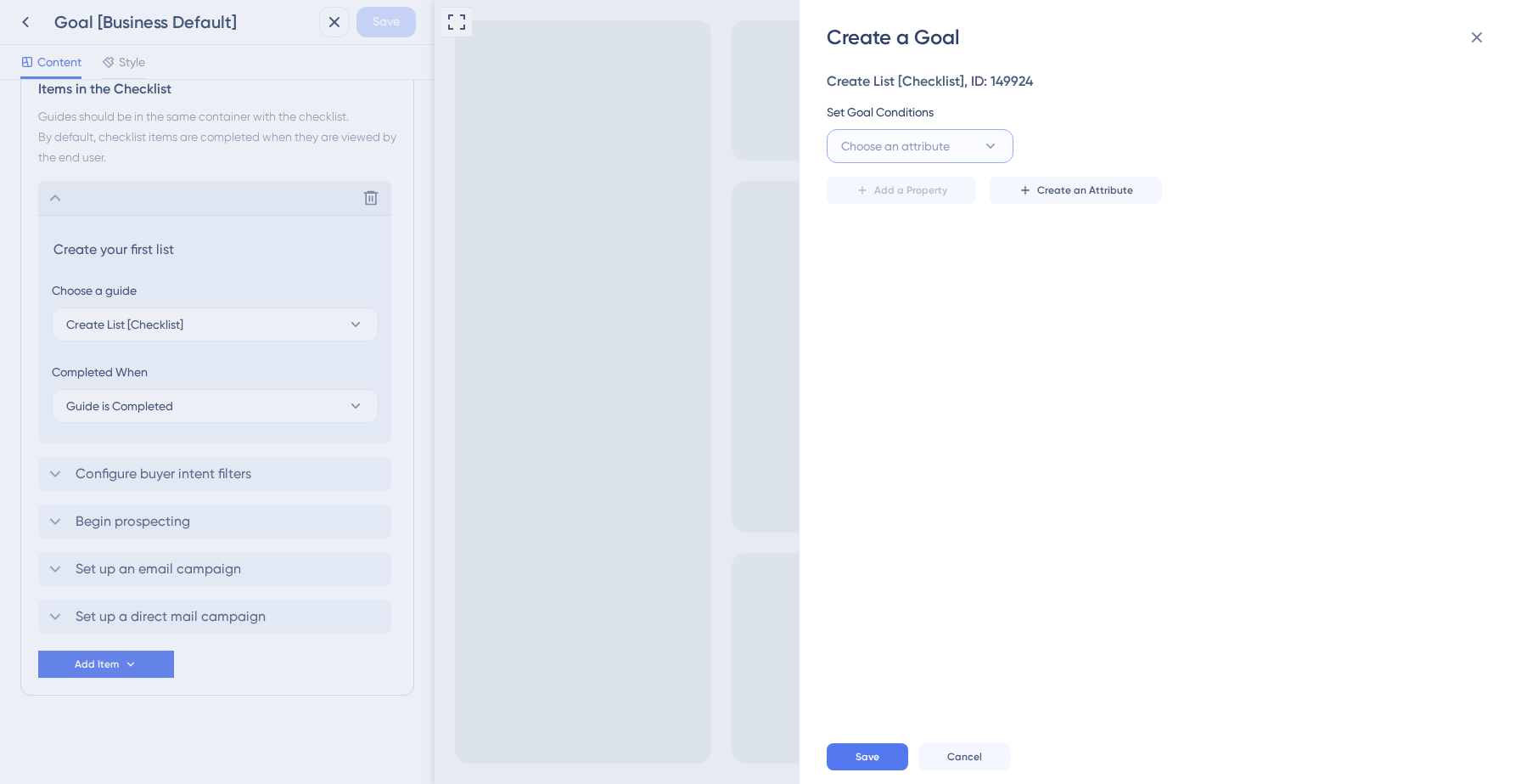
click at [964, 144] on button "Choose an attribute" at bounding box center [920, 146] width 187 height 34
type input "fir"
click at [1129, 298] on div "Create List [Checklist], ID: 149924 Set Goal Conditions Choose an attribute fir…" at bounding box center [1168, 390] width 685 height 678
click at [949, 753] on span "Cancel" at bounding box center [965, 756] width 34 height 14
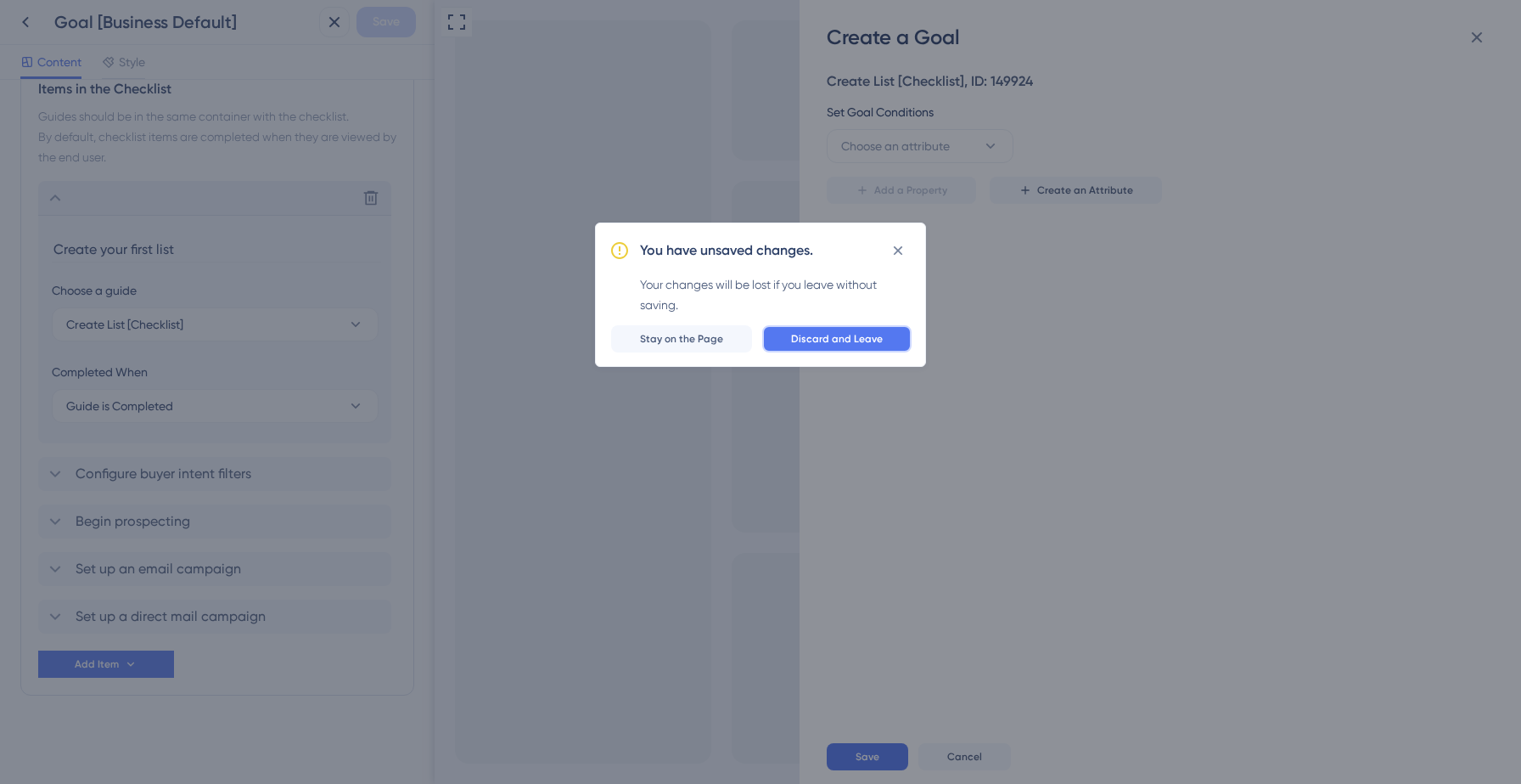
click at [868, 336] on span "Discard and Leave" at bounding box center [836, 338] width 91 height 14
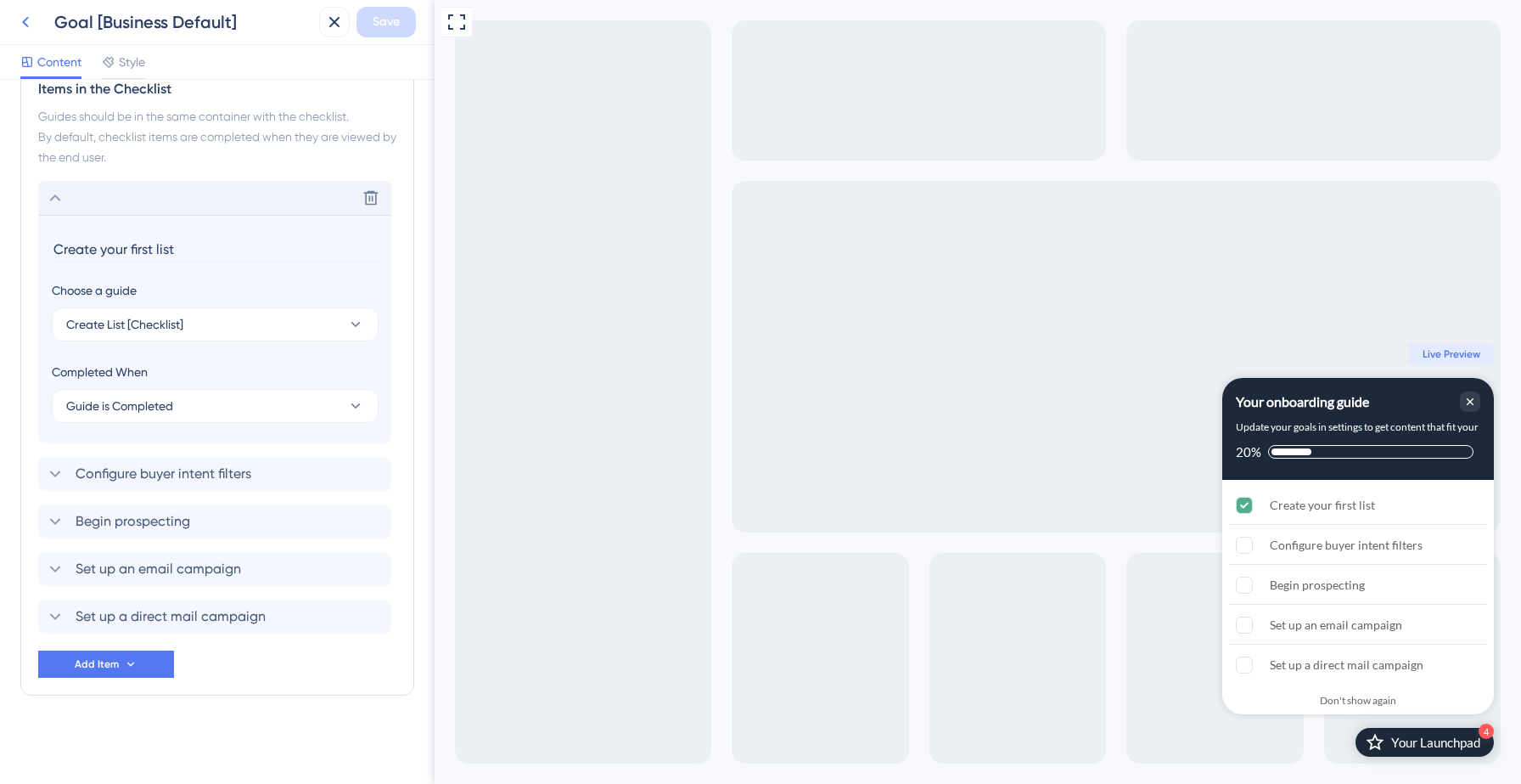
click at [24, 21] on icon at bounding box center [25, 23] width 7 height 11
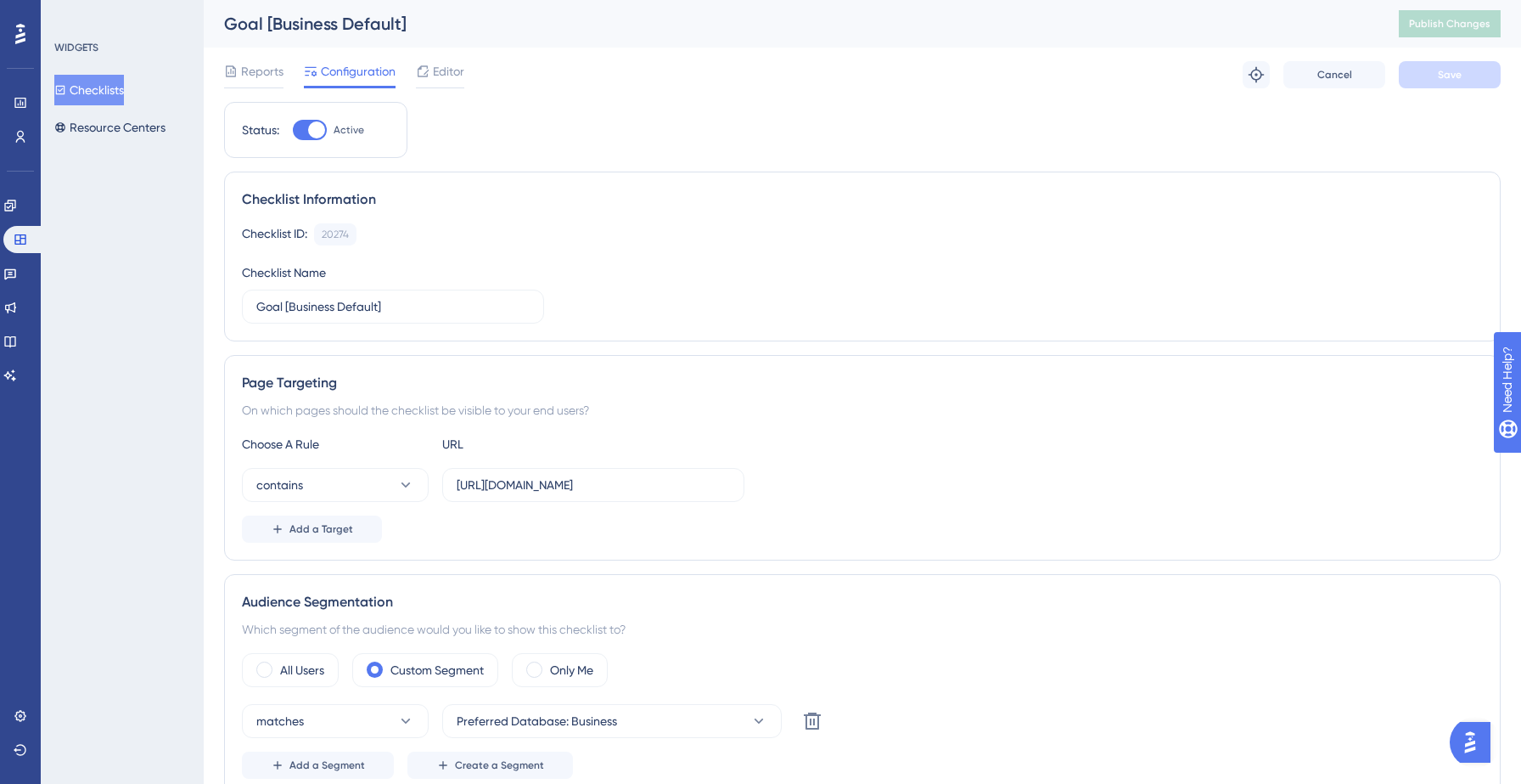
click at [118, 101] on button "Checklists" at bounding box center [89, 90] width 70 height 31
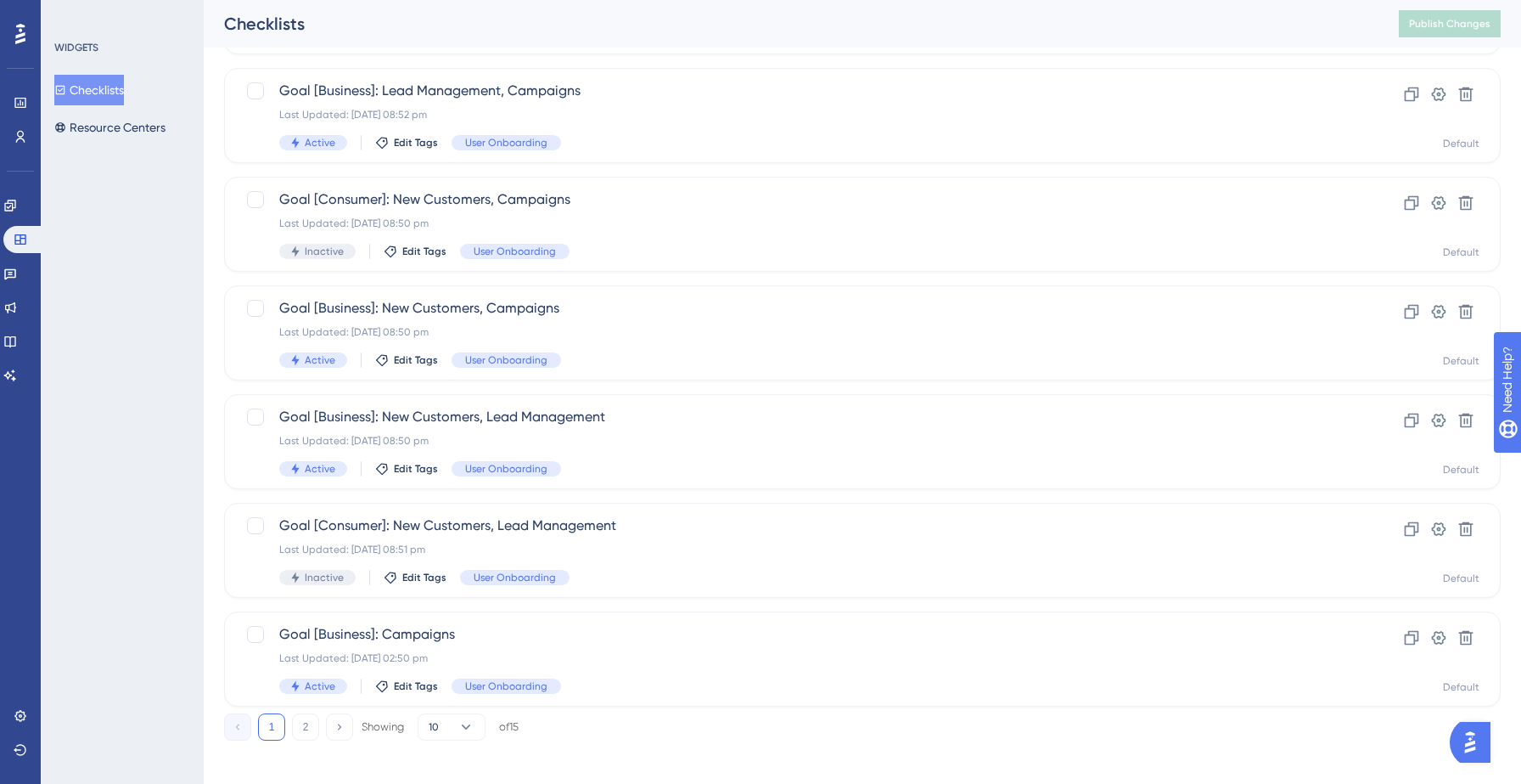
scroll to position [534, 0]
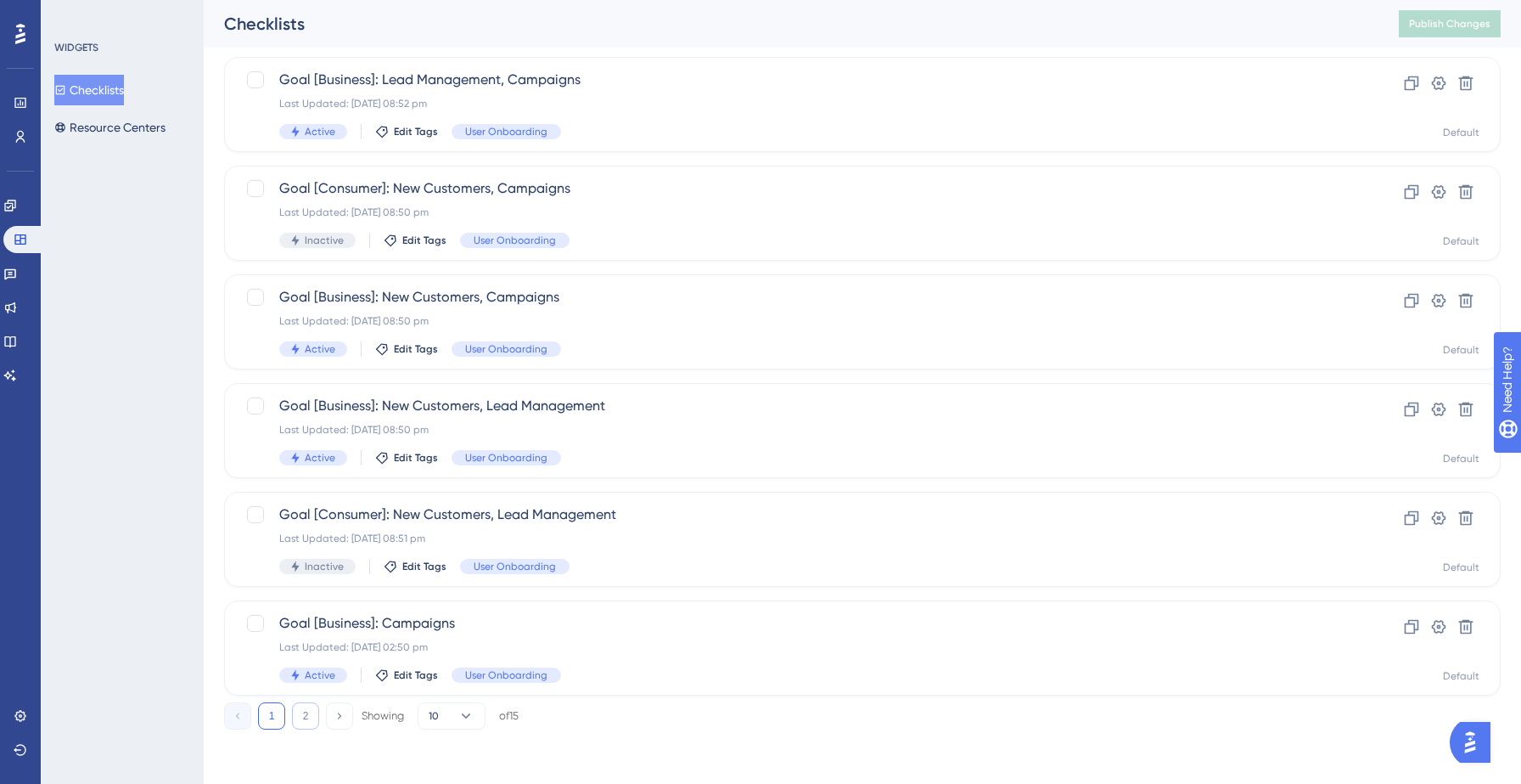
click at [307, 715] on button "2" at bounding box center [306, 715] width 27 height 27
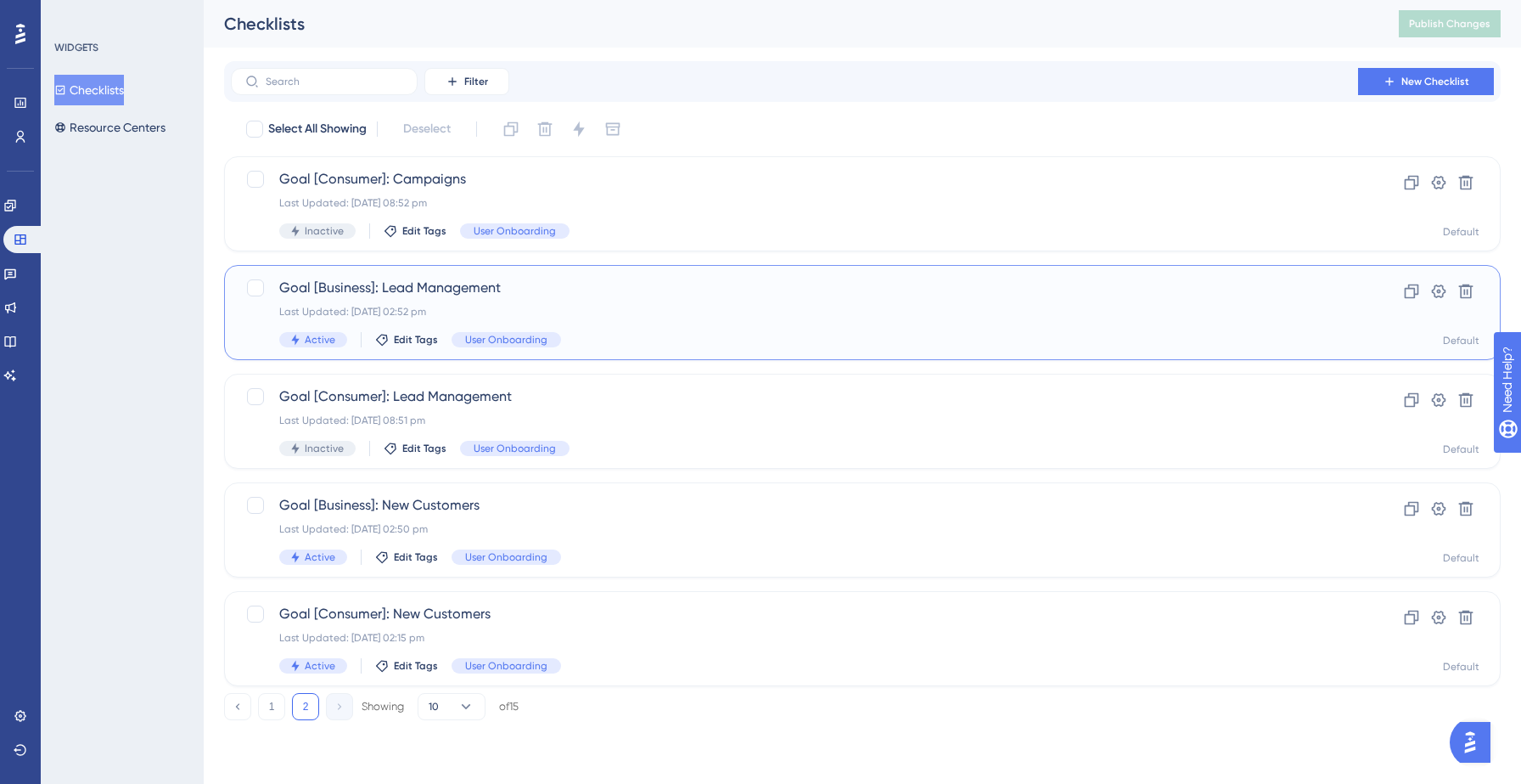
click at [674, 335] on div "Active Edit Tags User Onboarding" at bounding box center [795, 339] width 1031 height 15
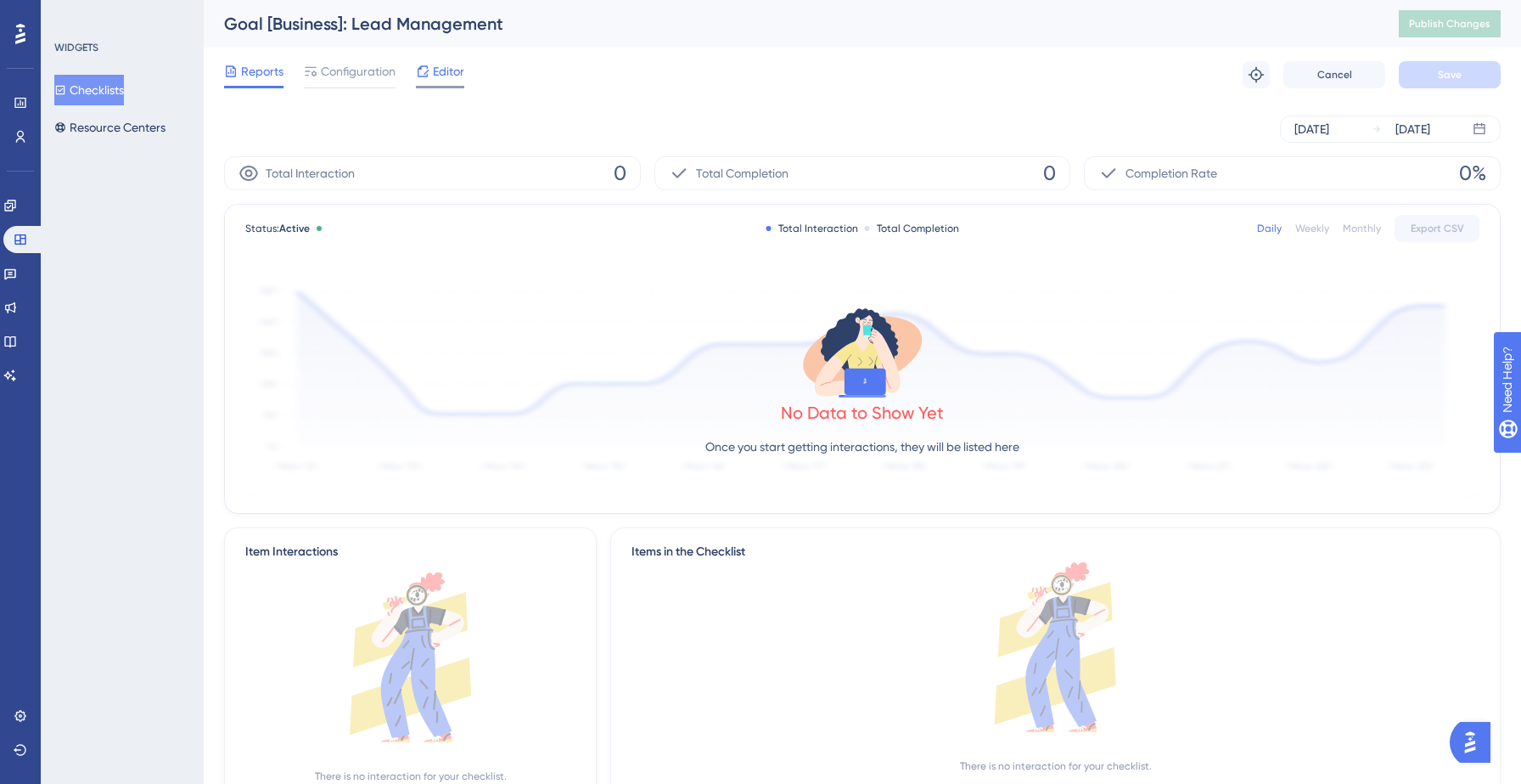
click at [440, 73] on span "Editor" at bounding box center [449, 71] width 32 height 21
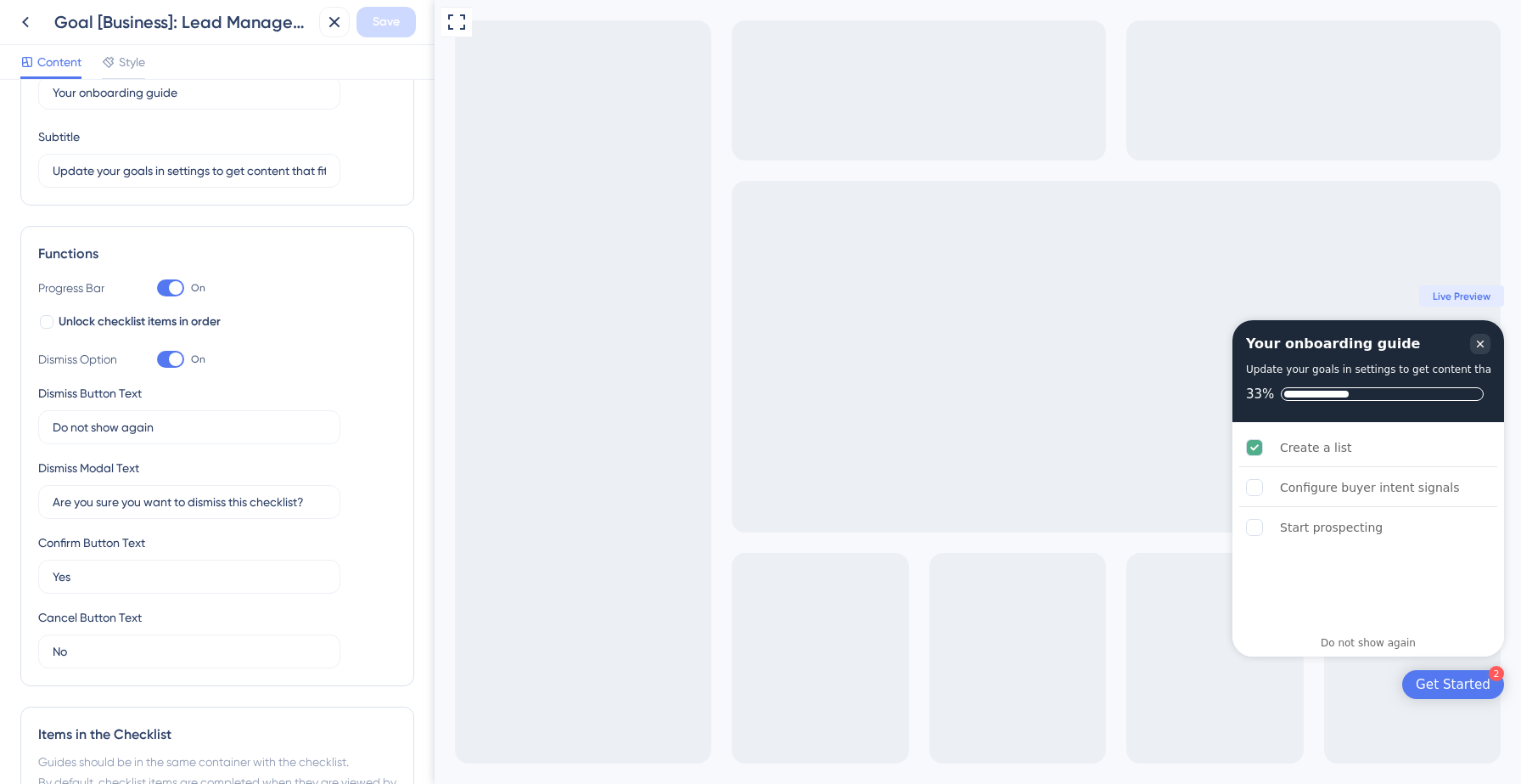
scroll to position [115, 0]
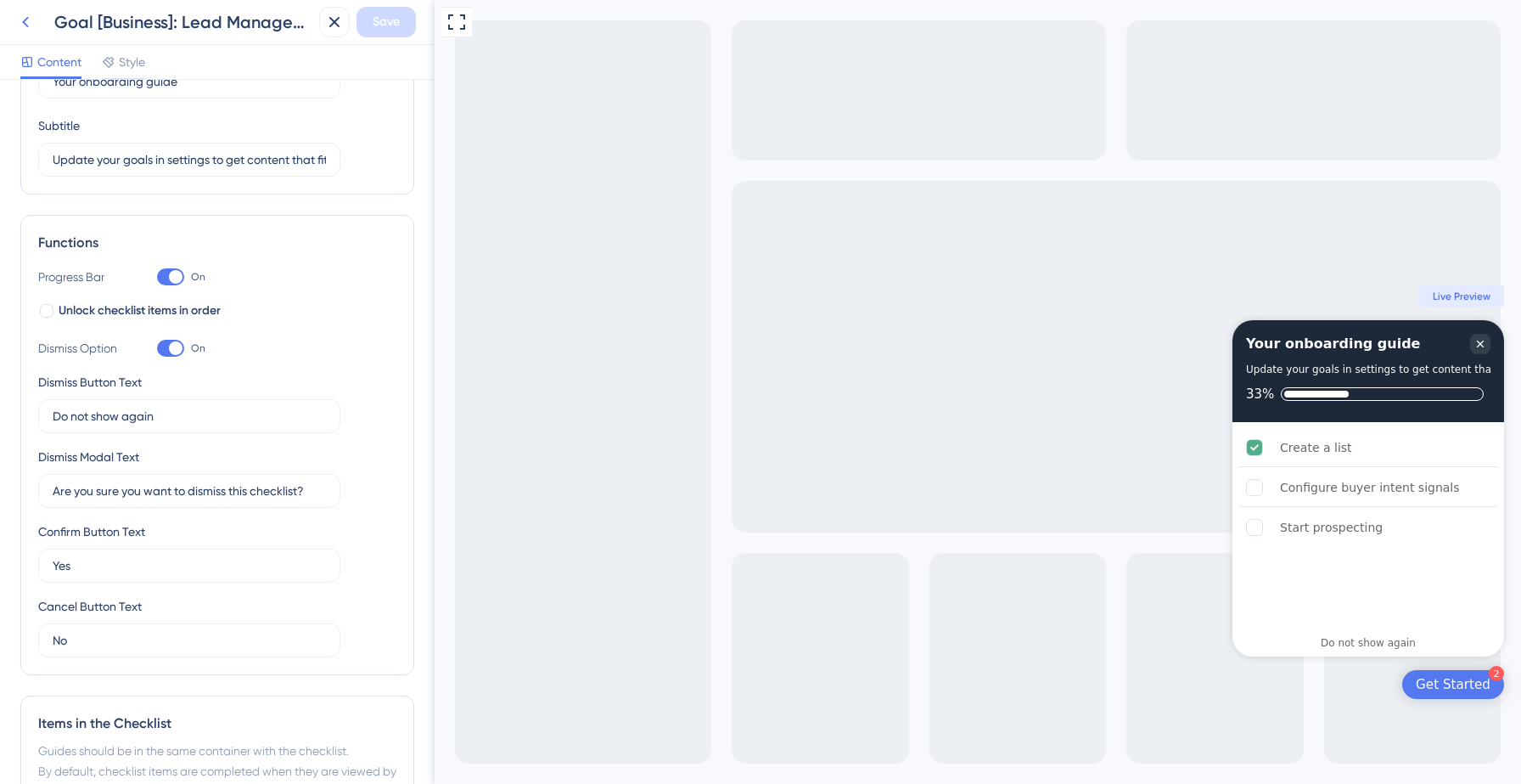
click at [29, 14] on icon at bounding box center [25, 22] width 21 height 21
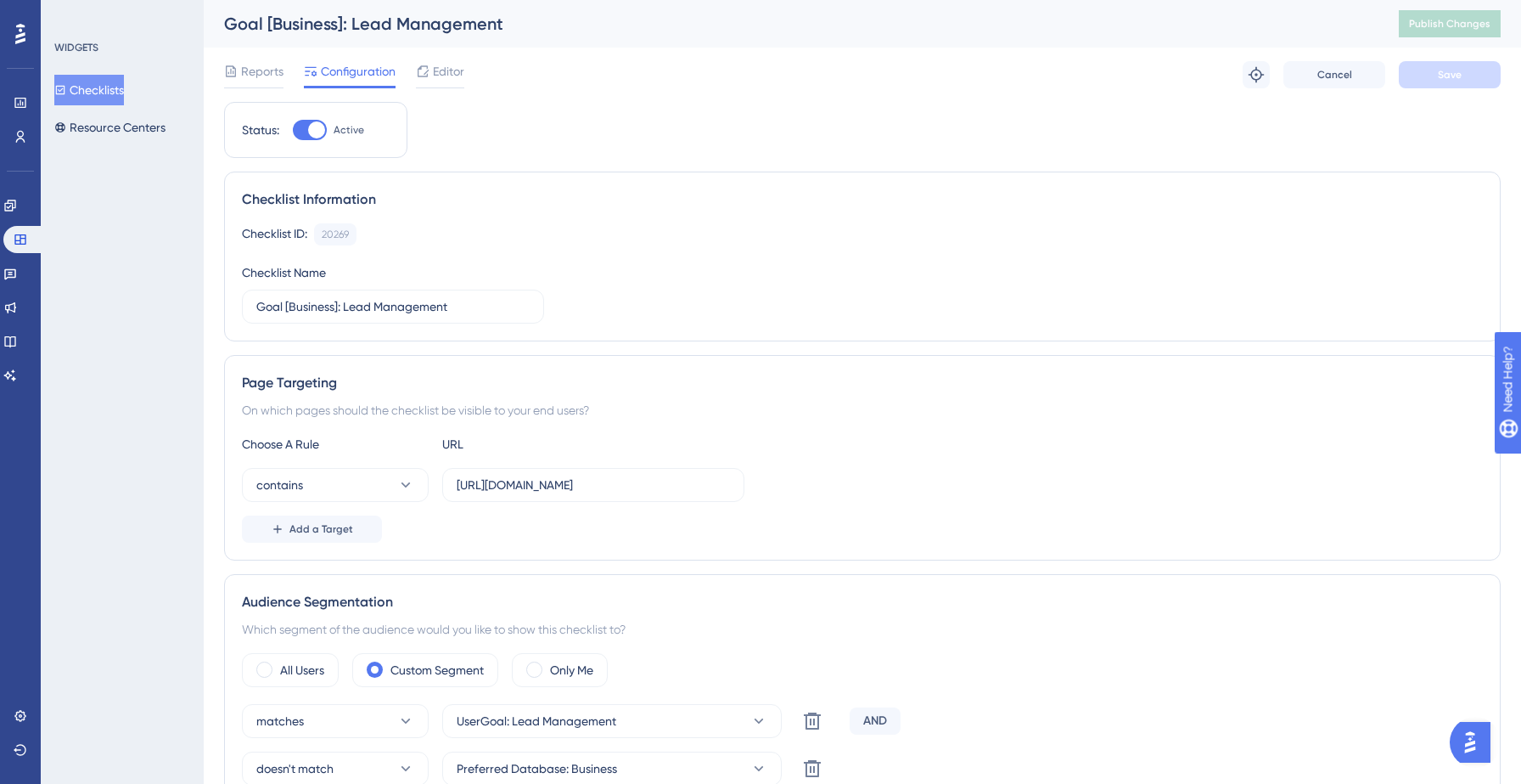
click at [110, 101] on button "Checklists" at bounding box center [89, 90] width 70 height 31
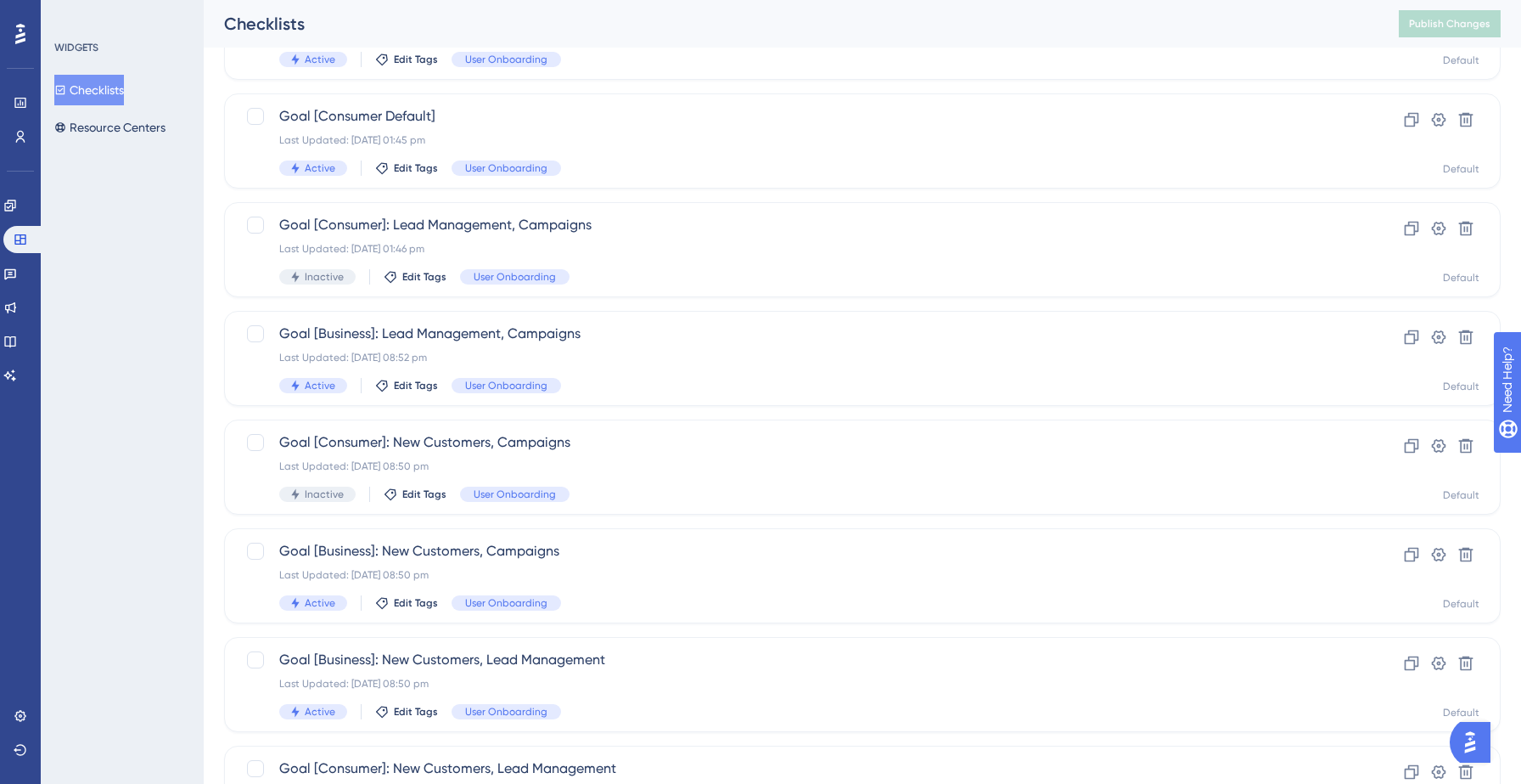
scroll to position [282, 0]
click at [770, 248] on div "Last Updated: [DATE] 01:46 pm" at bounding box center [795, 247] width 1031 height 14
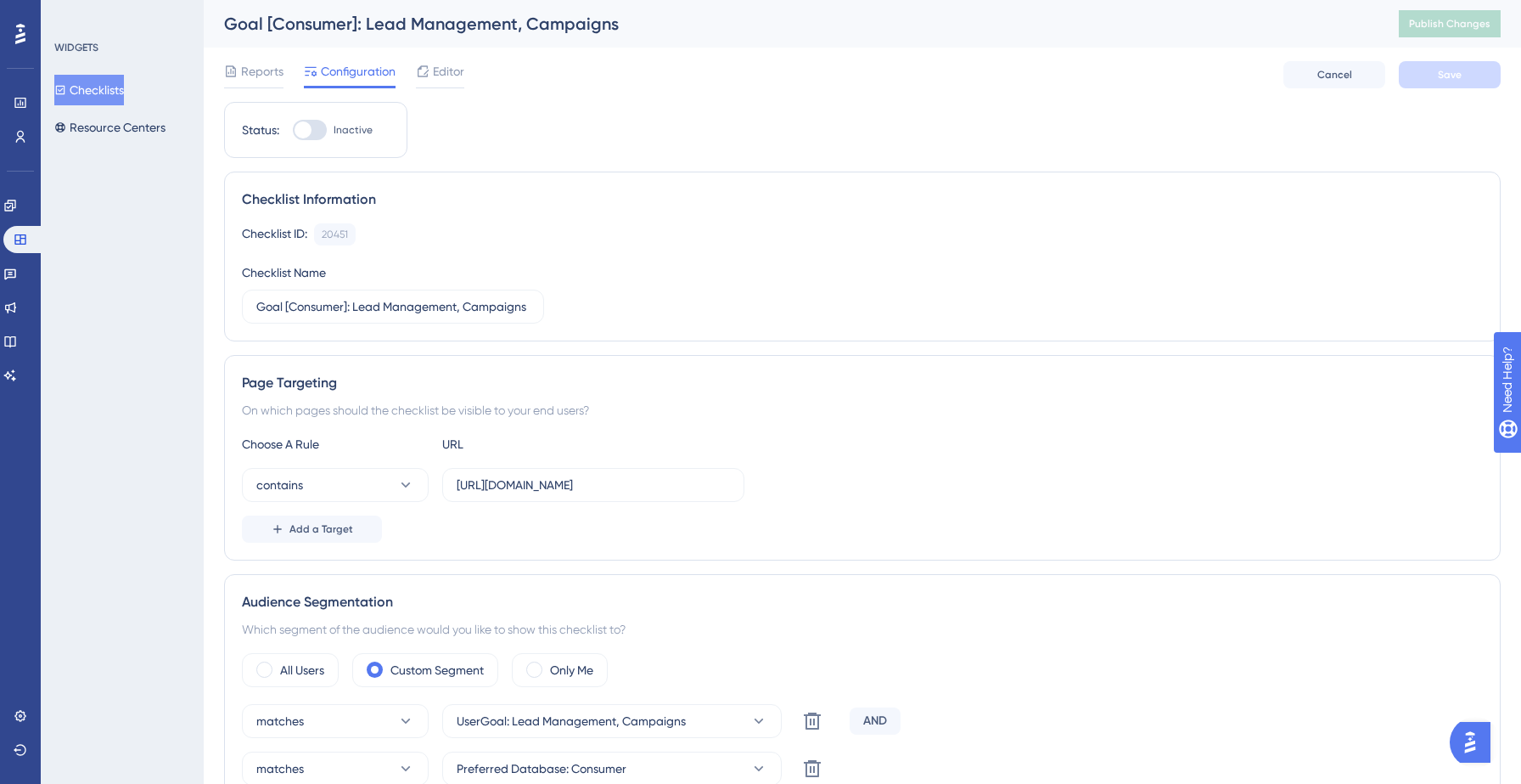
click at [101, 90] on button "Checklists" at bounding box center [89, 90] width 70 height 31
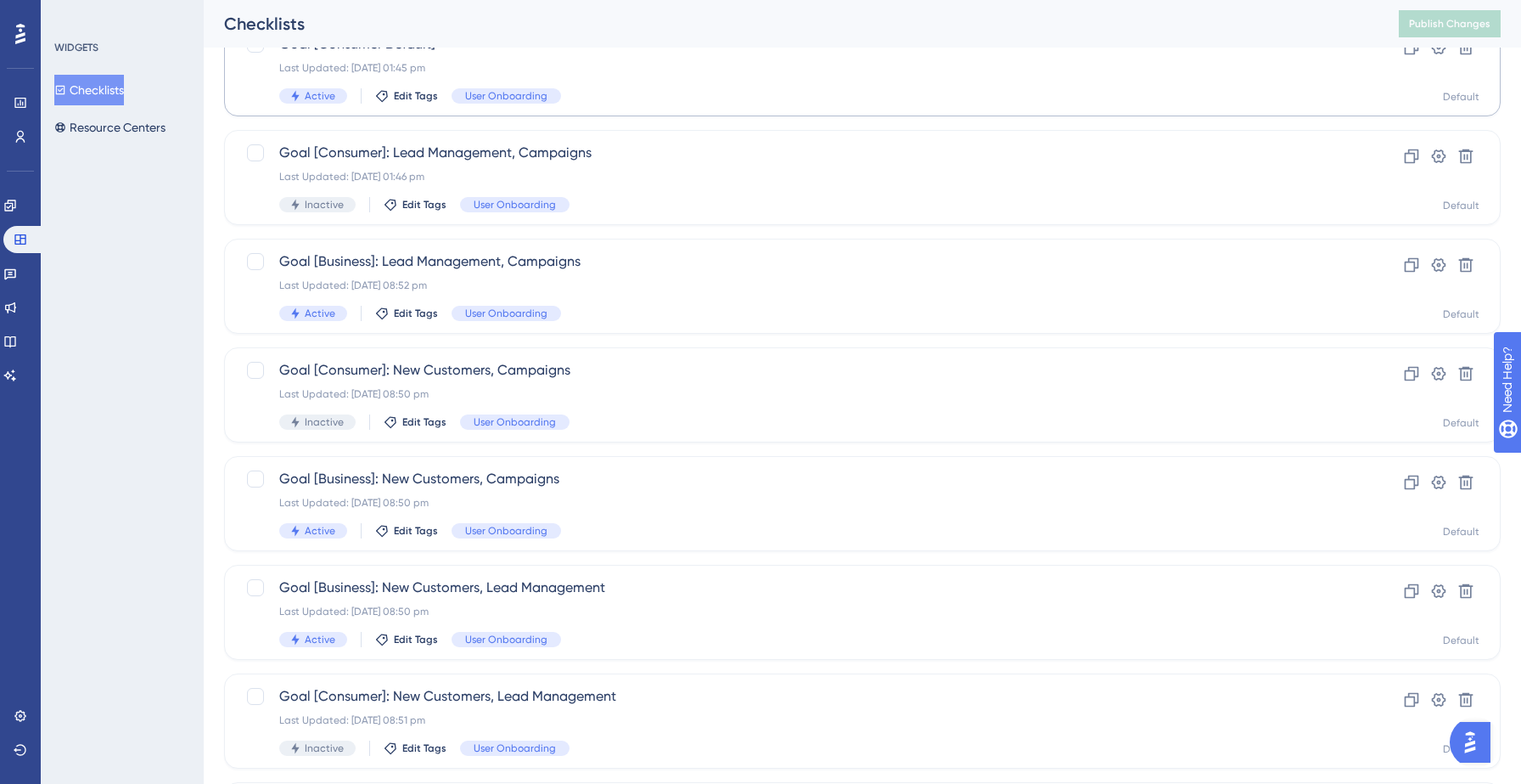
scroll to position [534, 0]
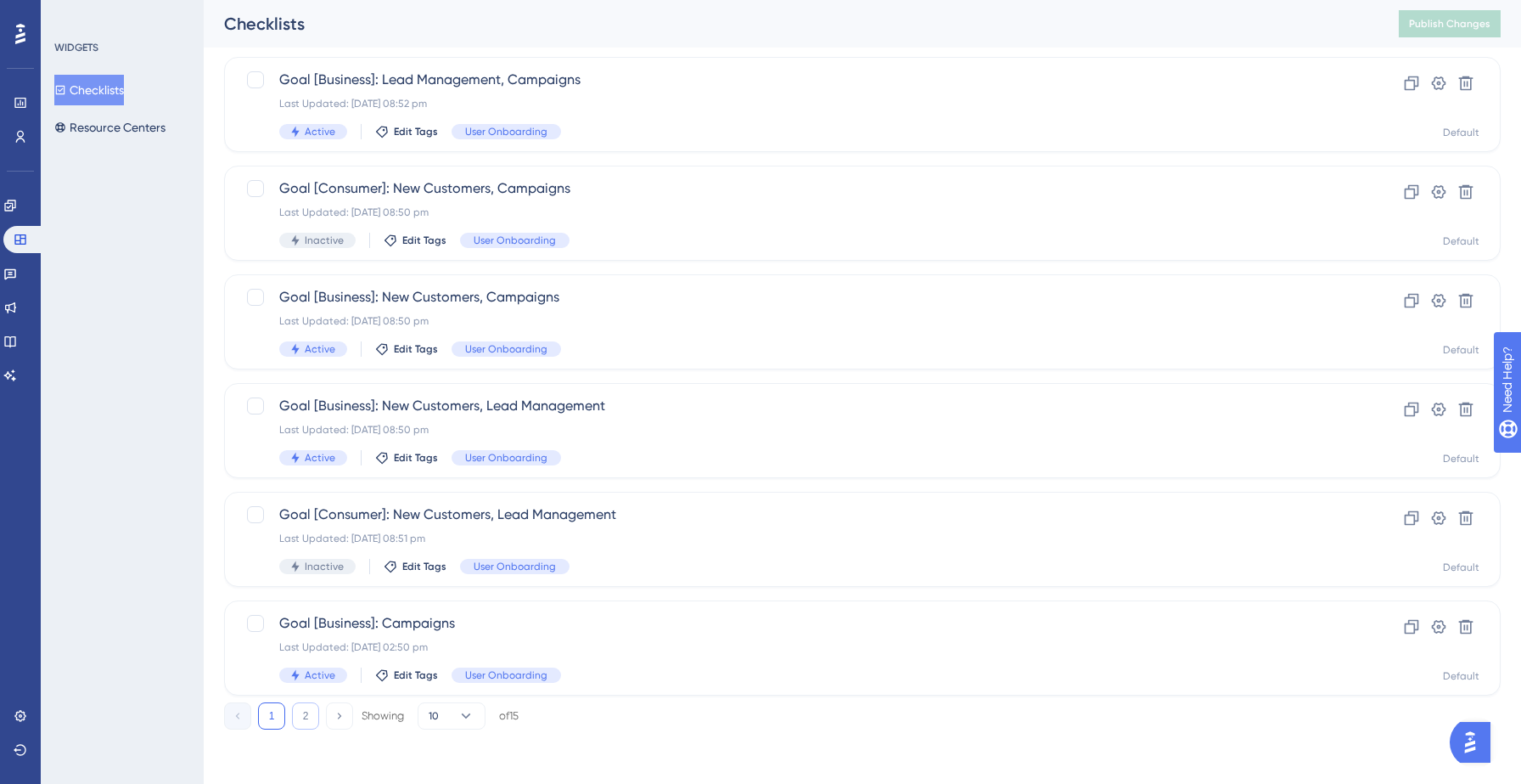
click at [310, 718] on button "2" at bounding box center [306, 715] width 27 height 27
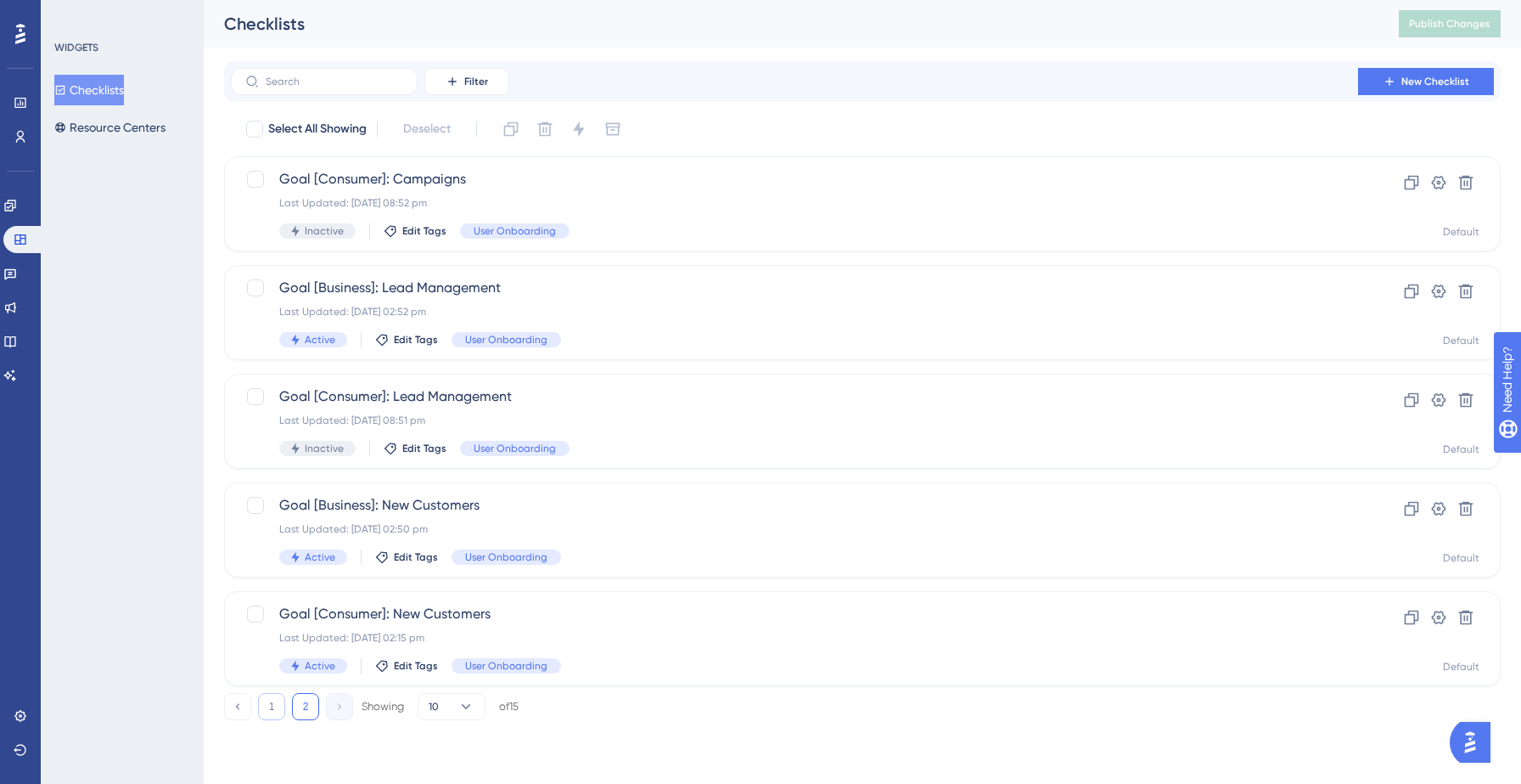
click at [262, 705] on button "1" at bounding box center [271, 706] width 27 height 27
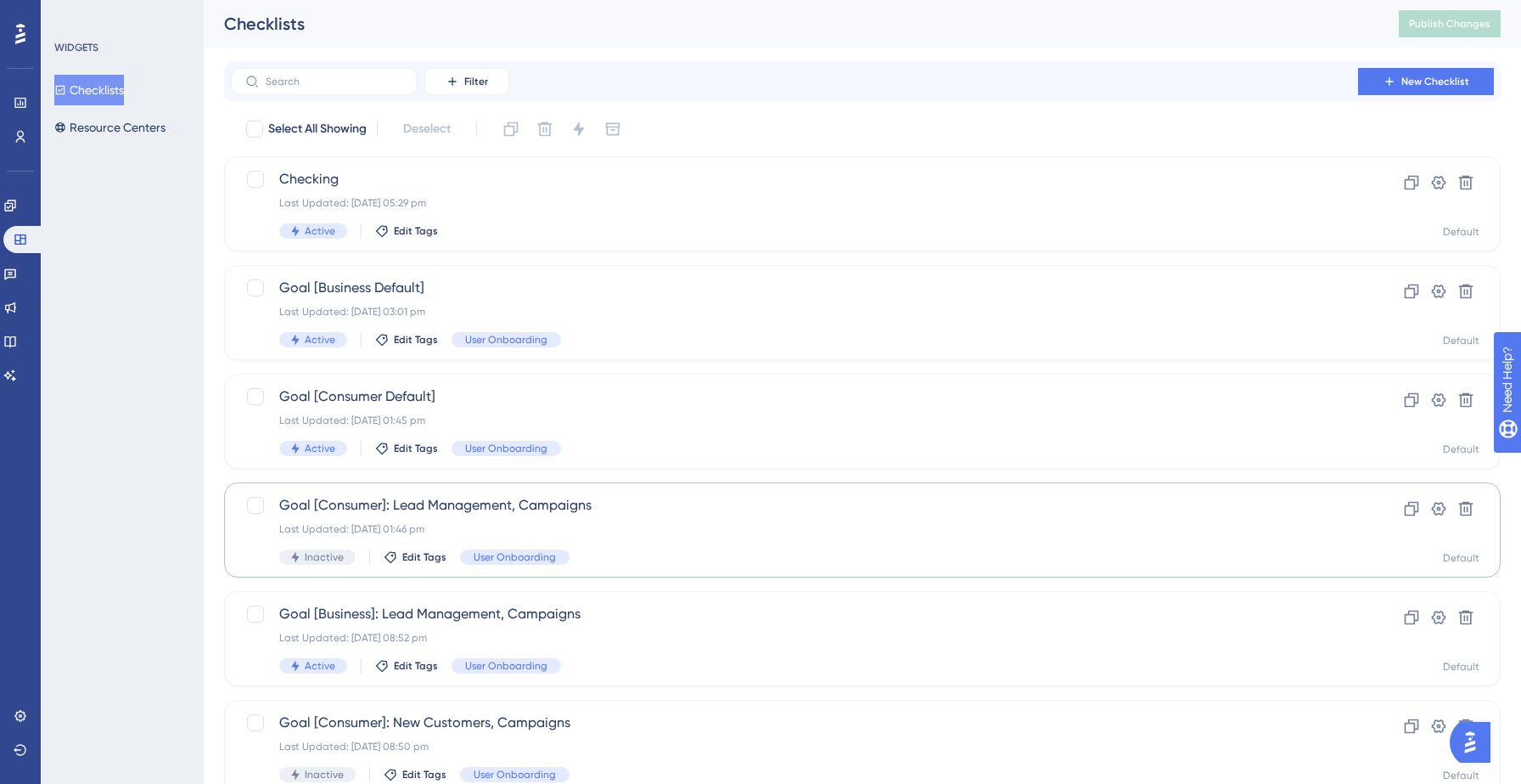
scroll to position [534, 0]
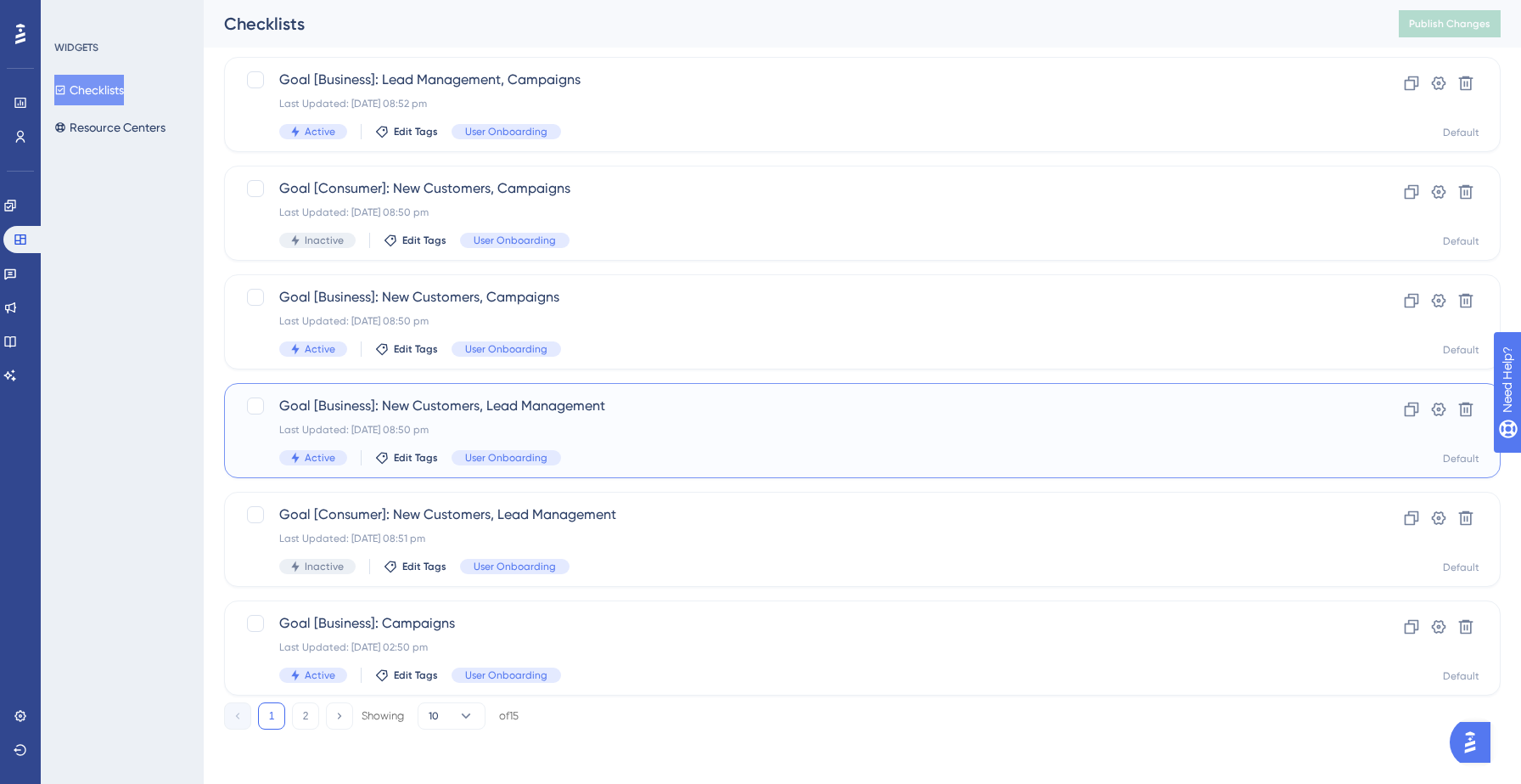
click at [632, 413] on span "Goal [Business]: New Customers, Lead Management" at bounding box center [795, 406] width 1031 height 21
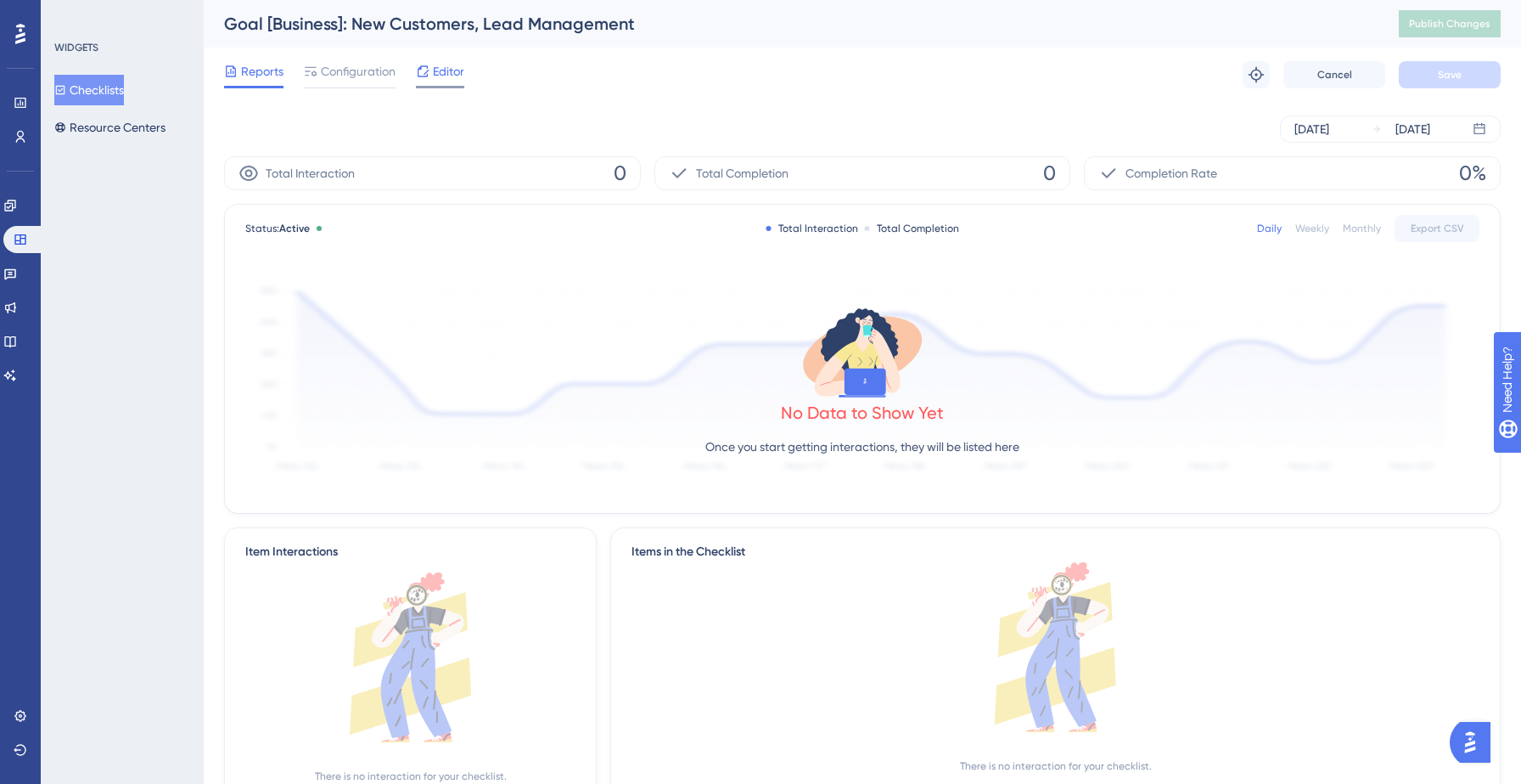
click at [450, 68] on span "Editor" at bounding box center [449, 71] width 32 height 21
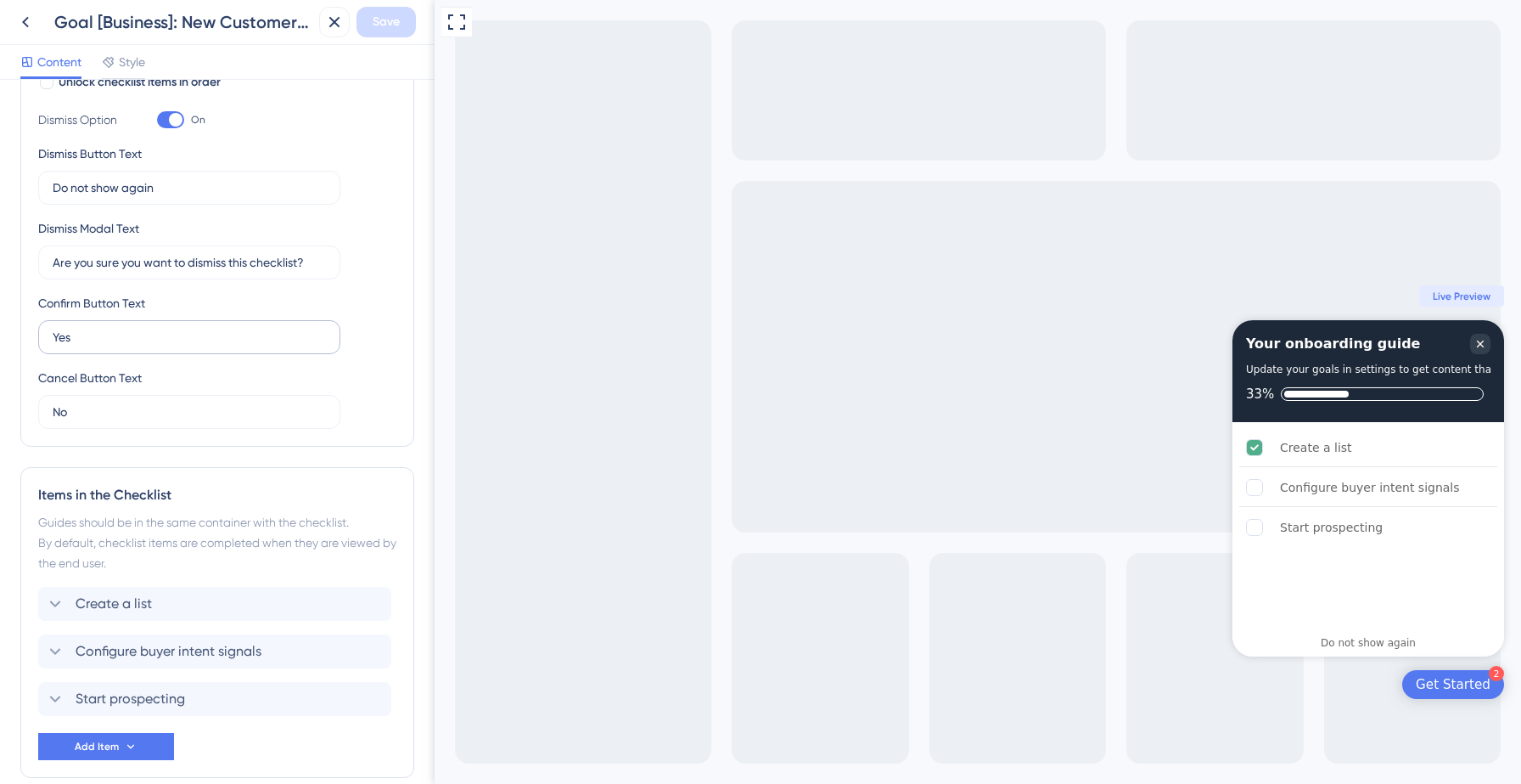
scroll to position [338, 0]
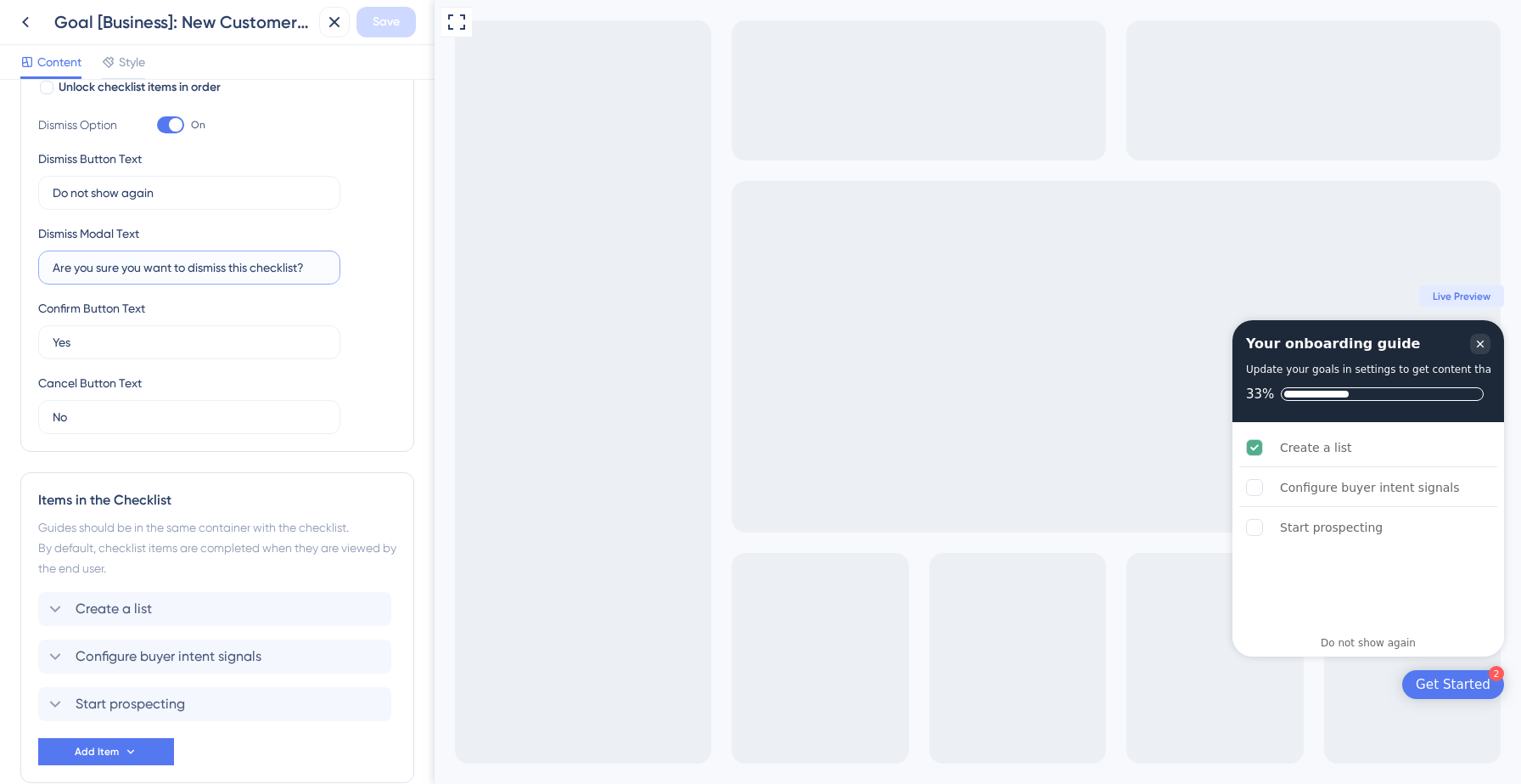
click at [110, 267] on input "Are you sure you want to dismiss this checklist?" at bounding box center [189, 267] width 273 height 19
click at [275, 237] on div "Dismiss Modal Text Are you sure you want to dismiss this checklist?" at bounding box center [189, 254] width 302 height 61
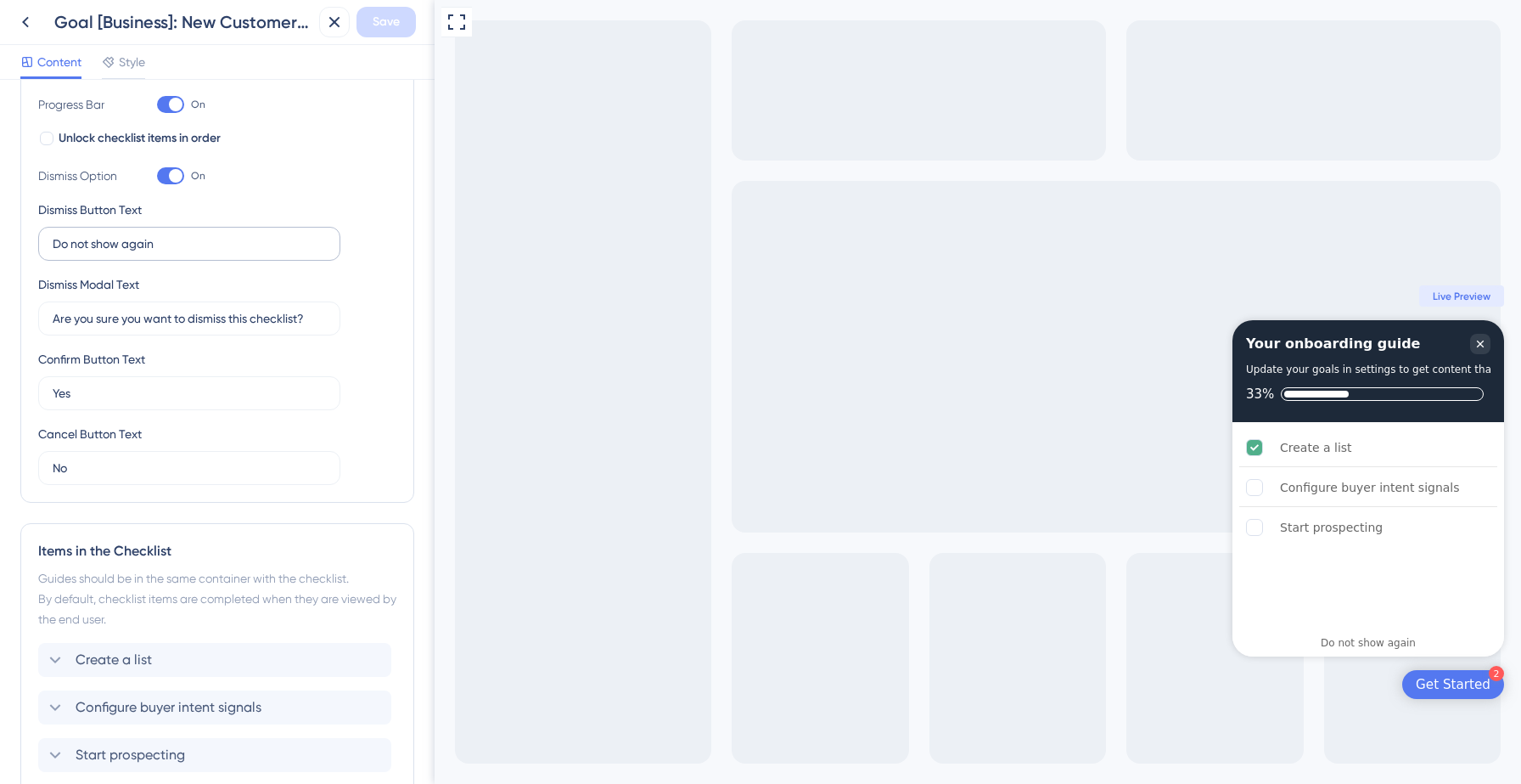
scroll to position [285, 0]
click at [167, 179] on div at bounding box center [171, 178] width 27 height 17
click at [157, 179] on input "On" at bounding box center [156, 178] width 1 height 1
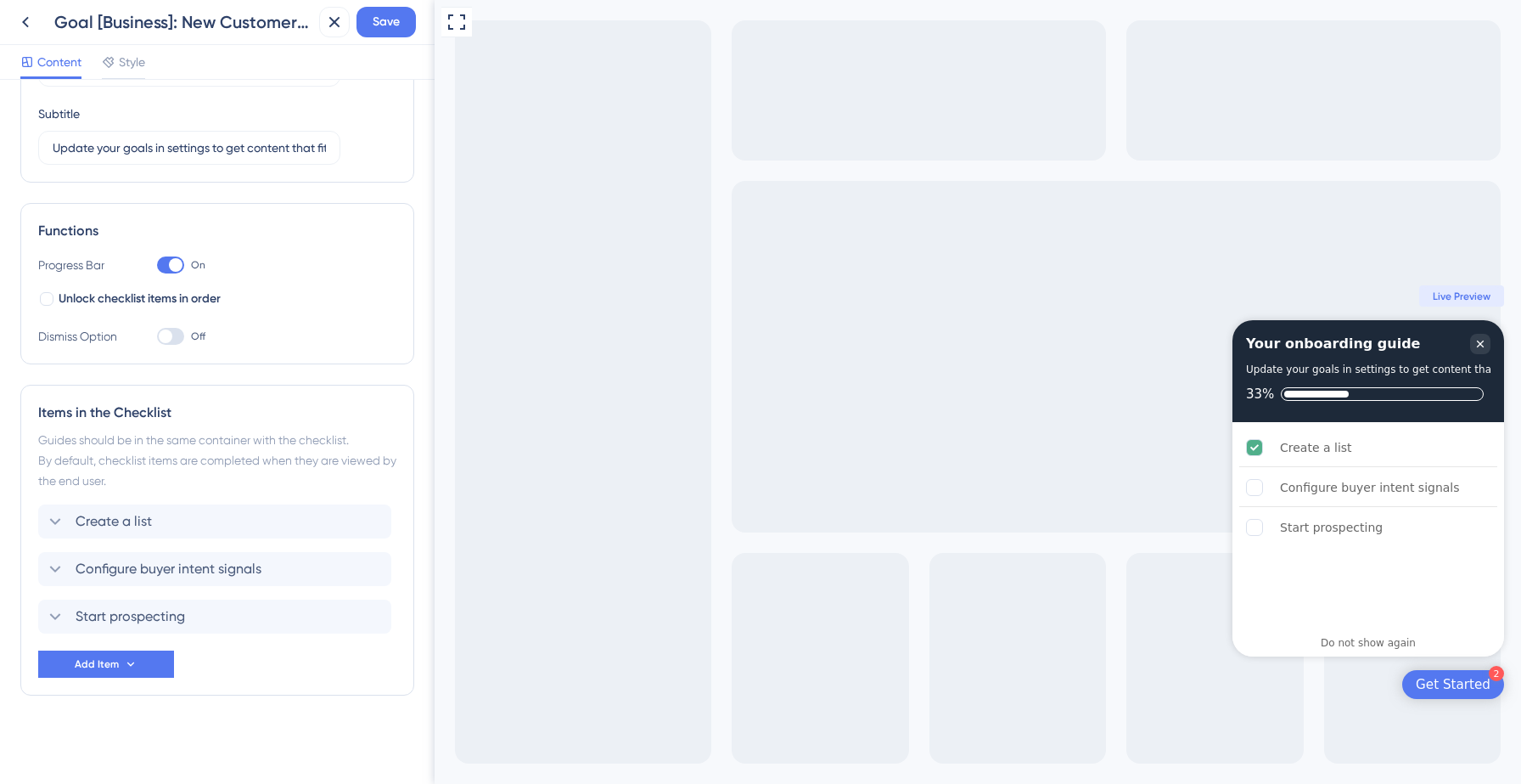
scroll to position [127, 0]
click at [167, 179] on div "Checklist Header Title Your onboarding guide Subtitle Update your goals in sett…" at bounding box center [218, 78] width 394 height 209
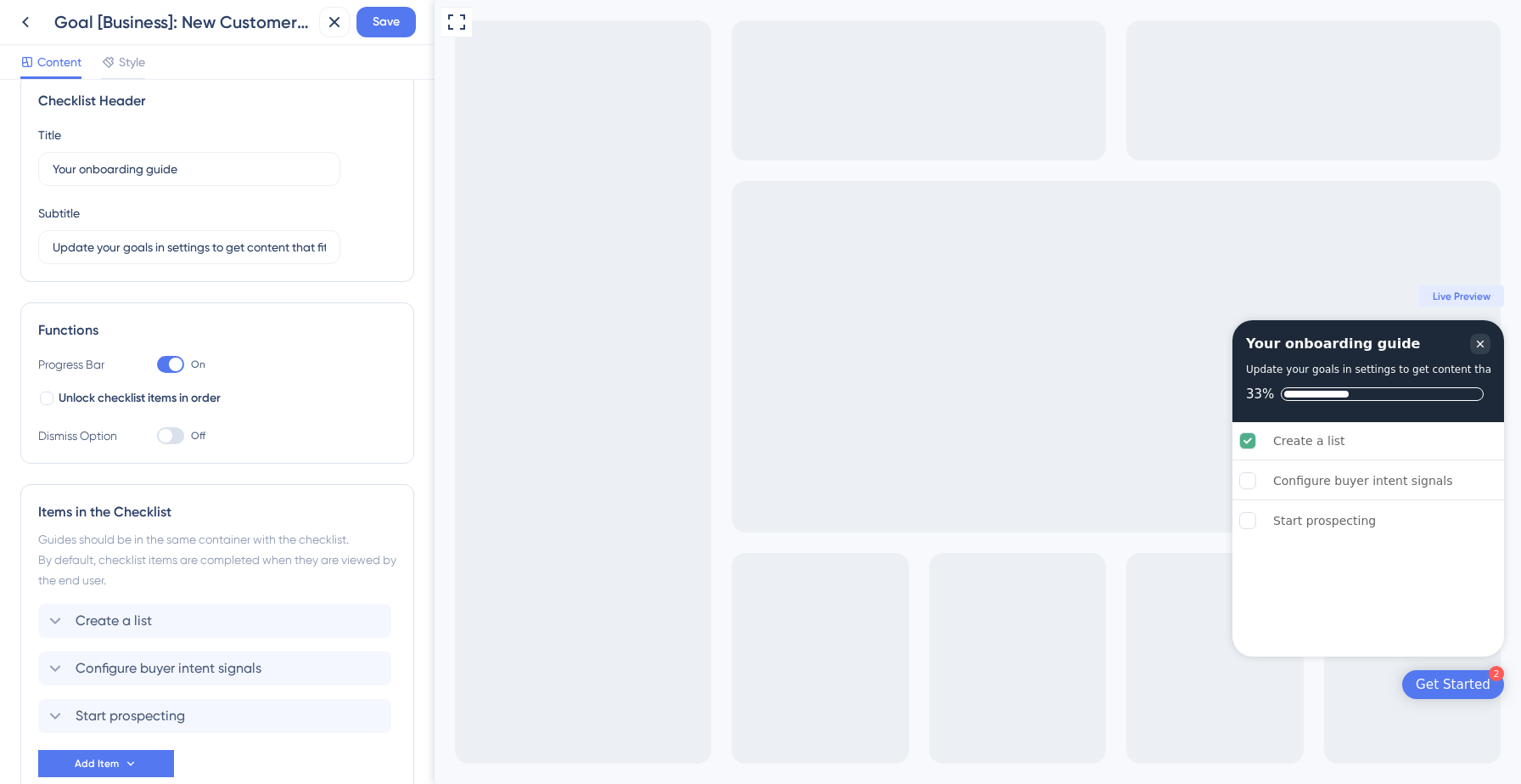
scroll to position [0, 0]
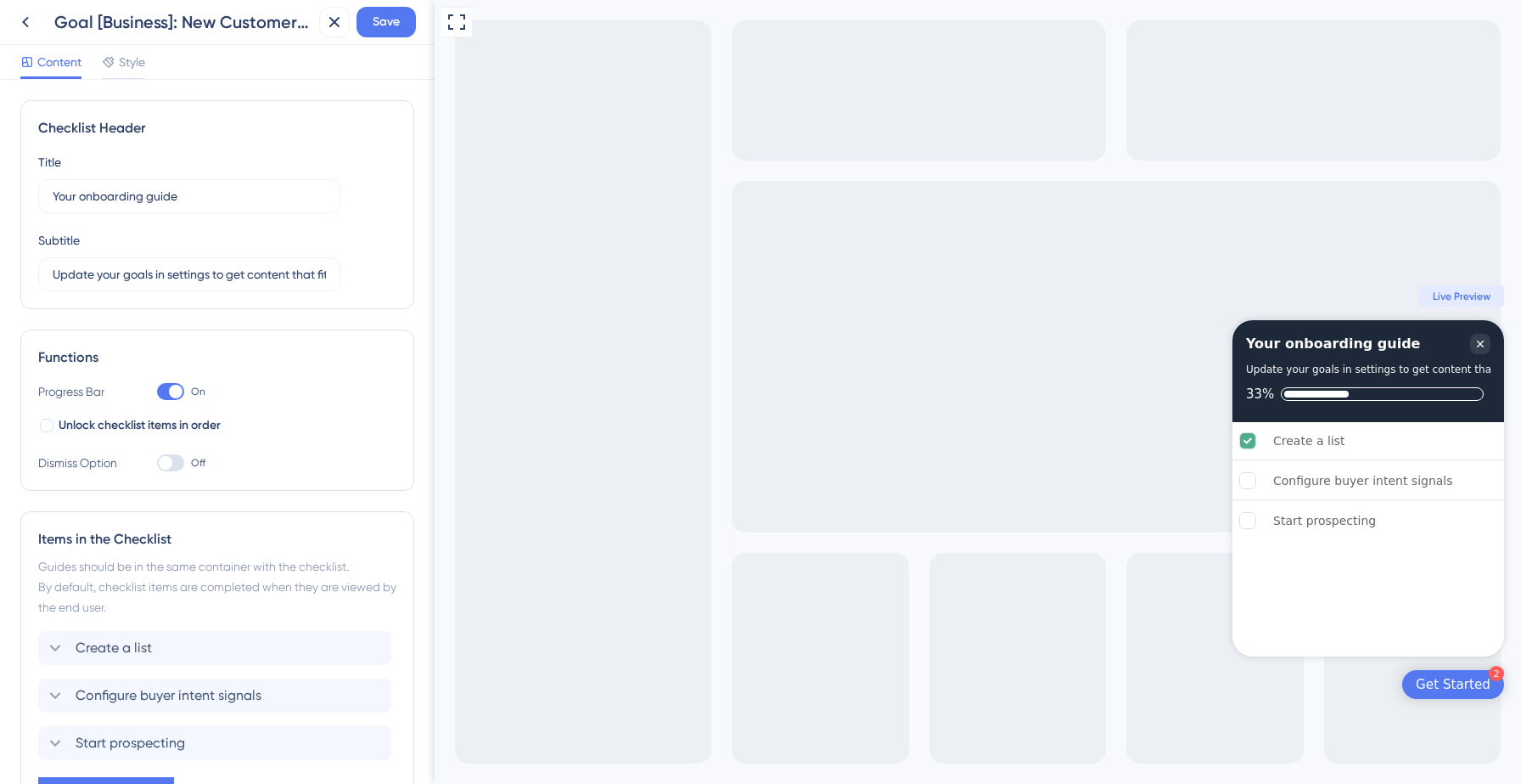
click at [161, 464] on div at bounding box center [165, 462] width 14 height 14
click at [157, 464] on input "Off" at bounding box center [156, 463] width 1 height 1
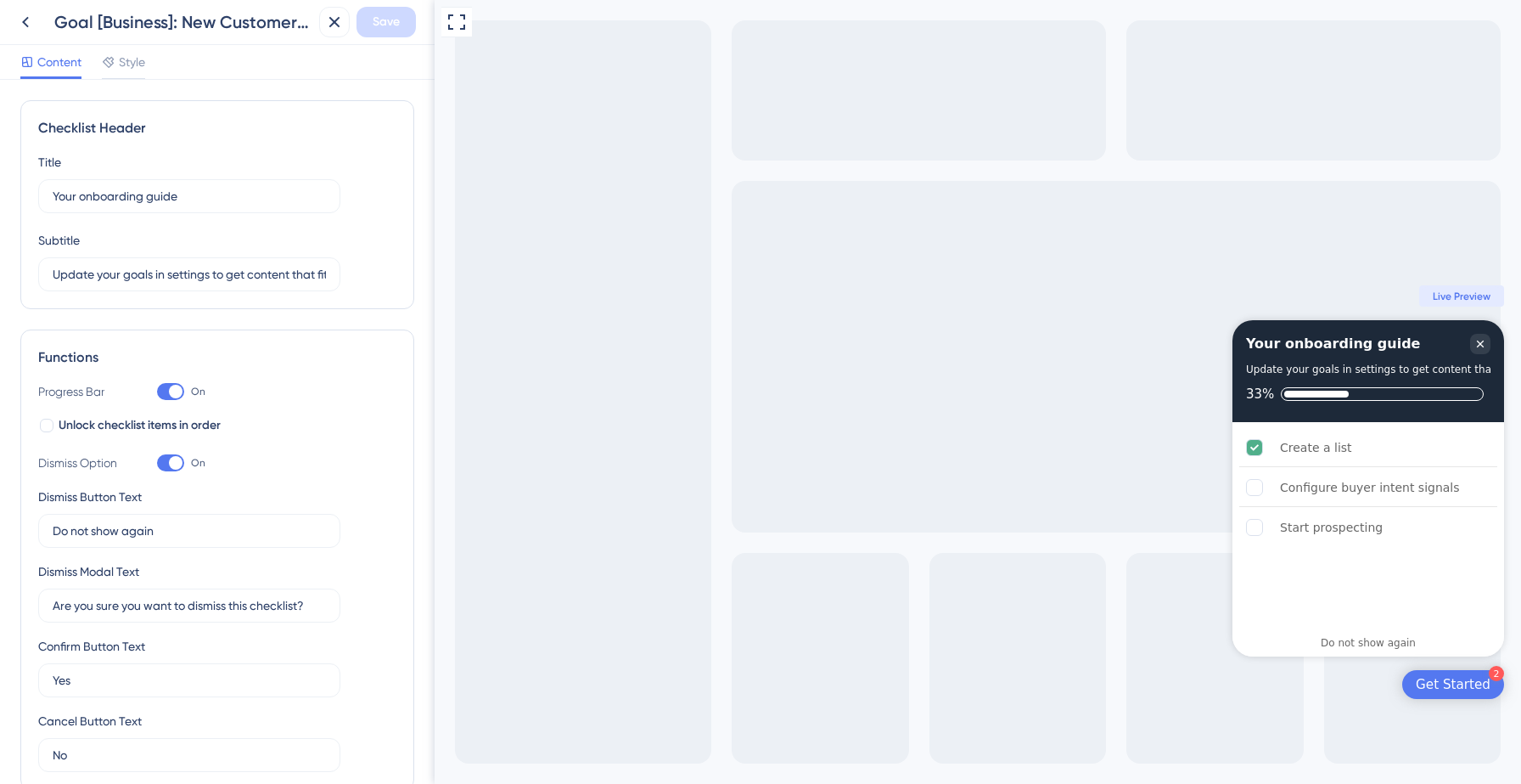
click at [167, 463] on div at bounding box center [171, 462] width 27 height 17
click at [157, 463] on input "On" at bounding box center [156, 463] width 1 height 1
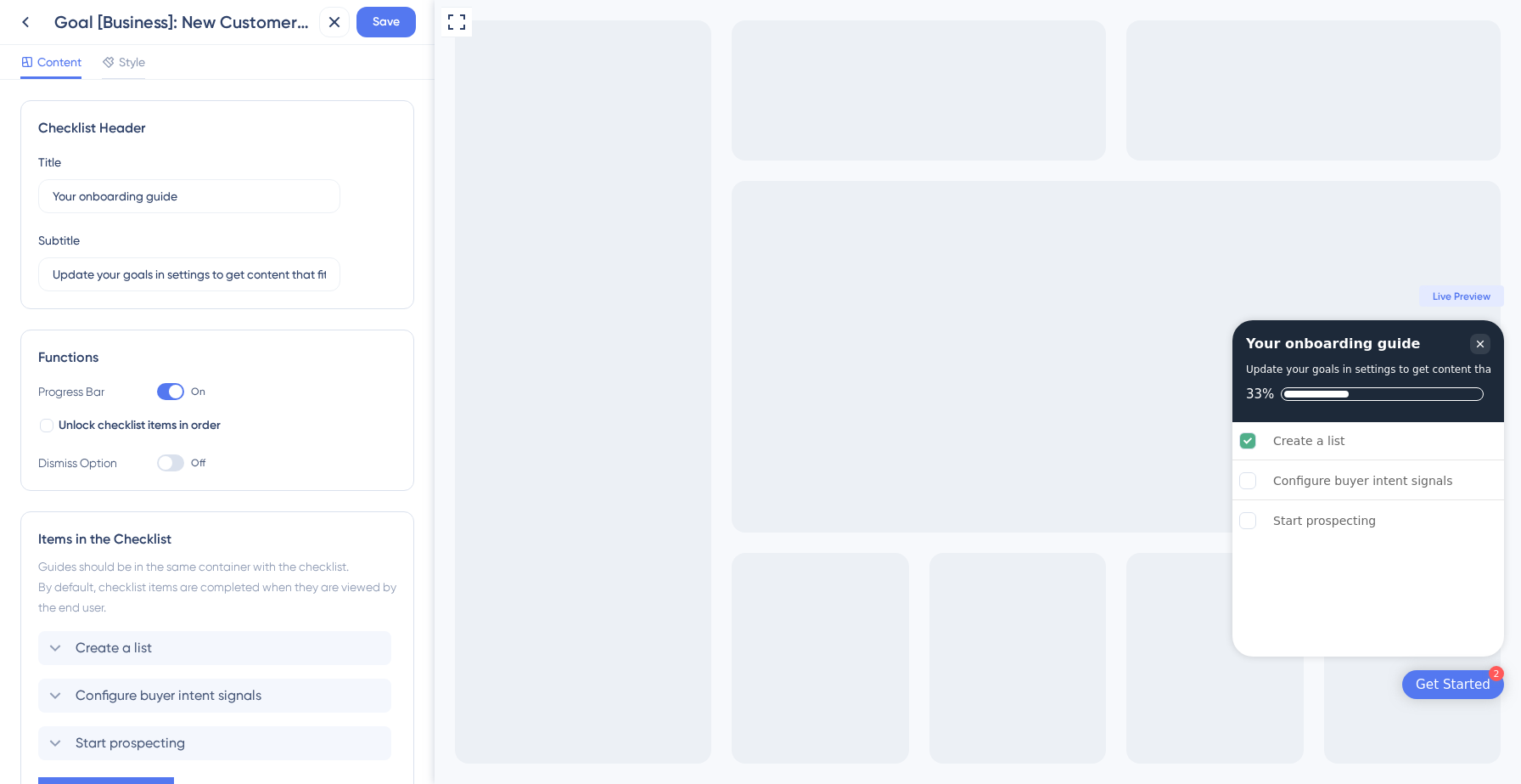
click at [167, 464] on div at bounding box center [165, 462] width 14 height 14
click at [157, 464] on input "Off" at bounding box center [156, 463] width 1 height 1
checkbox input "true"
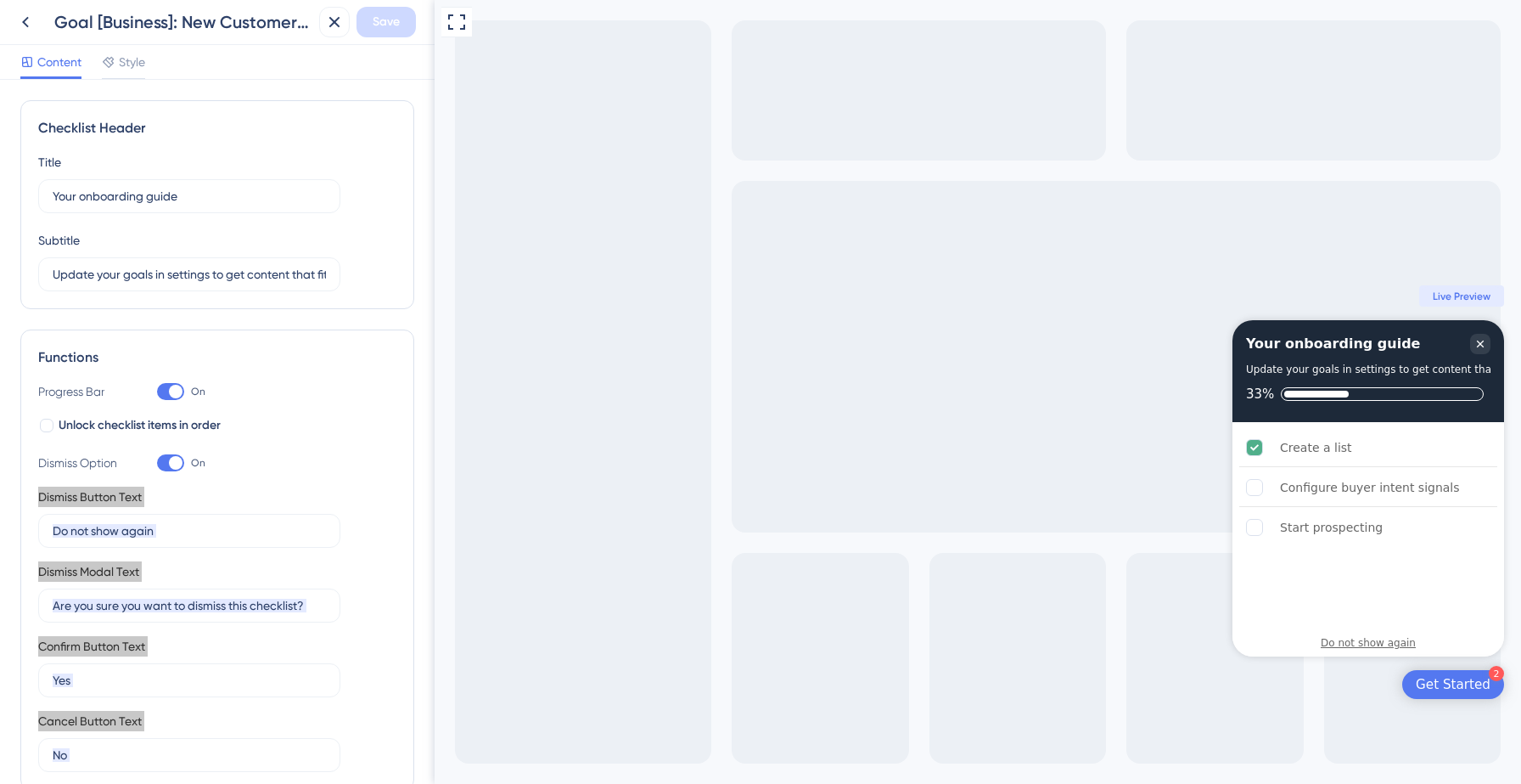
click at [1358, 642] on div "Do not show again" at bounding box center [1368, 642] width 95 height 14
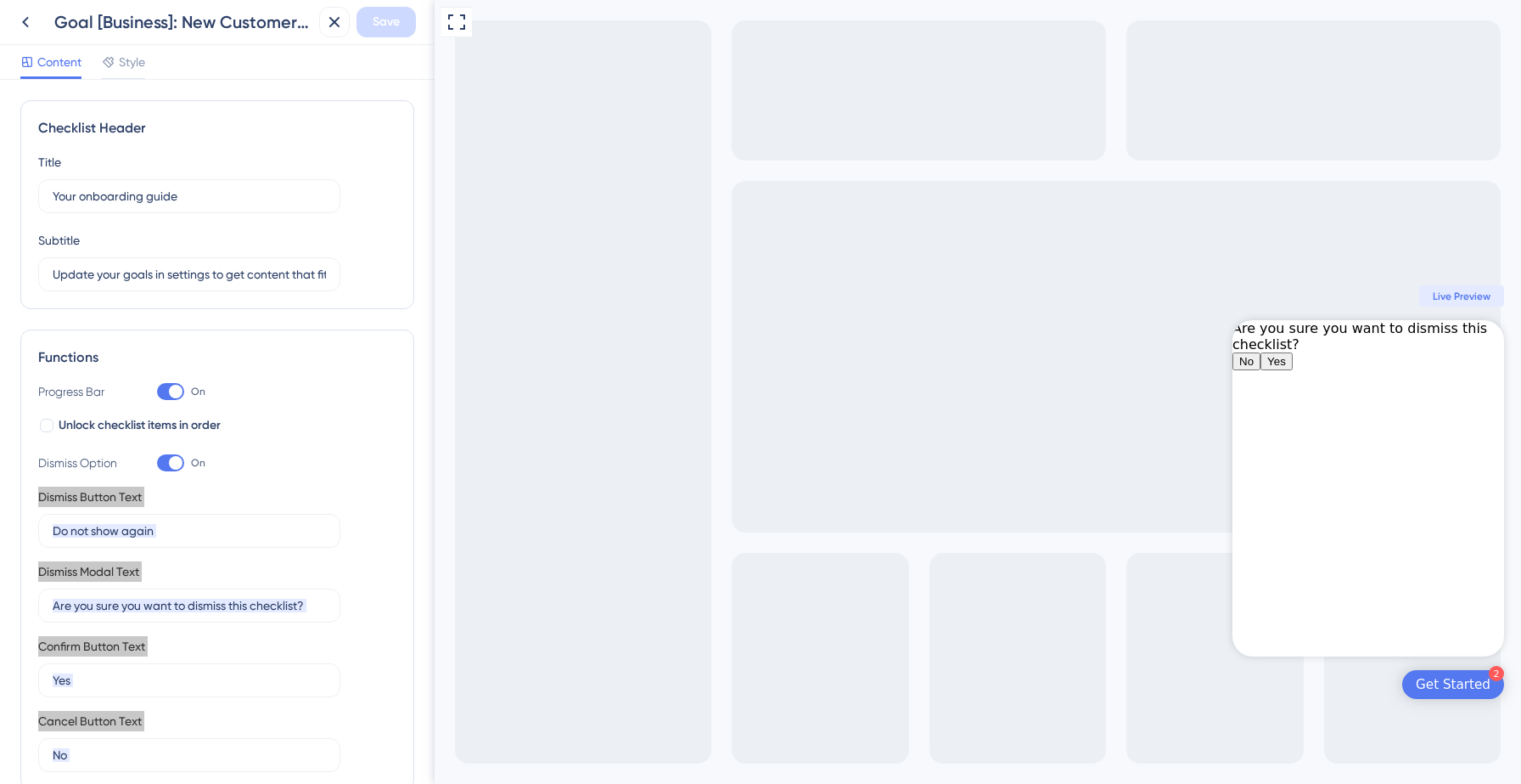
click at [1293, 370] on button "Yes" at bounding box center [1277, 362] width 33 height 18
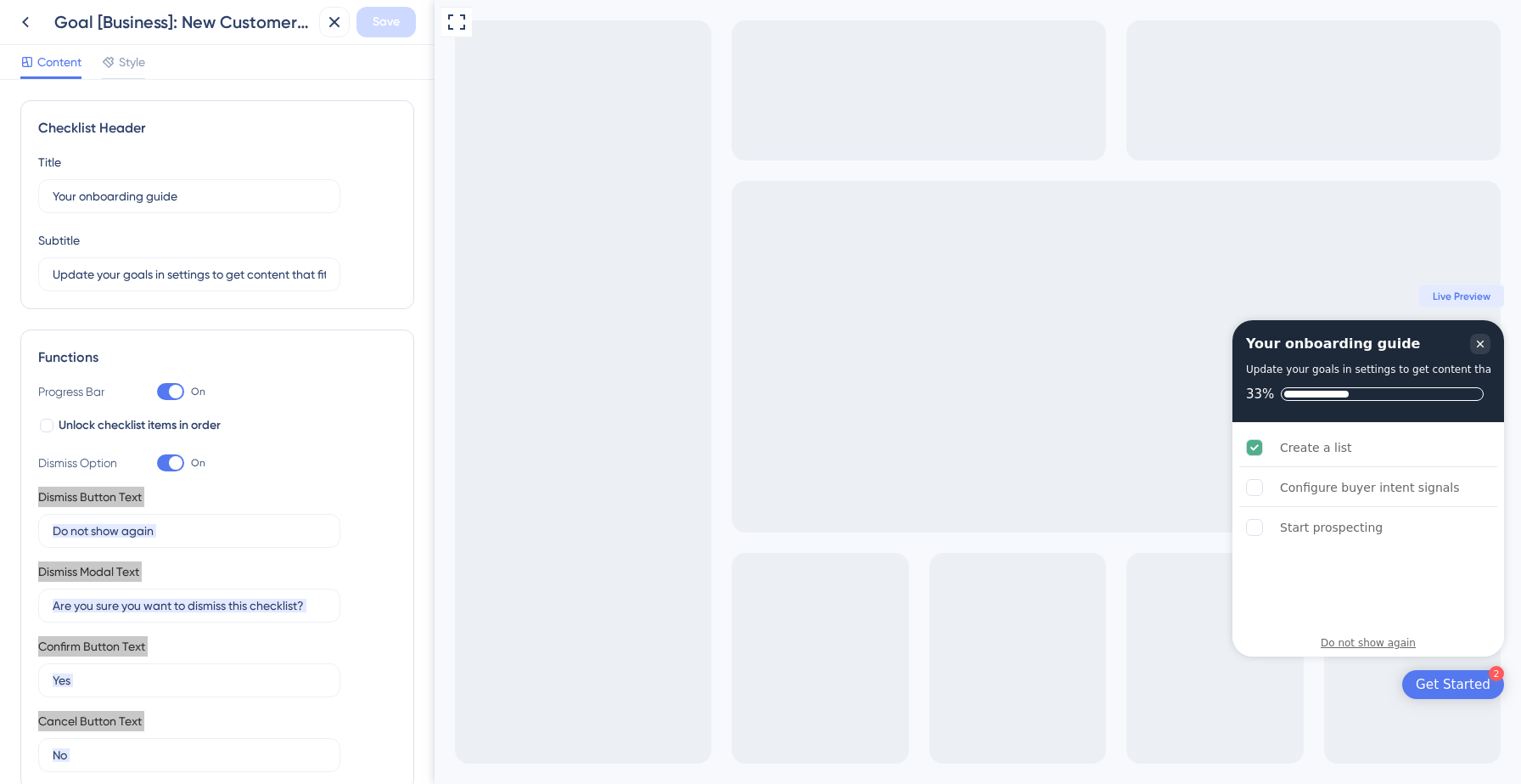
click at [1344, 644] on div "Do not show again" at bounding box center [1368, 642] width 95 height 14
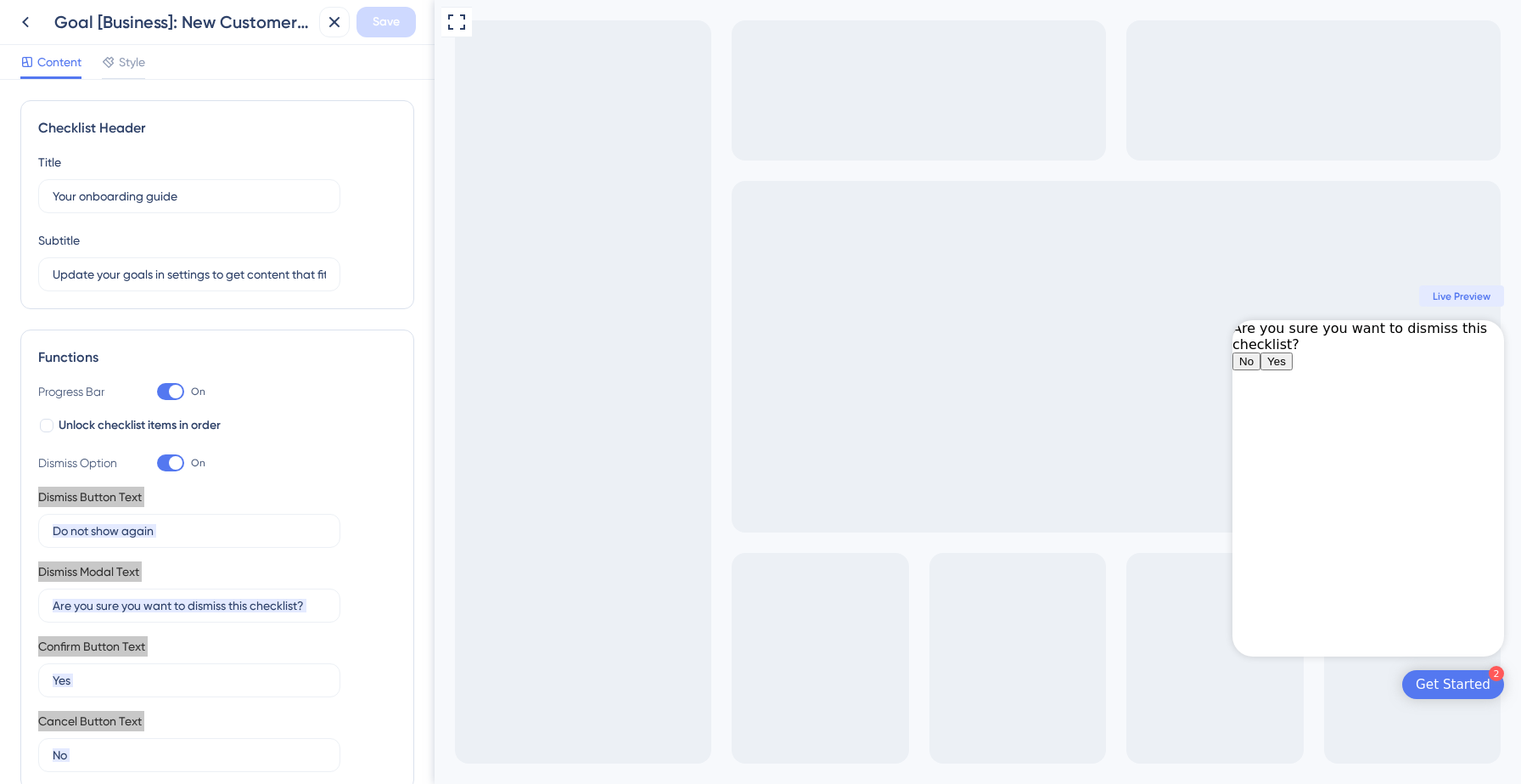
click at [1286, 368] on span "Yes" at bounding box center [1277, 361] width 19 height 13
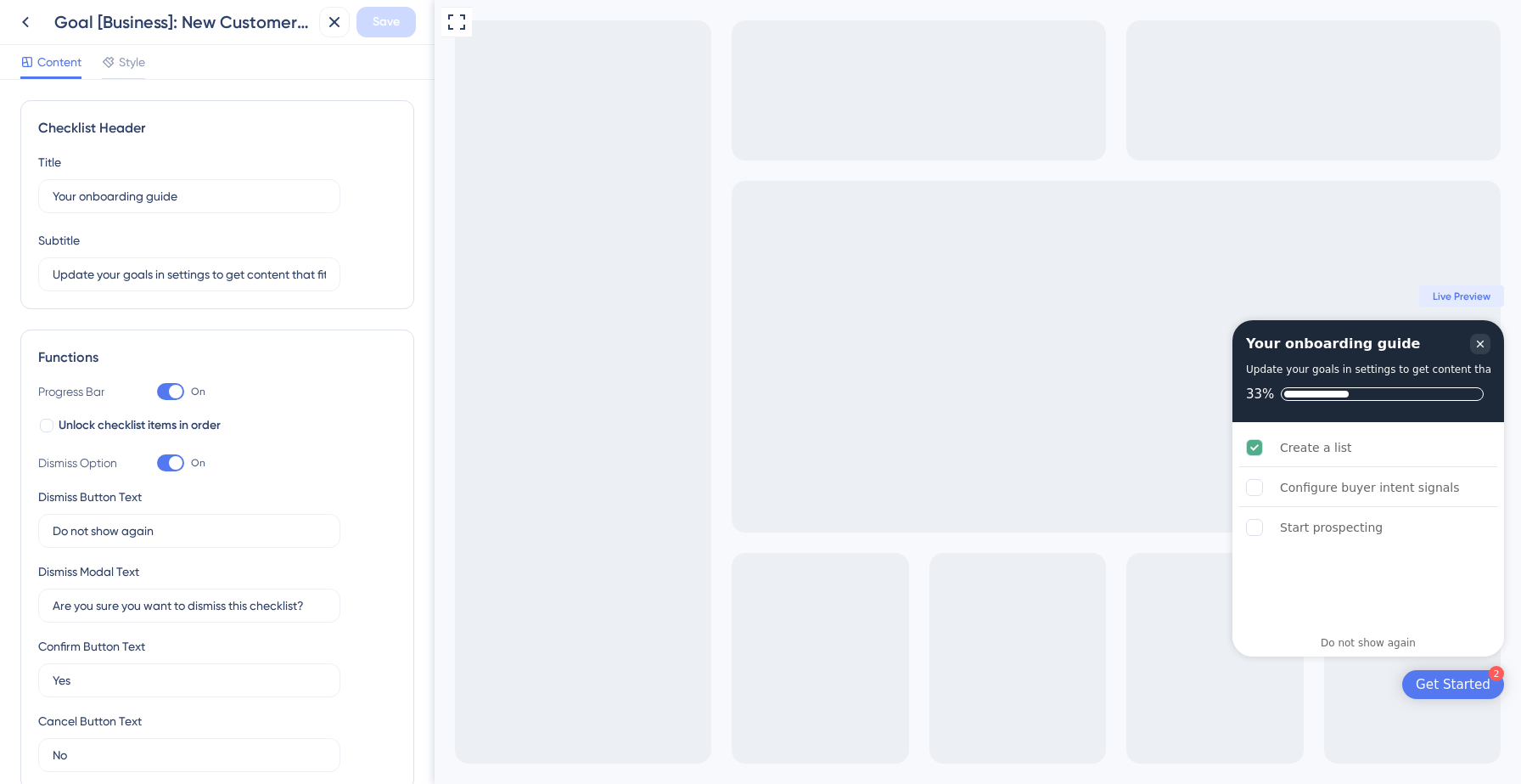
click at [295, 463] on div "Dismiss Option On" at bounding box center [217, 462] width 358 height 21
click at [20, 29] on icon at bounding box center [25, 22] width 21 height 21
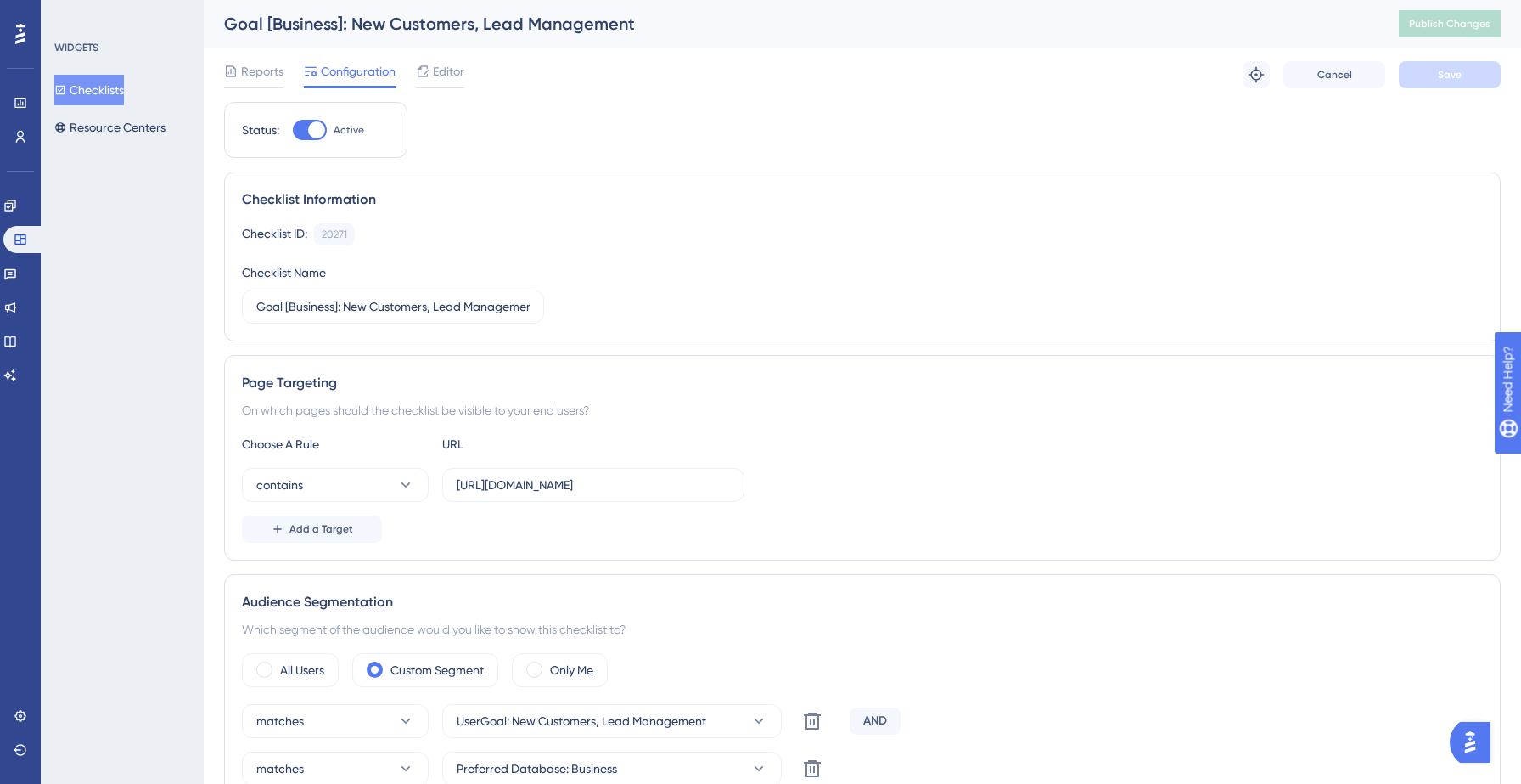
click at [113, 262] on div "WIDGETS Checklists Resource Centers" at bounding box center [122, 392] width 163 height 784
click at [9, 243] on link at bounding box center [24, 240] width 41 height 27
